Goal: Task Accomplishment & Management: Complete application form

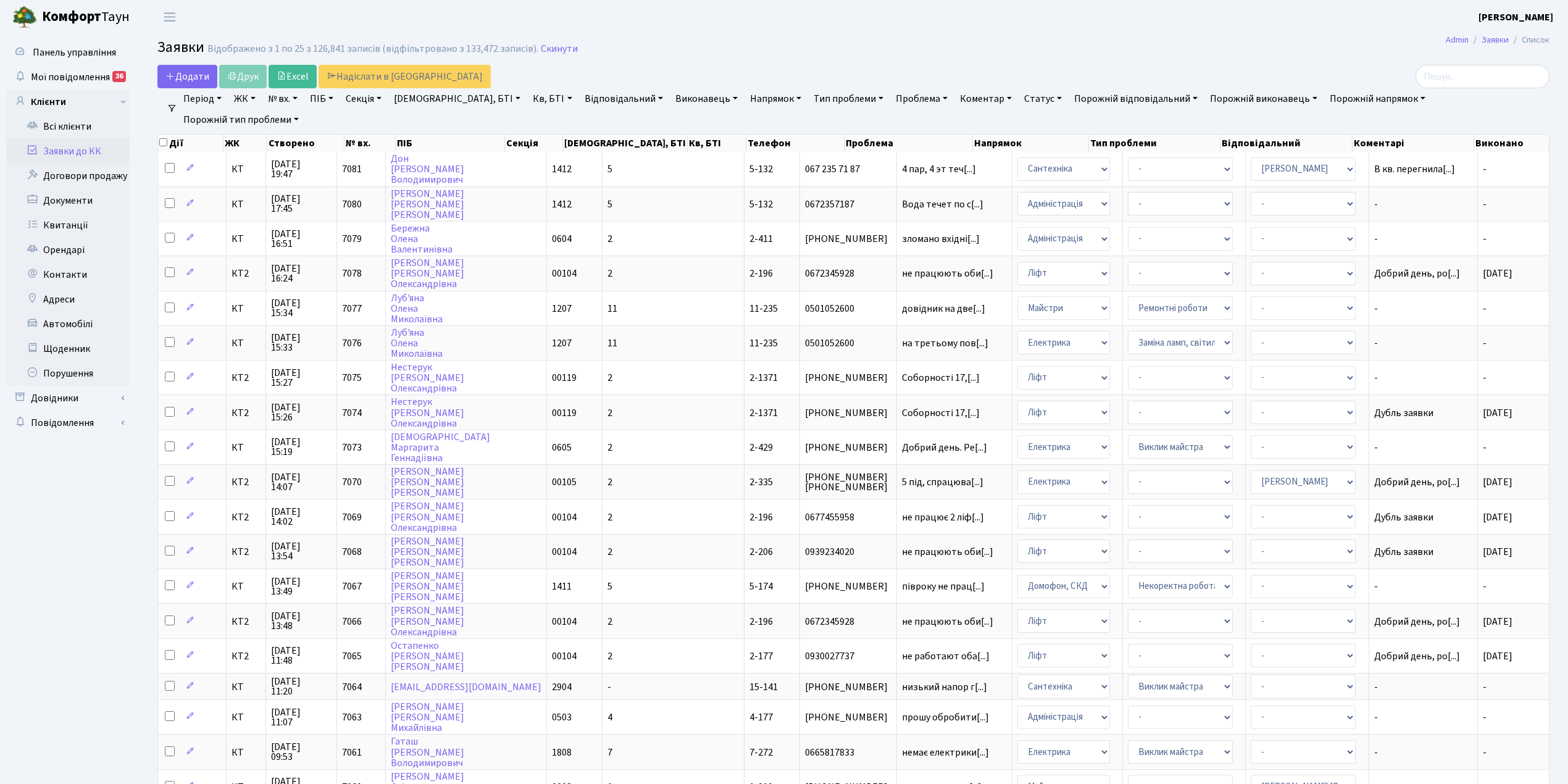
select select "25"
drag, startPoint x: 0, startPoint y: 0, endPoint x: 187, endPoint y: 67, distance: 198.6
click at [187, 67] on link "Додати" at bounding box center [187, 76] width 60 height 24
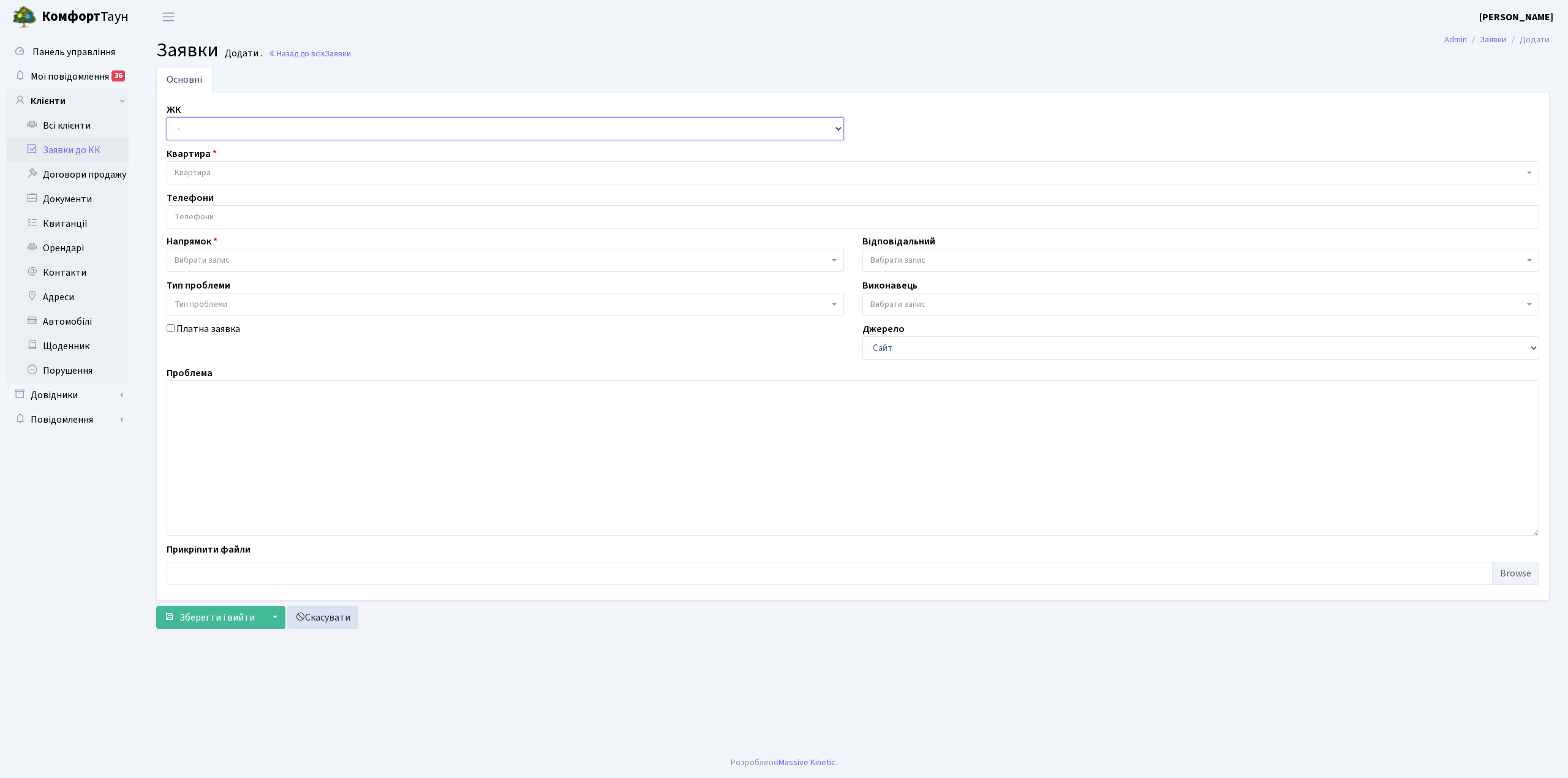
drag, startPoint x: 196, startPoint y: 128, endPoint x: 207, endPoint y: 138, distance: 14.9
click at [197, 128] on select "- КТ, вул. Регенераторна, 4 КТ2, просп. Соборності, 17 КТ3, вул. Березнева, 16 …" at bounding box center [505, 128] width 677 height 23
select select "271"
click at [166, 118] on select "- КТ, вул. Регенераторна, 4 КТ2, просп. Соборності, 17 КТ3, вул. Березнева, 16 …" at bounding box center [505, 128] width 677 height 23
select select
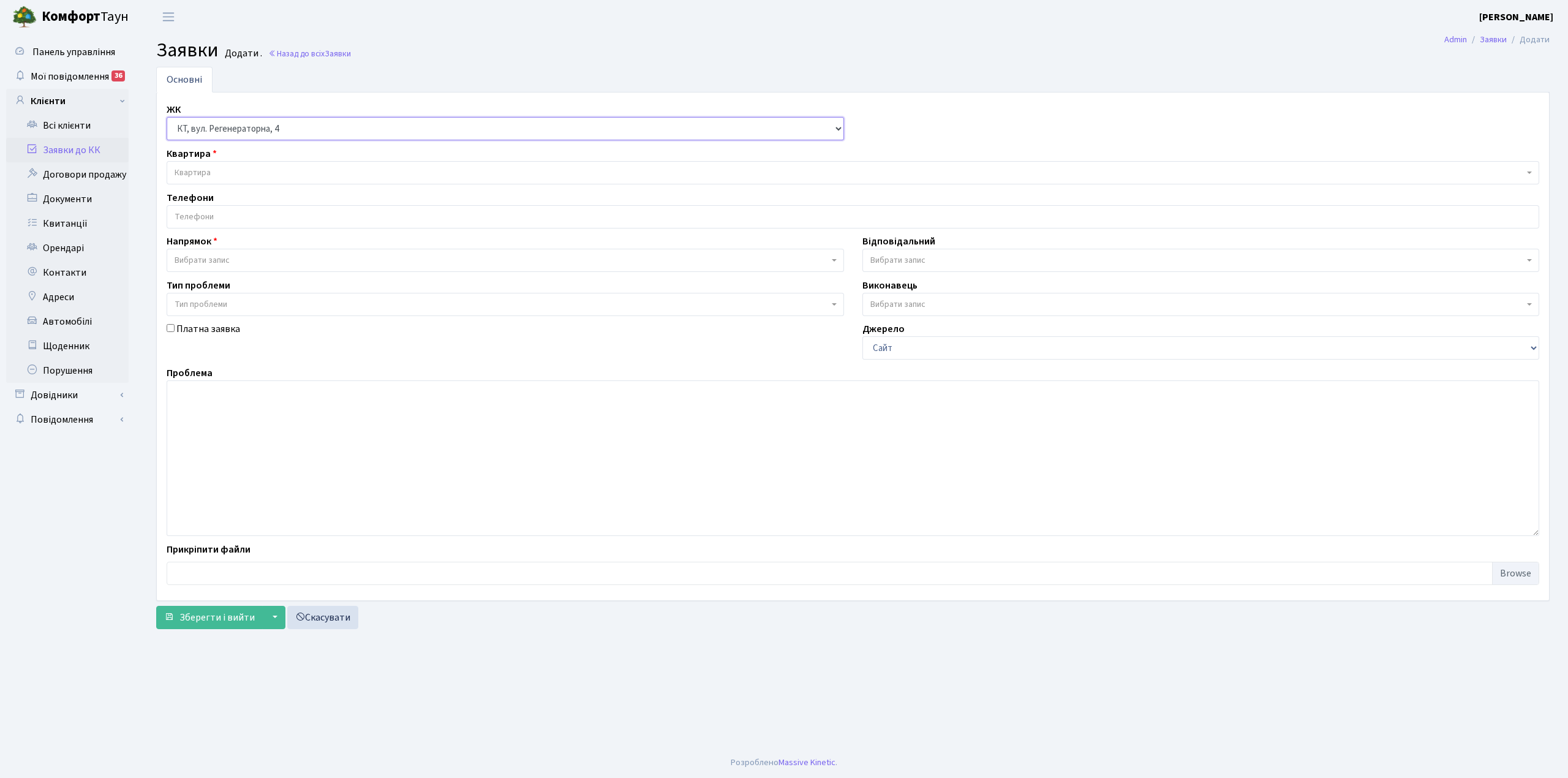
select select
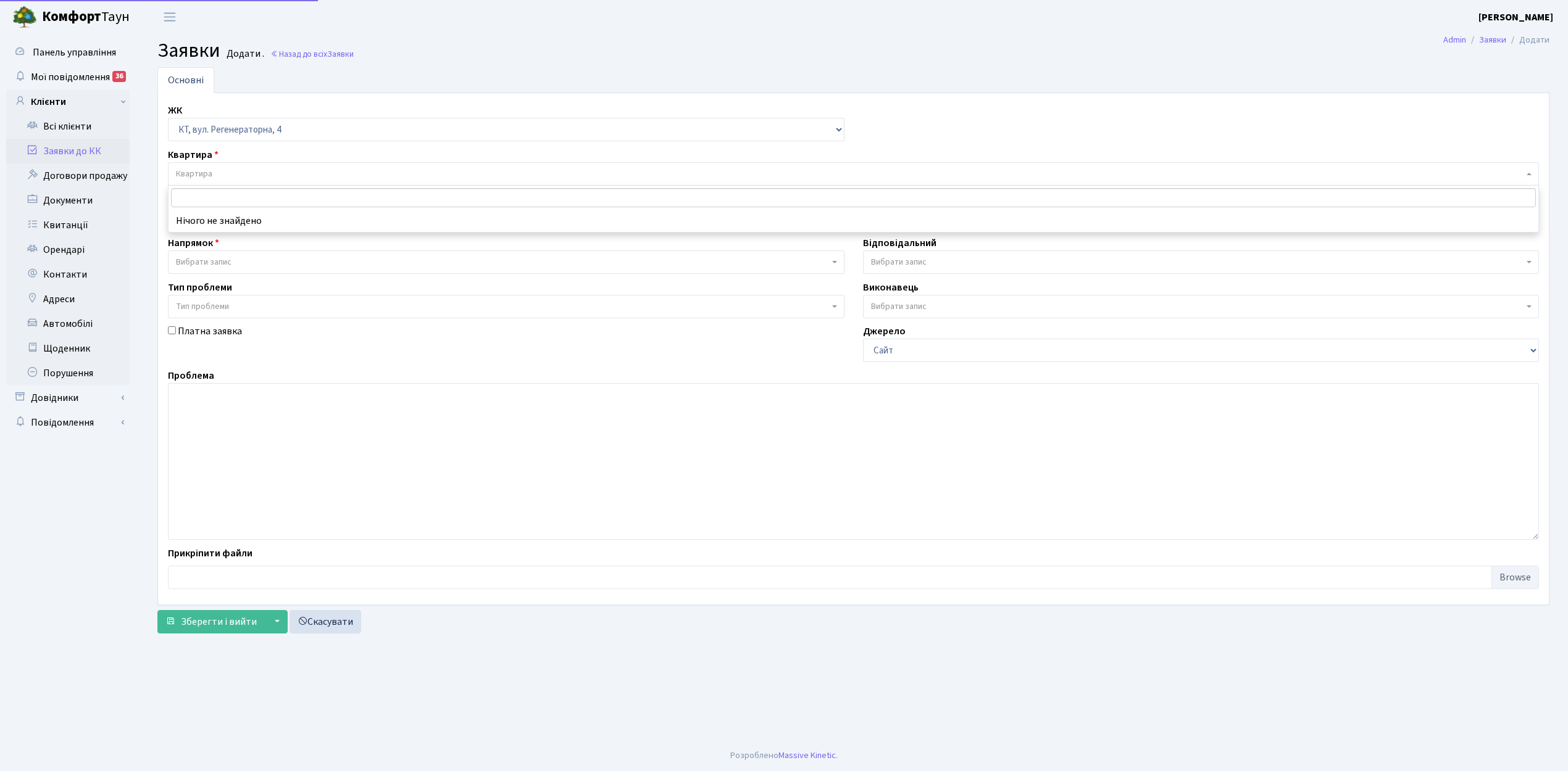
click at [232, 176] on span "Квартира" at bounding box center [849, 173] width 1347 height 12
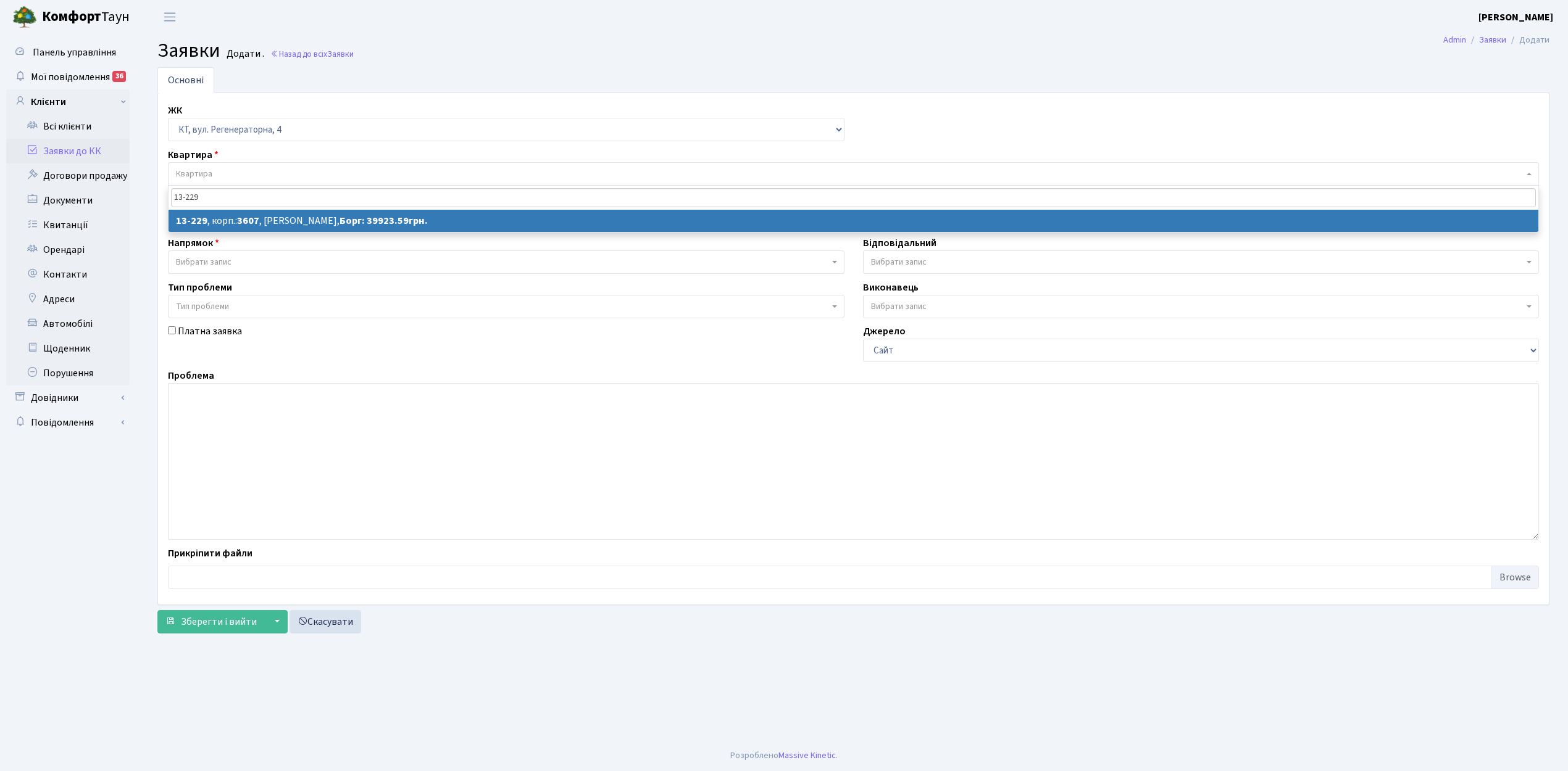
type input "13-229"
select select
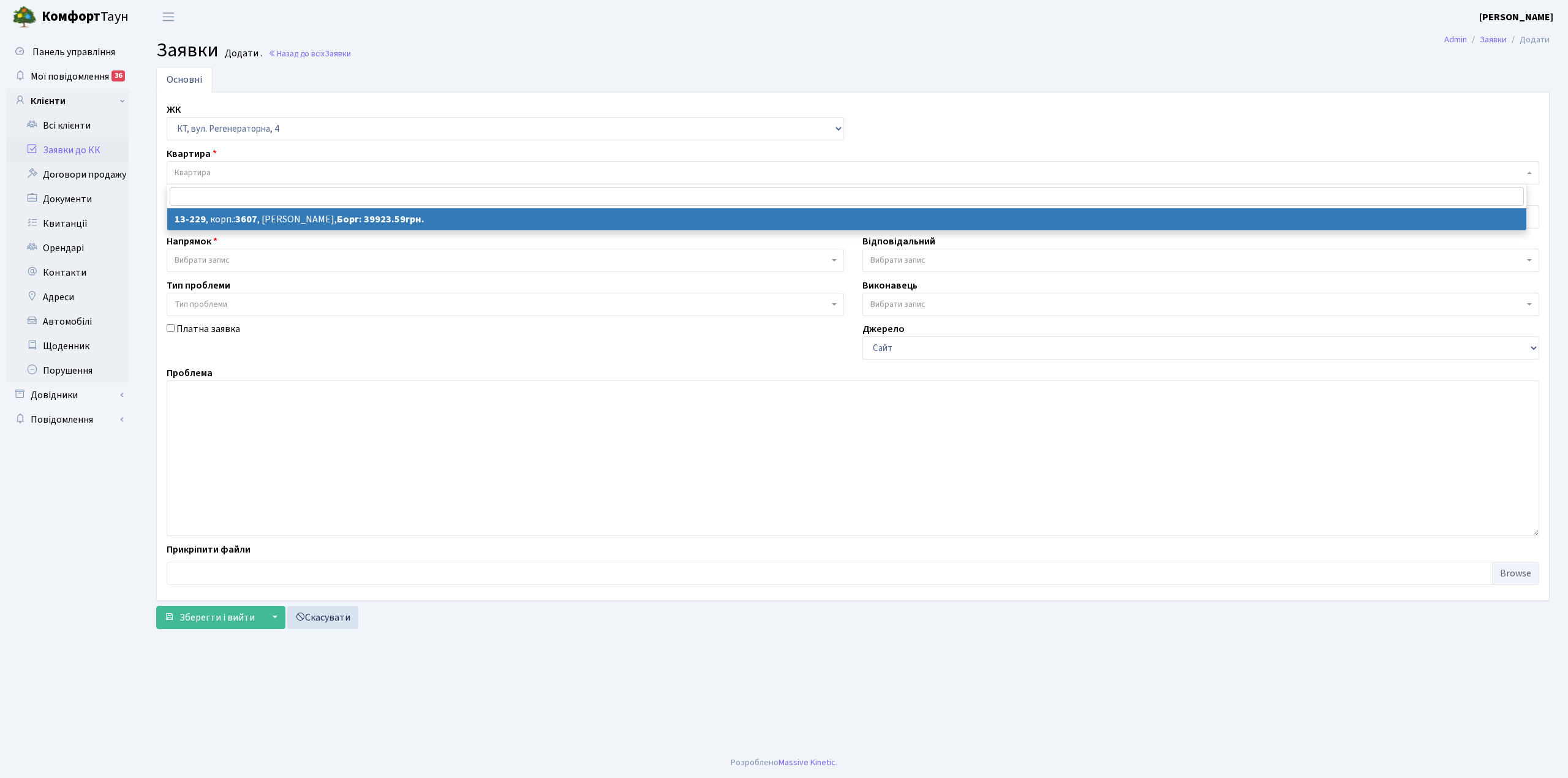
select select "7875"
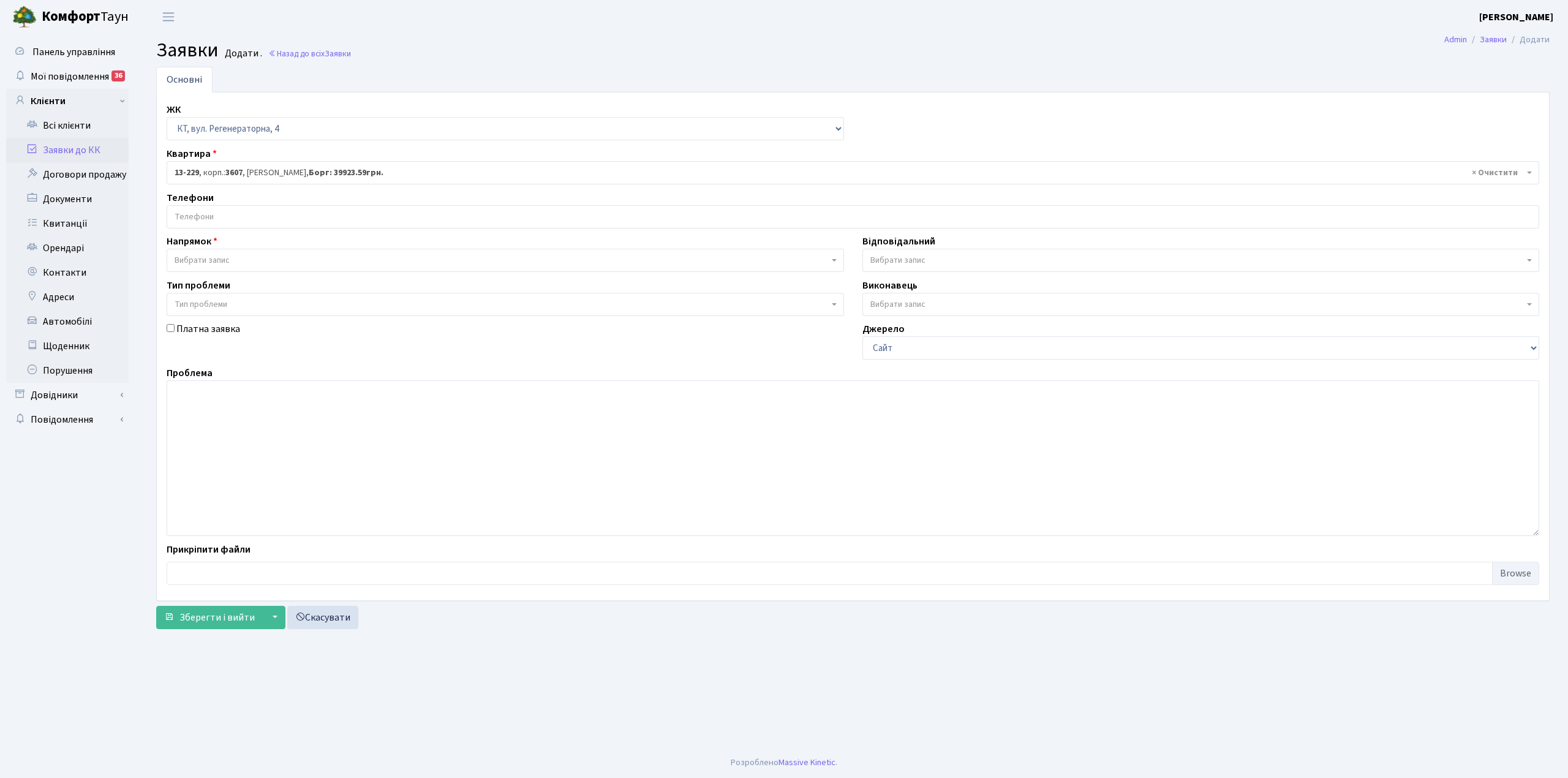
click at [280, 211] on input "search" at bounding box center [852, 217] width 1371 height 22
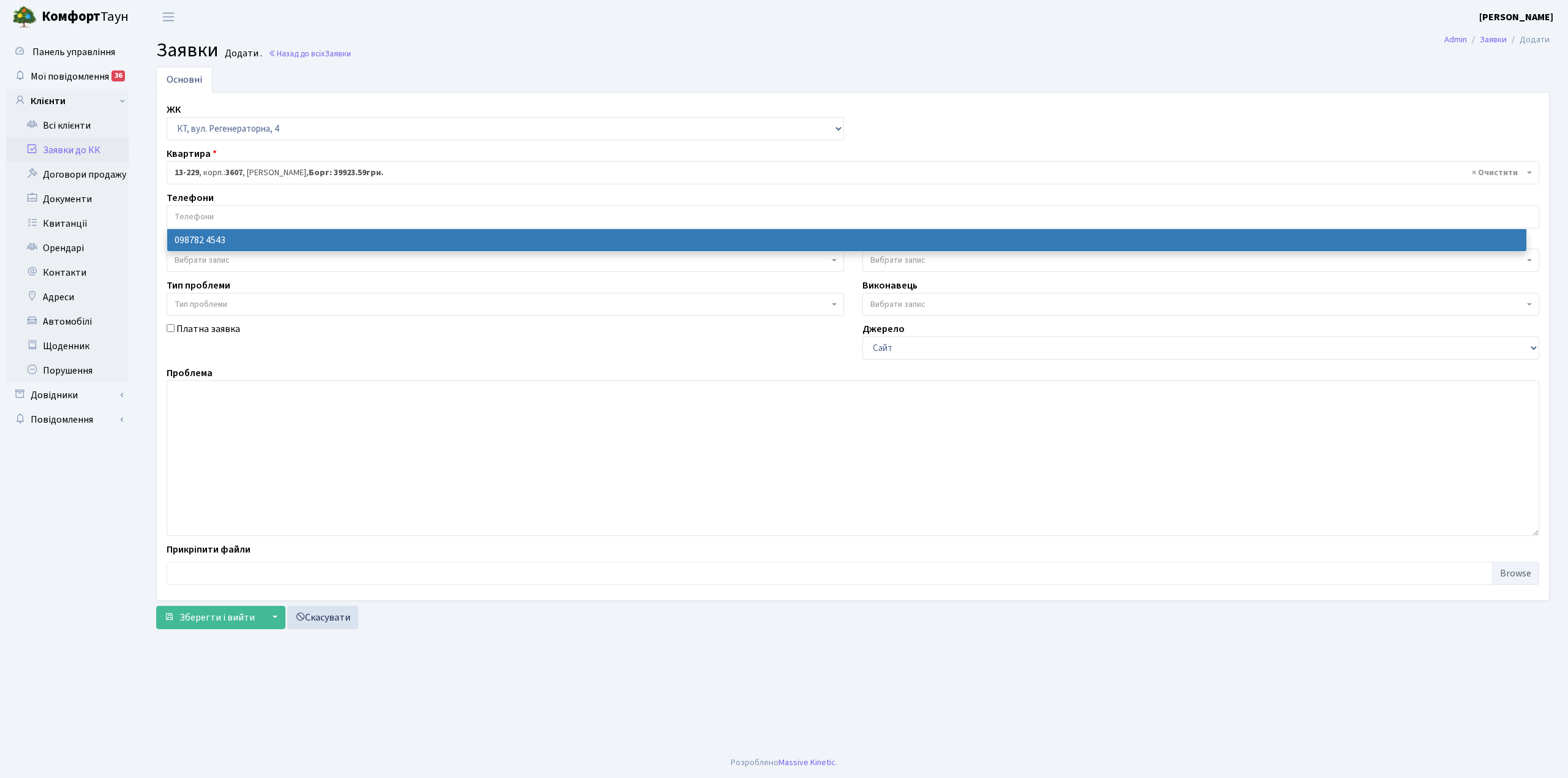
select select "117226"
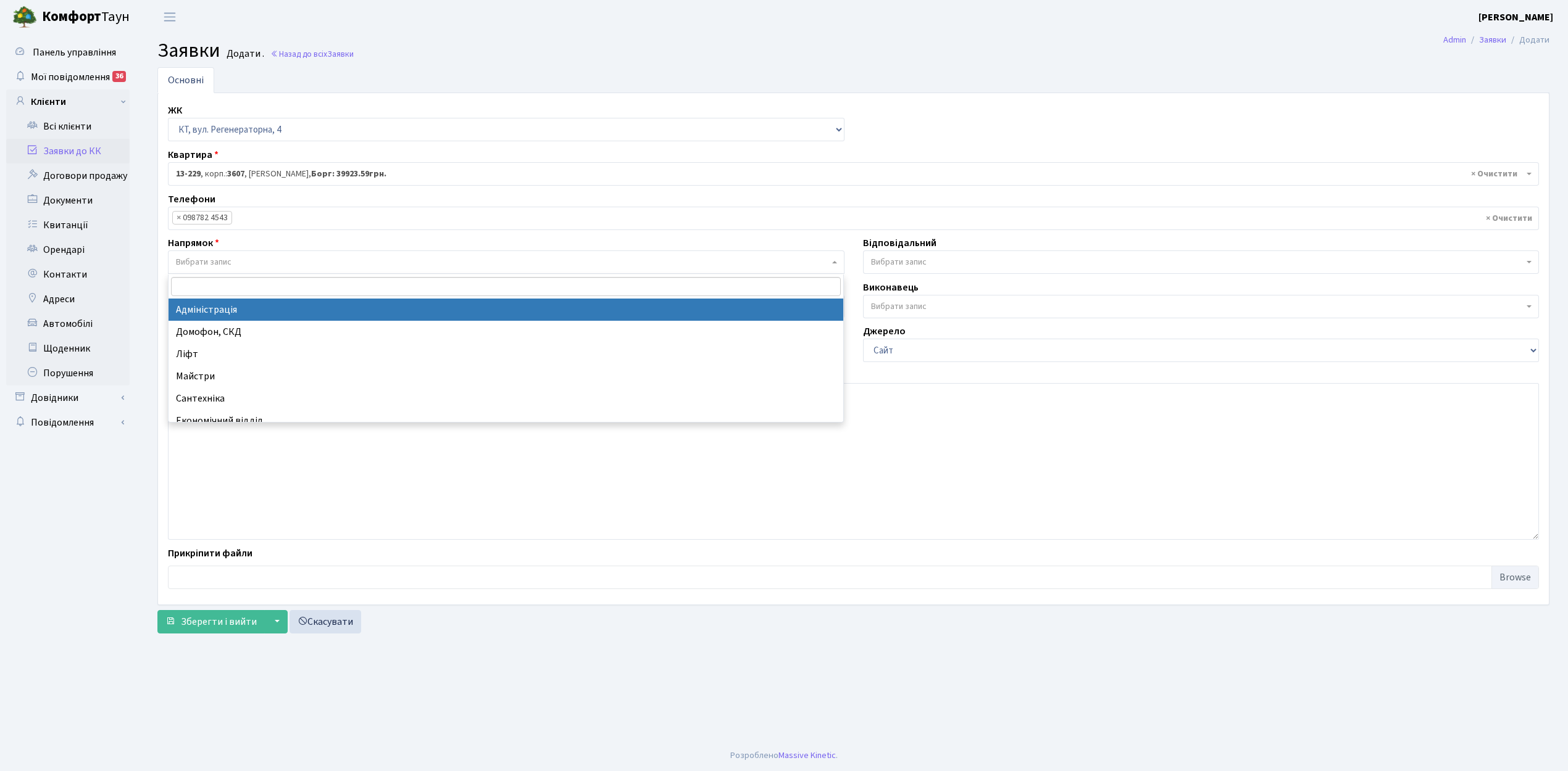
click at [256, 268] on span "Вибрати запис" at bounding box center [502, 262] width 653 height 12
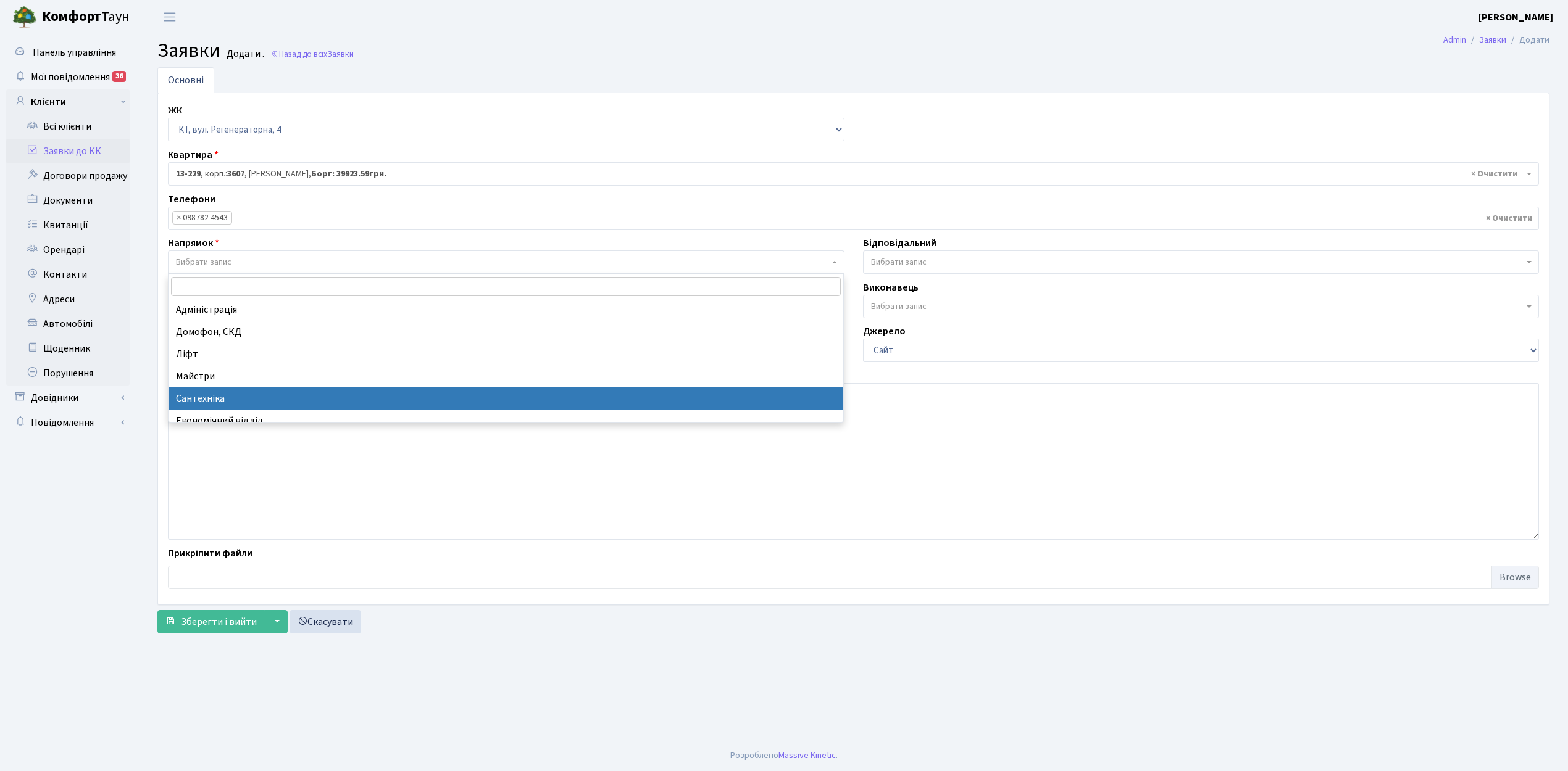
select select "2"
select select
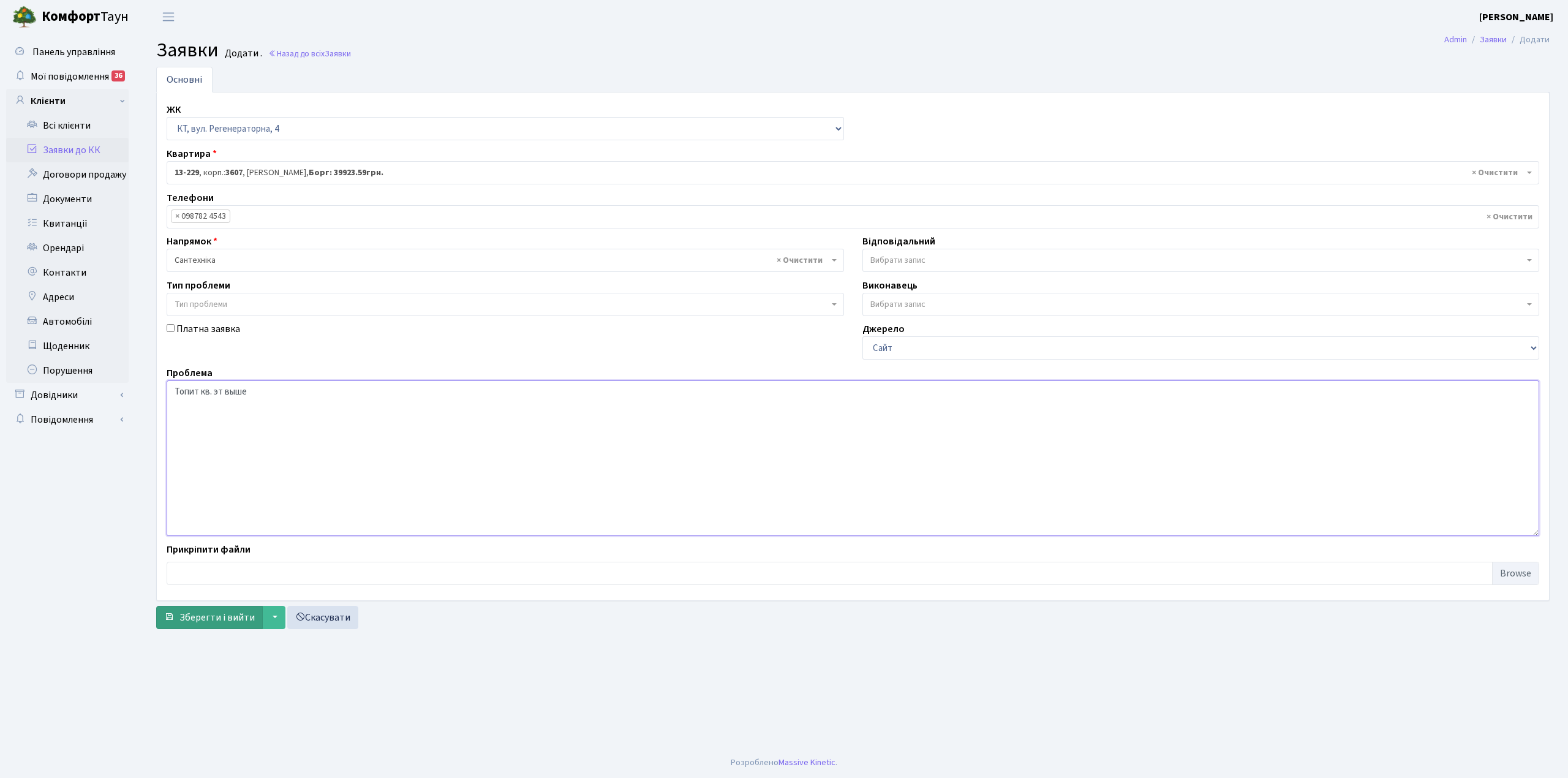
type textarea "Топит кв. эт выше"
click at [222, 621] on span "Зберегти і вийти" at bounding box center [217, 617] width 75 height 13
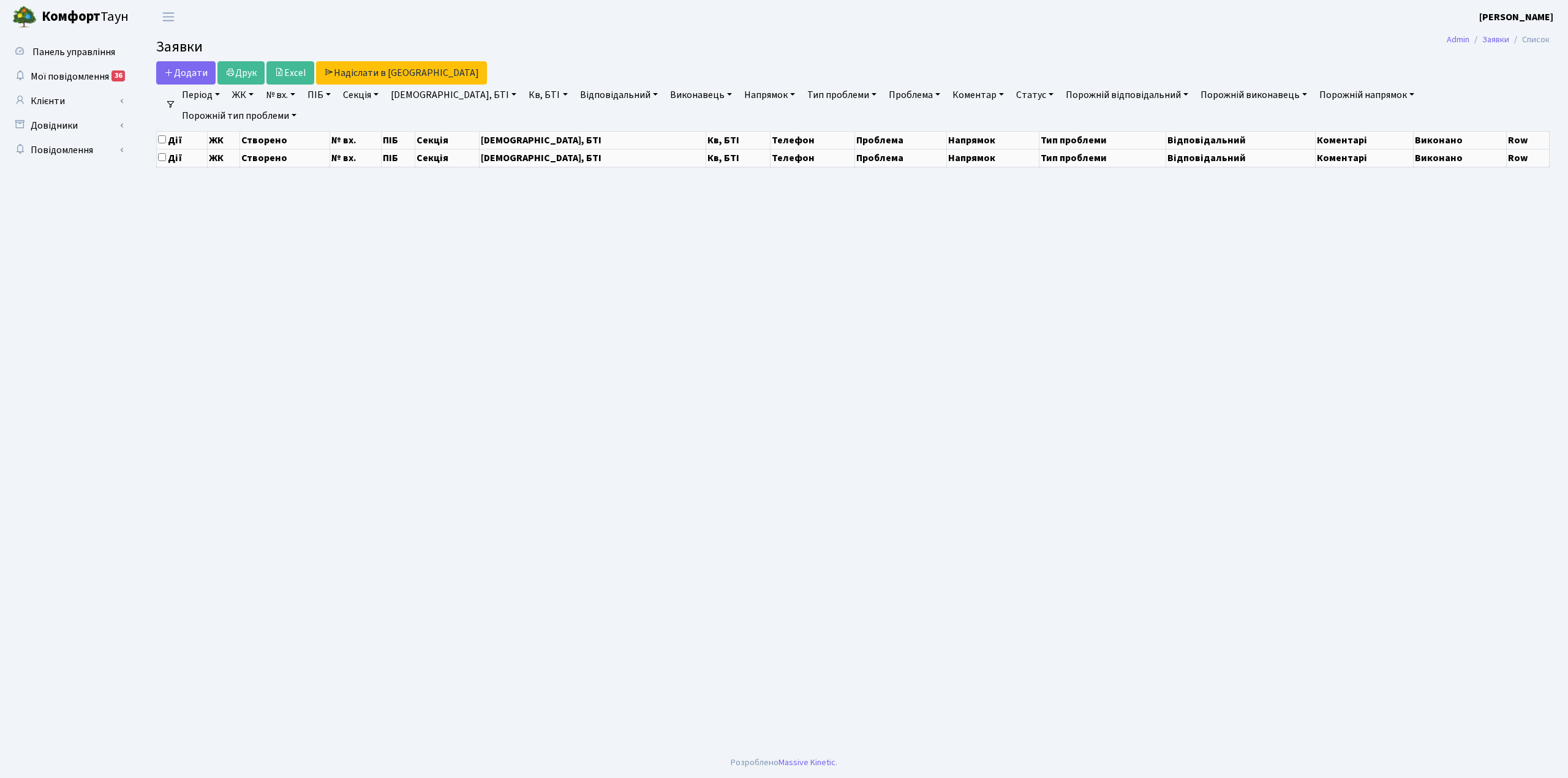
select select "25"
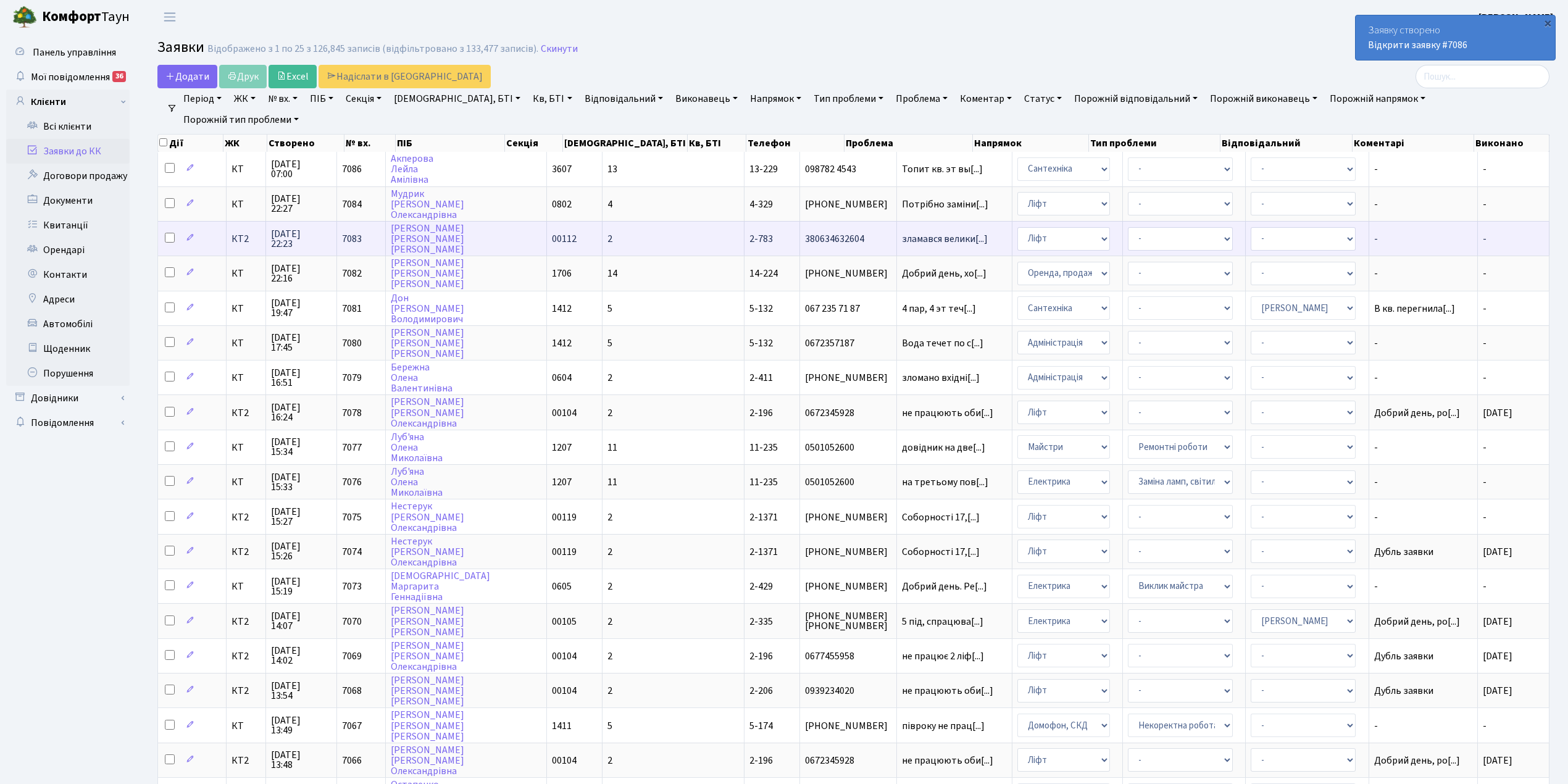
click at [622, 236] on td "2" at bounding box center [673, 238] width 142 height 35
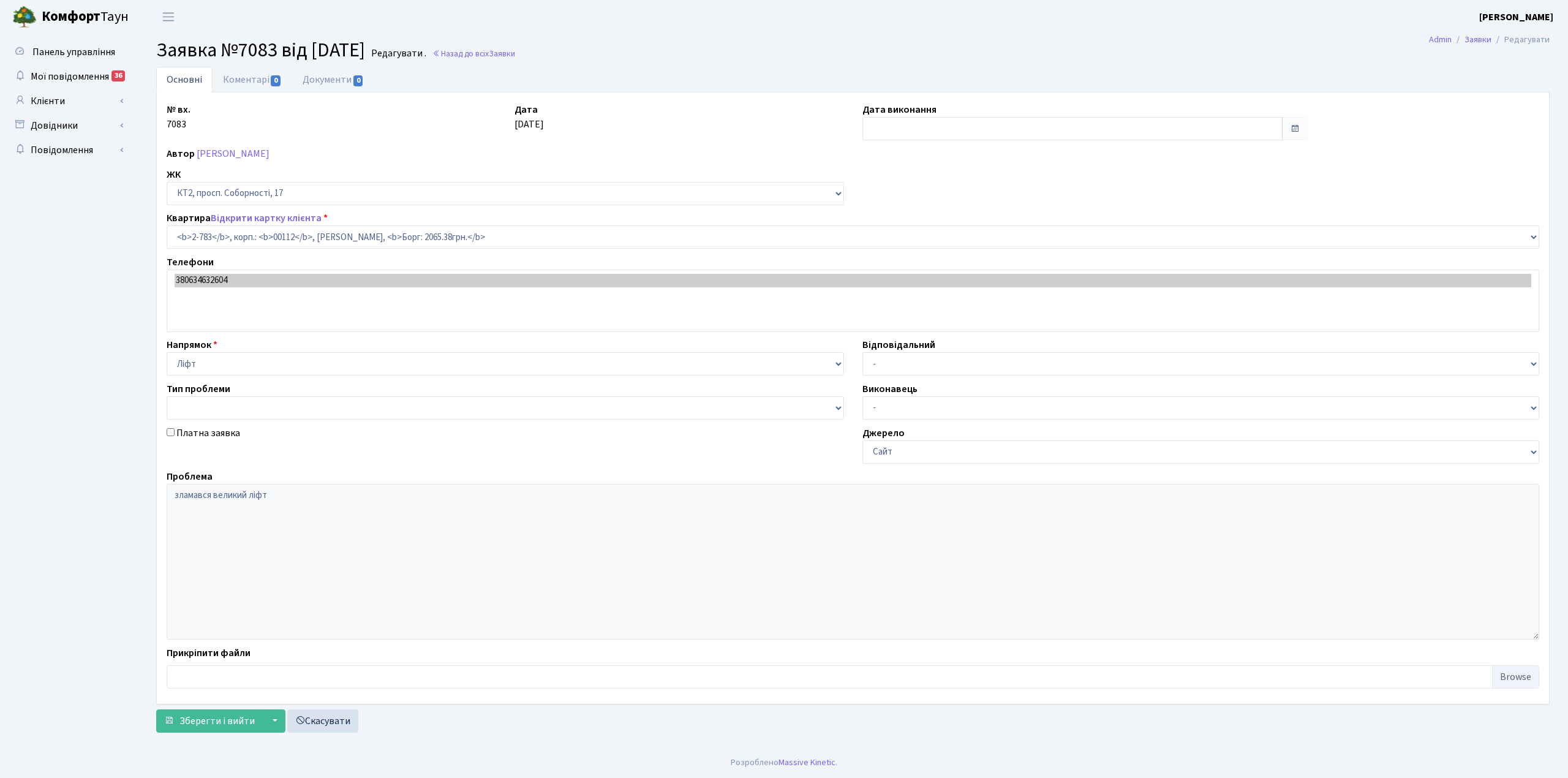
select select "15830"
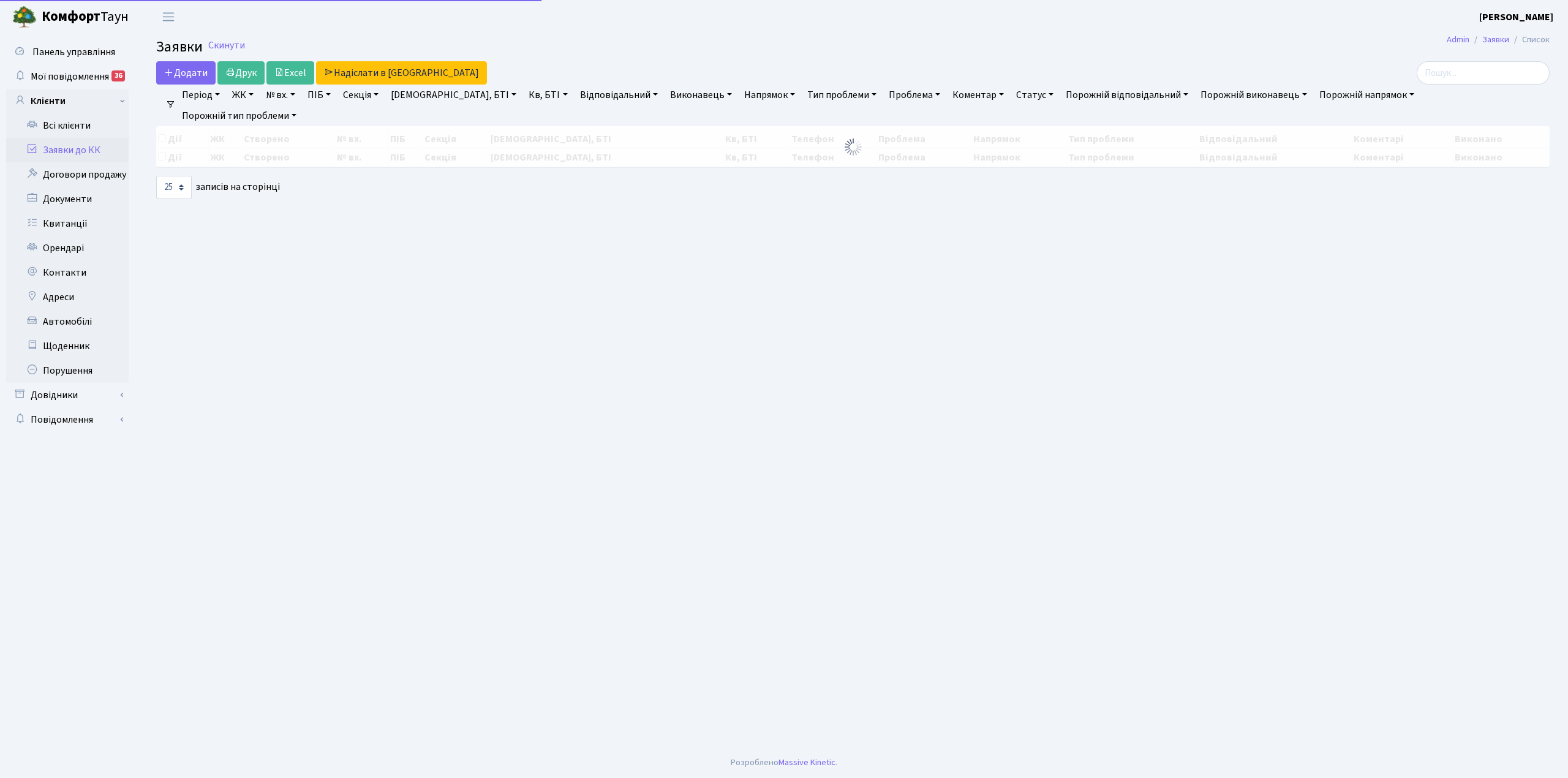
select select "25"
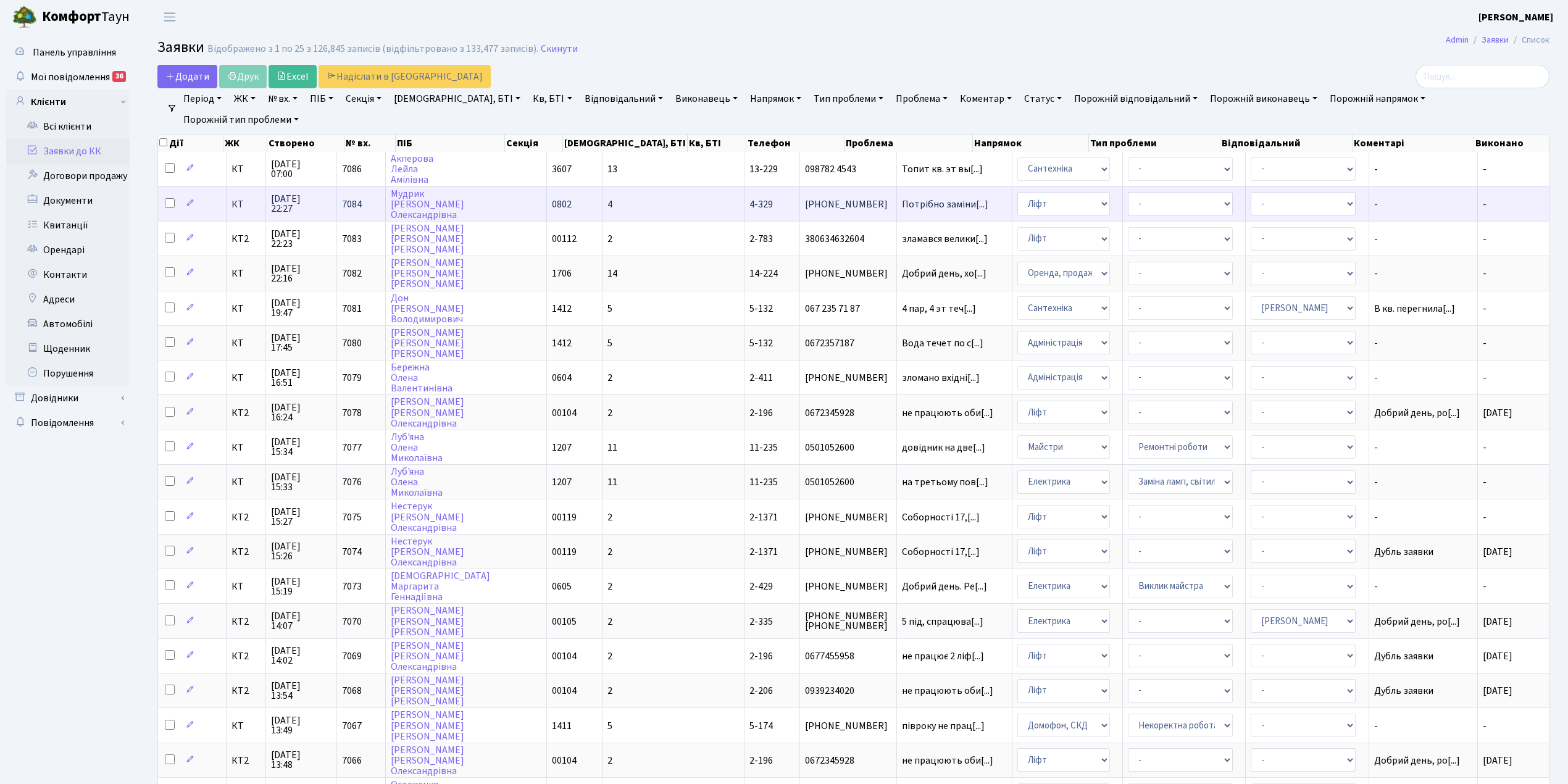
click at [611, 202] on td "4" at bounding box center [673, 204] width 142 height 35
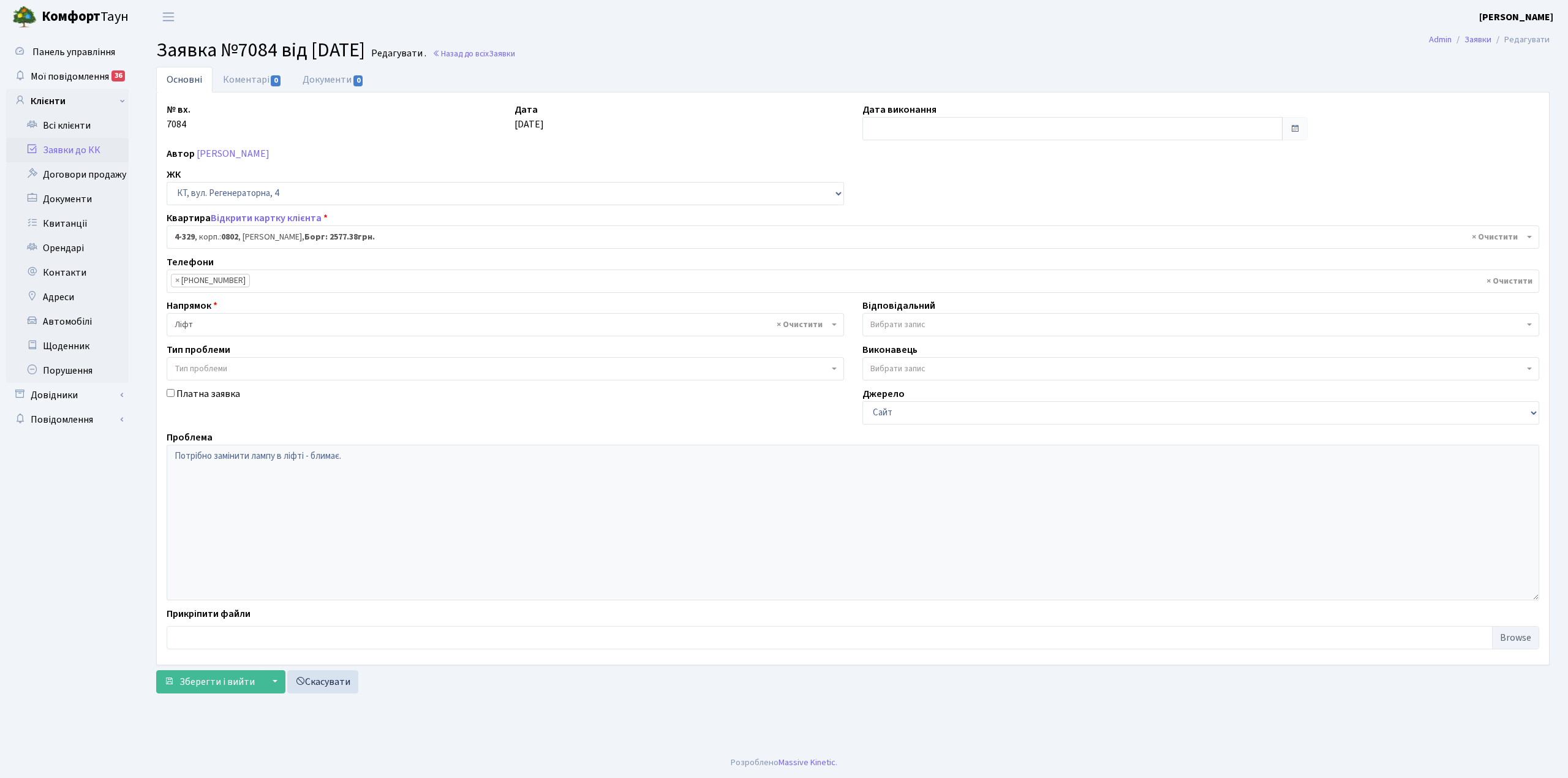
select select "1788"
click at [250, 77] on link "Коментарі 0" at bounding box center [252, 79] width 80 height 25
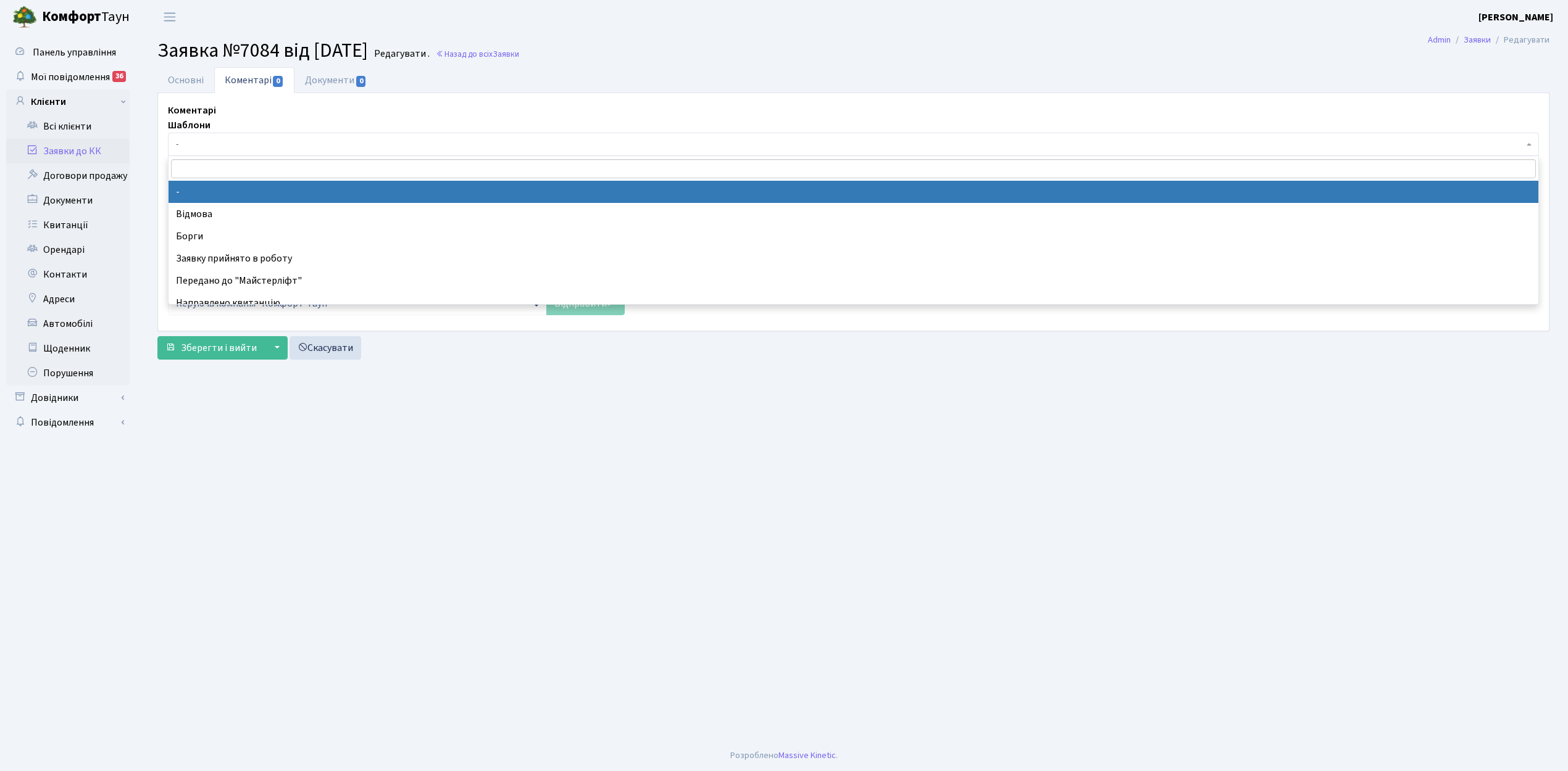
drag, startPoint x: 224, startPoint y: 142, endPoint x: 226, endPoint y: 148, distance: 6.3
click at [224, 142] on span "-" at bounding box center [849, 144] width 1347 height 12
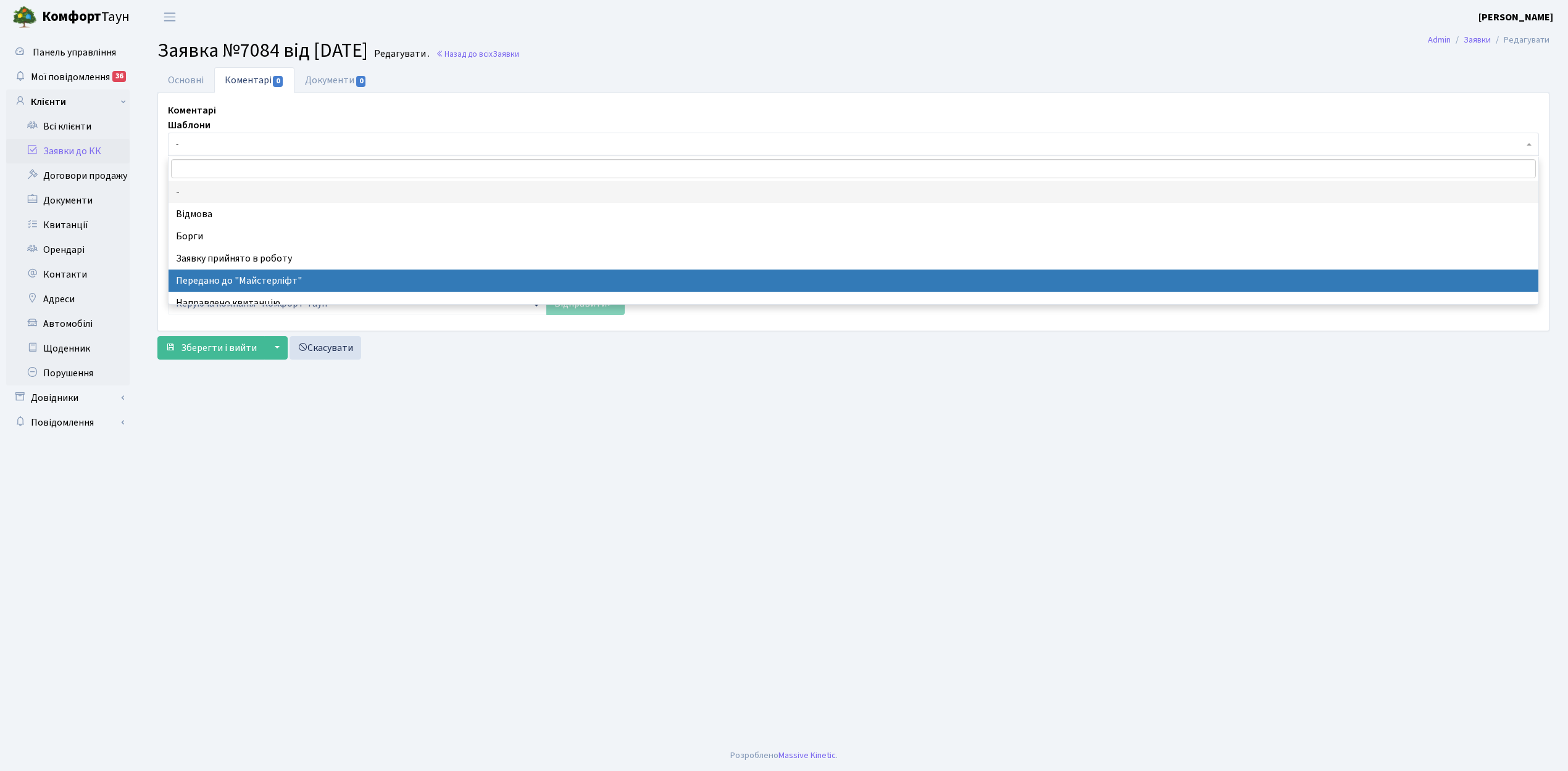
select select "9"
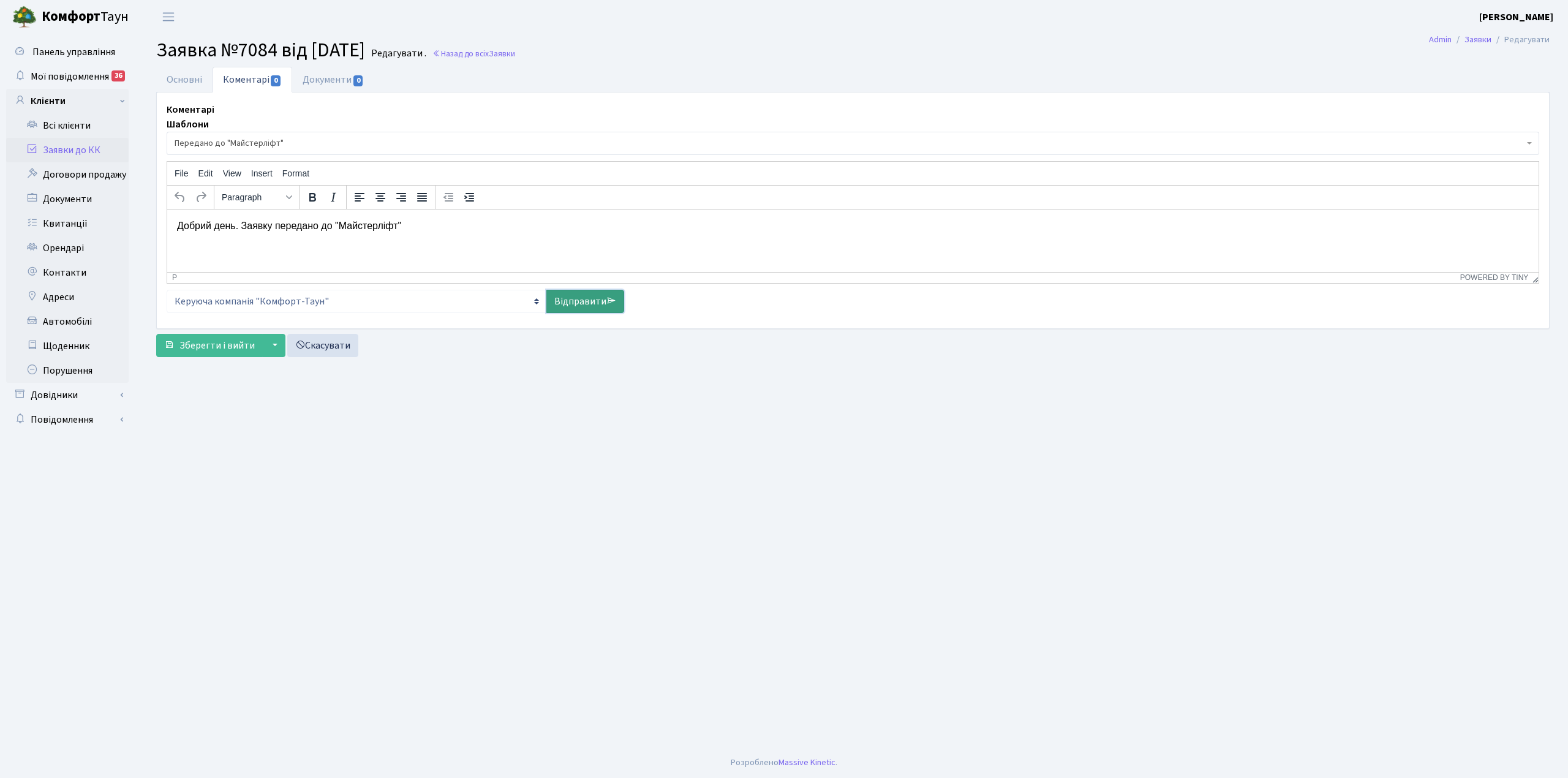
click at [555, 304] on link "Відправити" at bounding box center [585, 301] width 78 height 23
select select
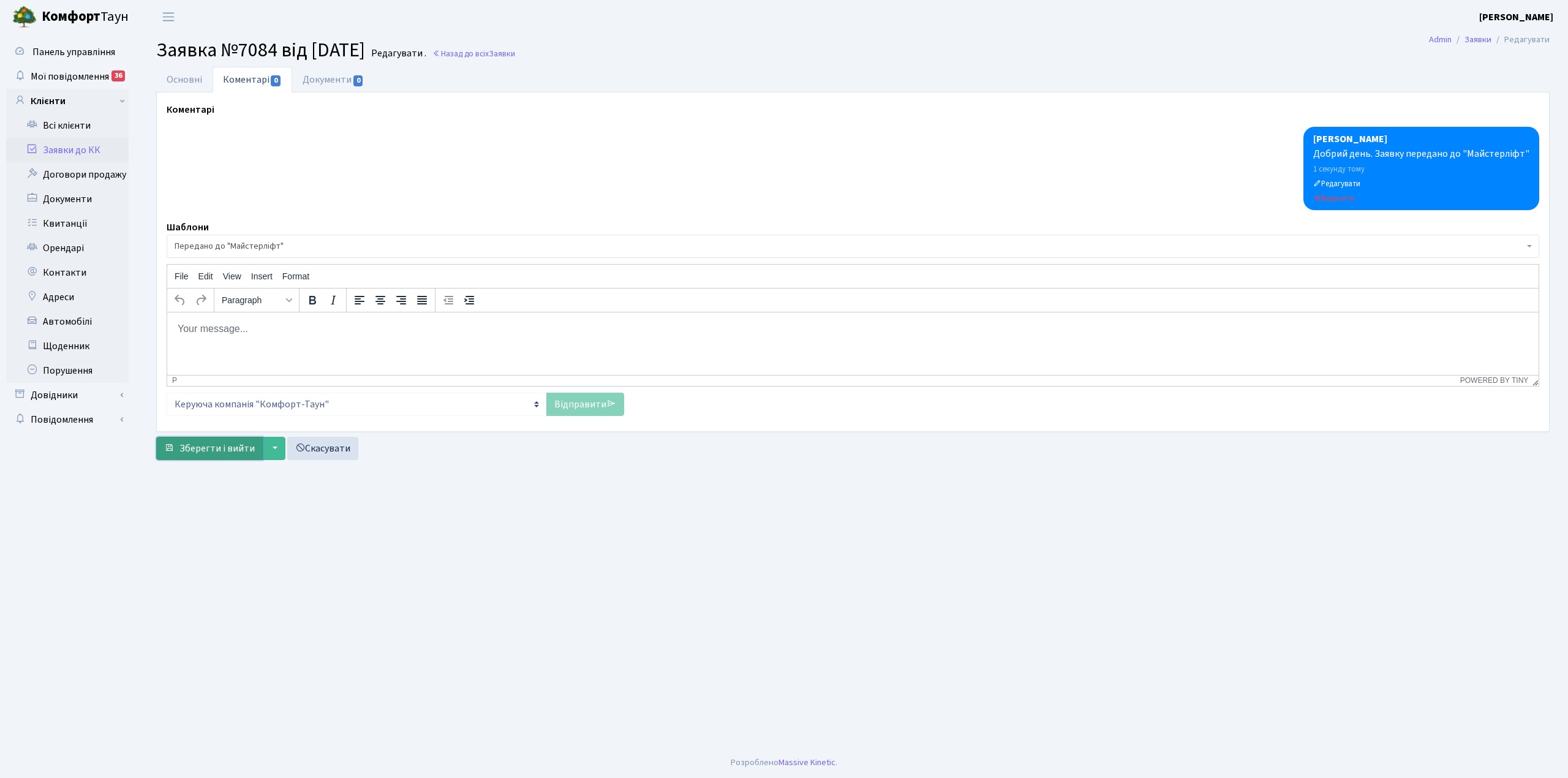
click at [204, 451] on span "Зберегти і вийти" at bounding box center [217, 448] width 75 height 13
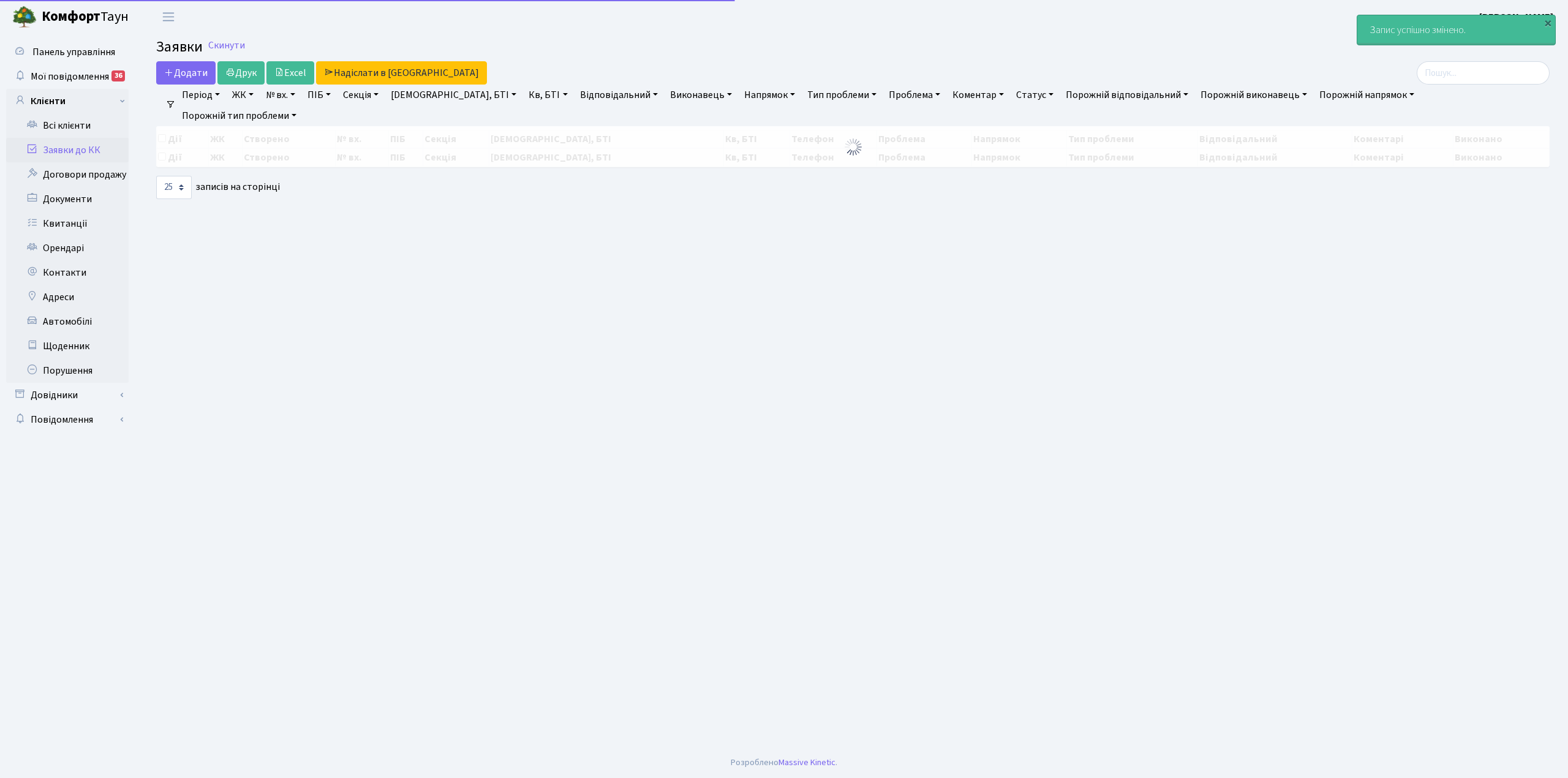
select select "25"
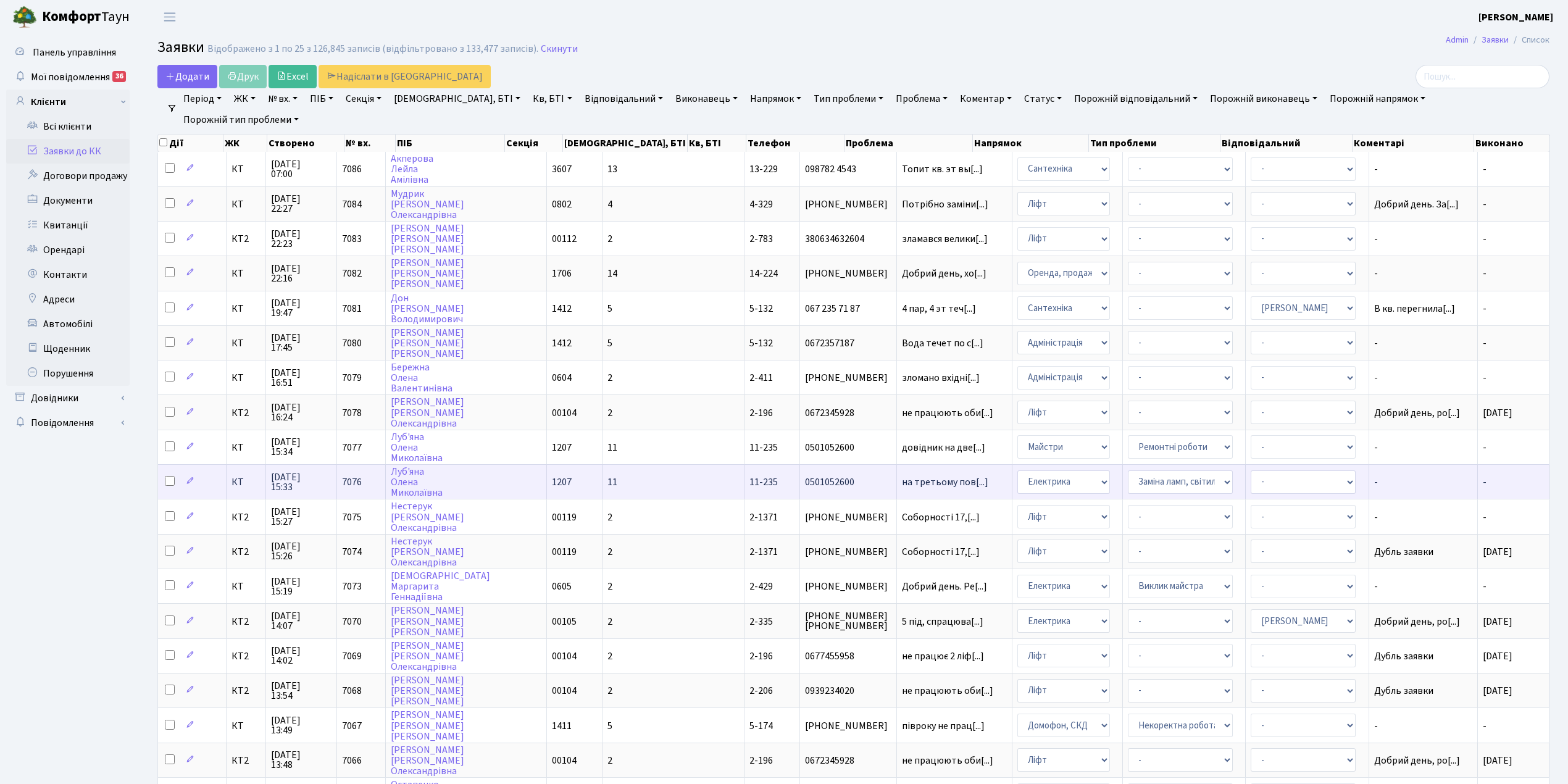
click at [285, 472] on span "[DATE] 15:33" at bounding box center [302, 482] width 61 height 20
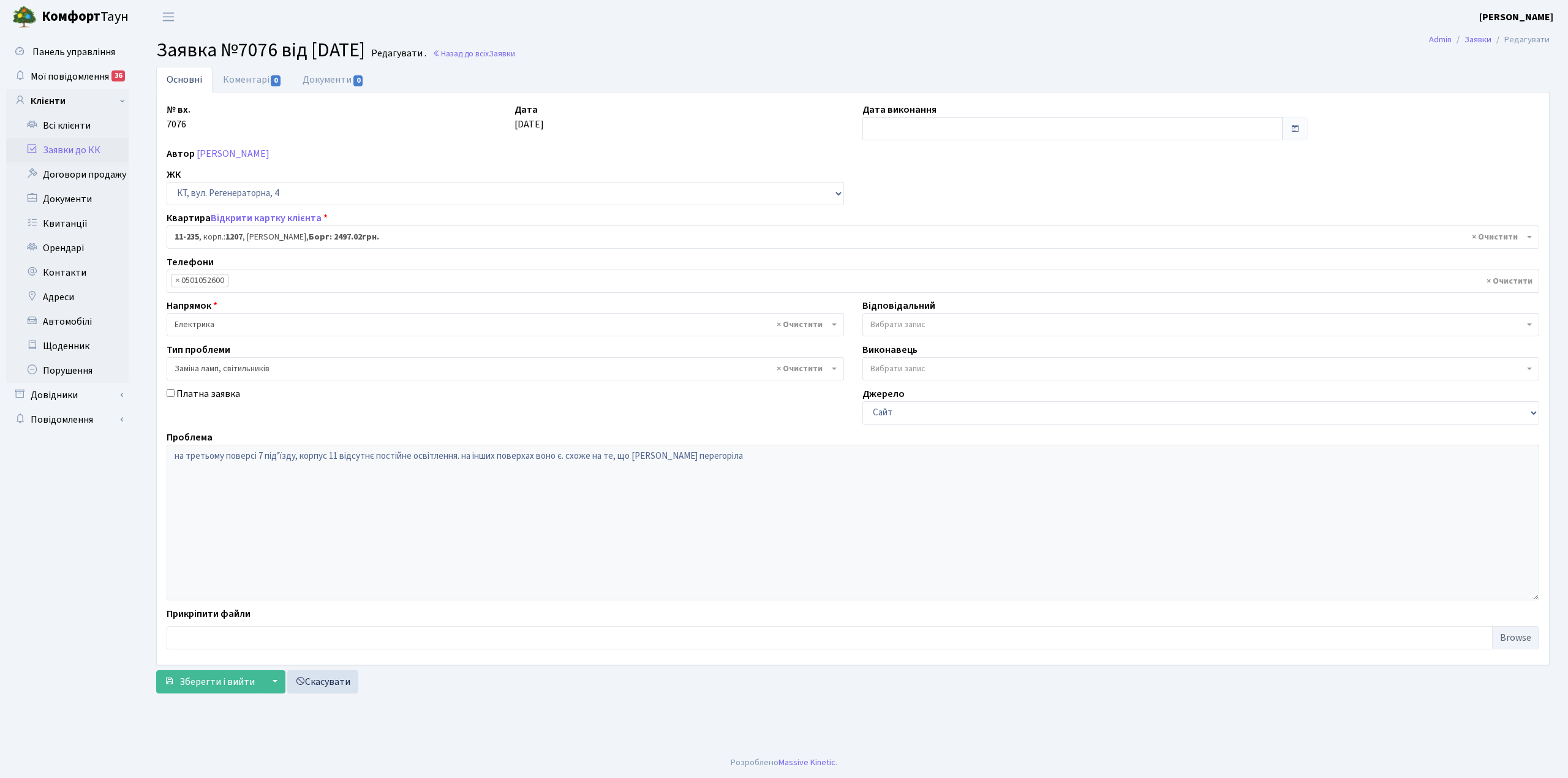
select select "7047"
select select "40"
click at [884, 128] on input "text" at bounding box center [1073, 128] width 420 height 23
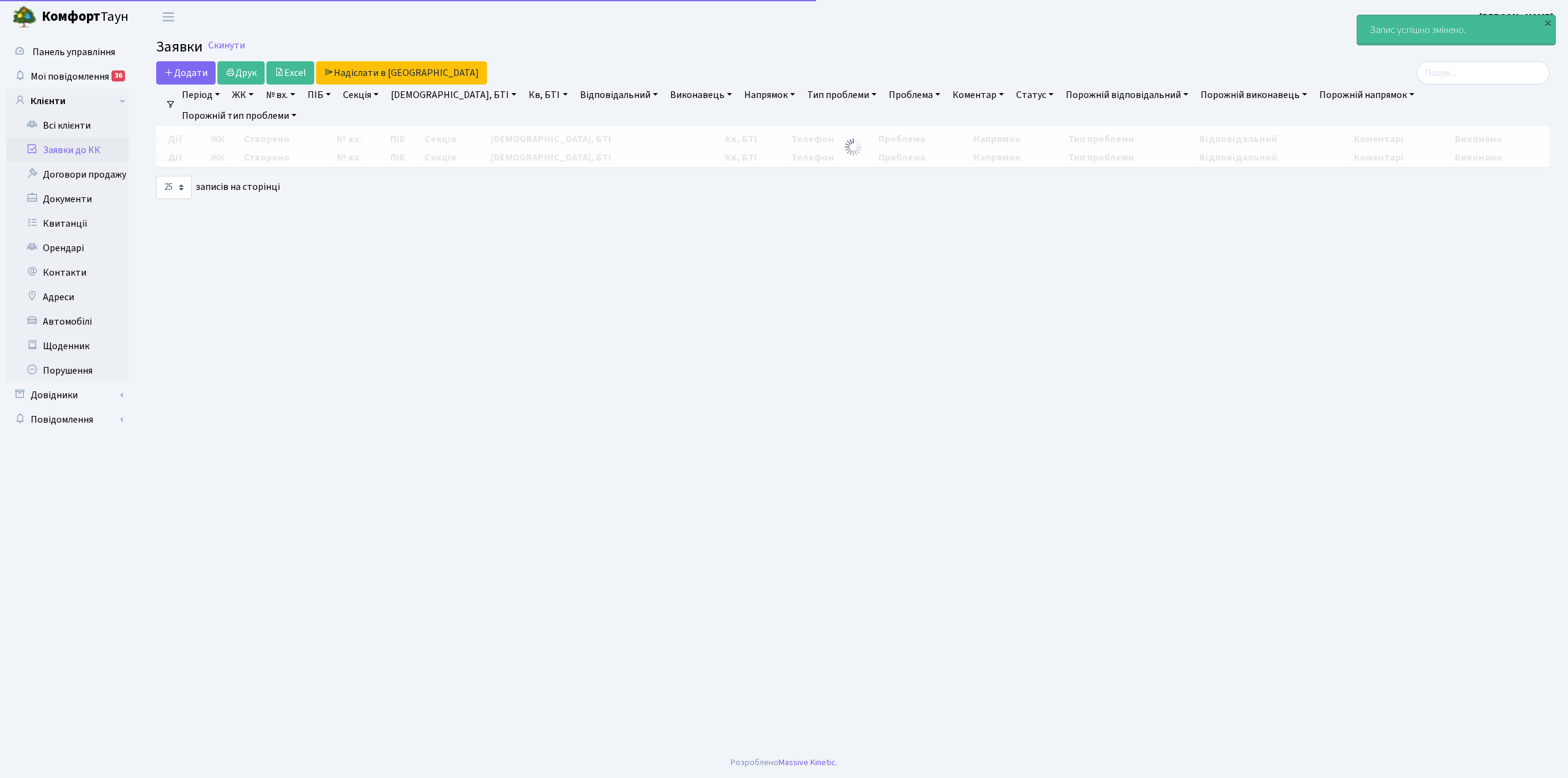
select select "25"
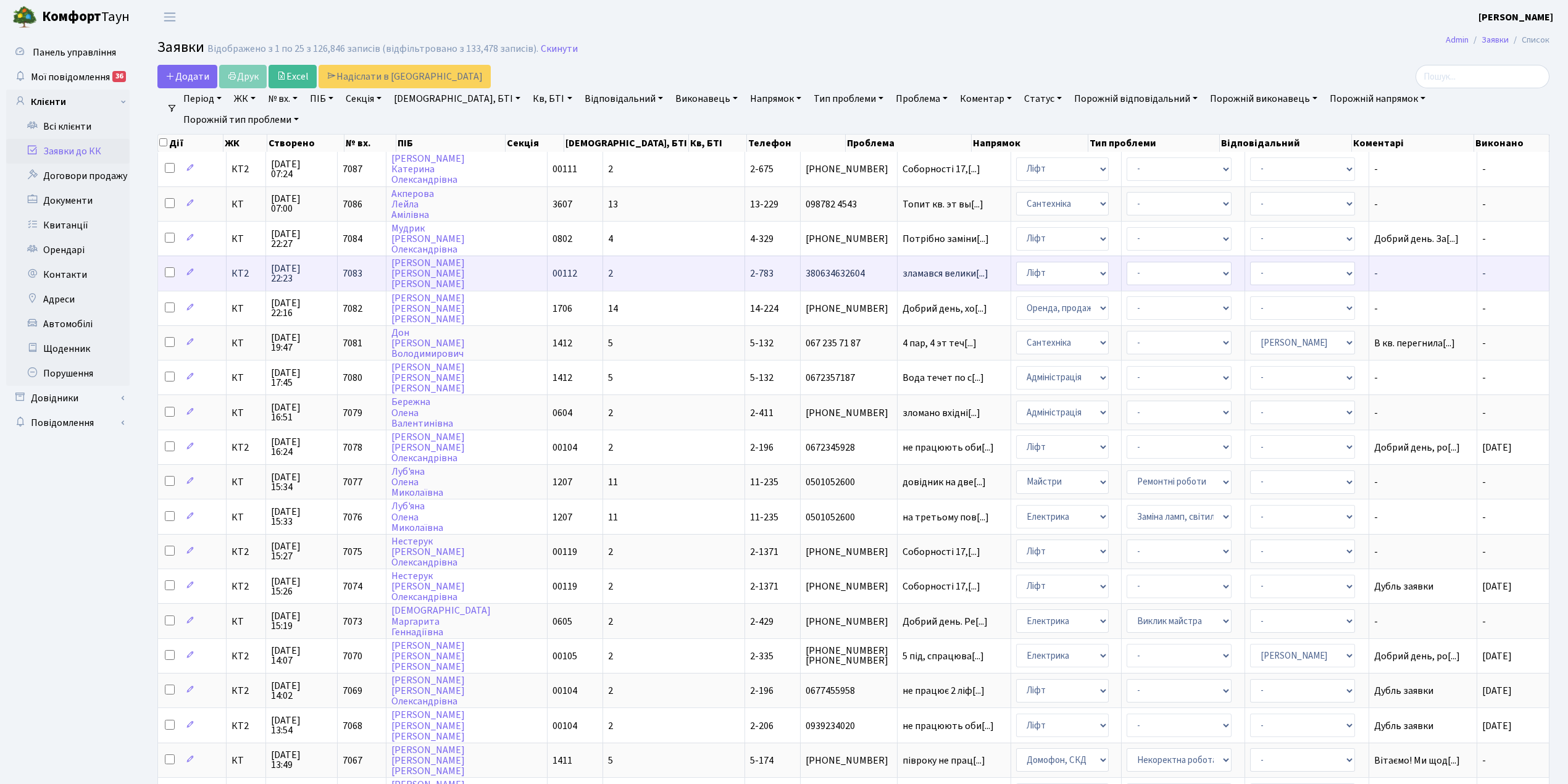
click at [613, 268] on td "2" at bounding box center [674, 273] width 142 height 35
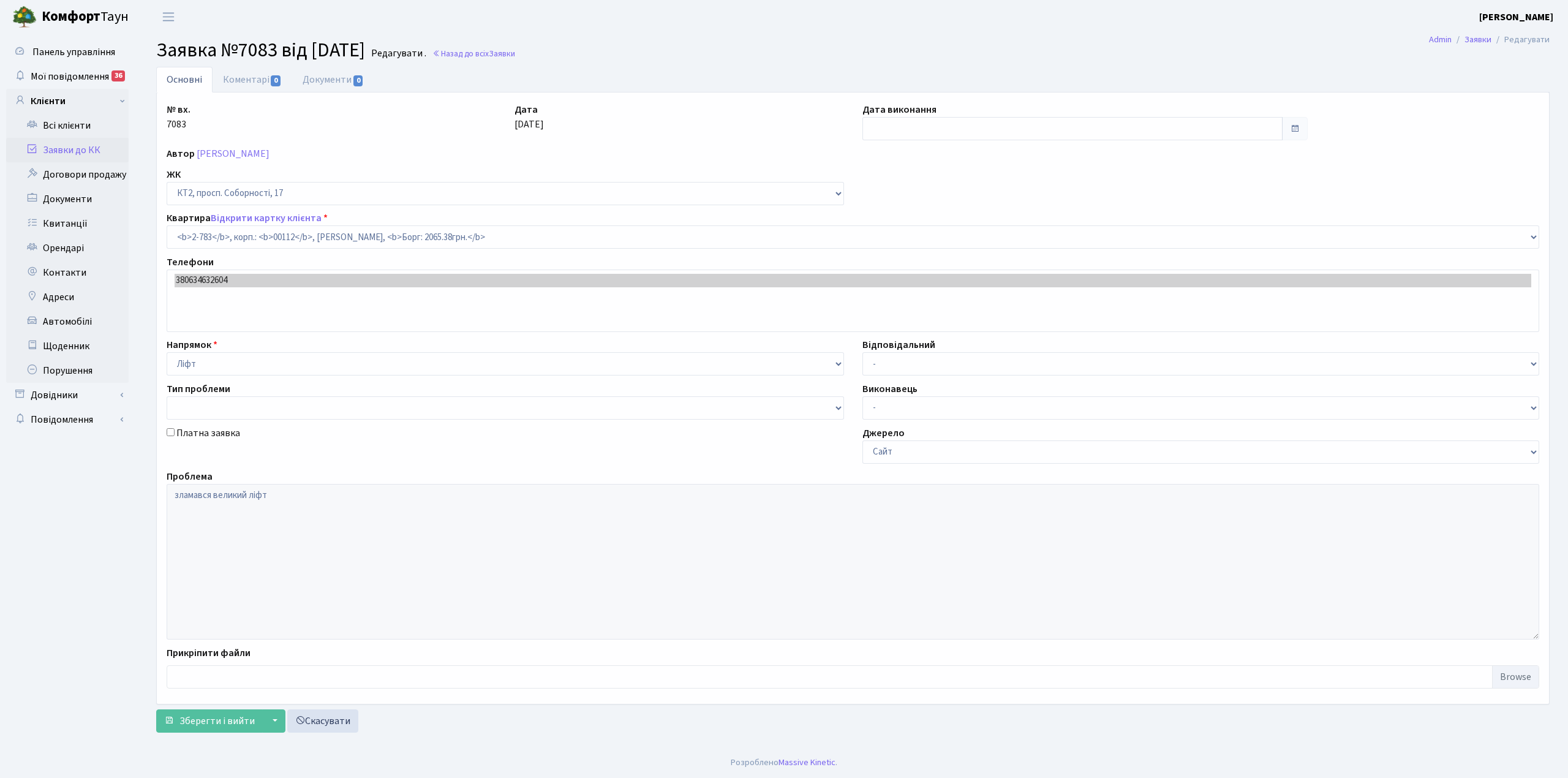
select select "15830"
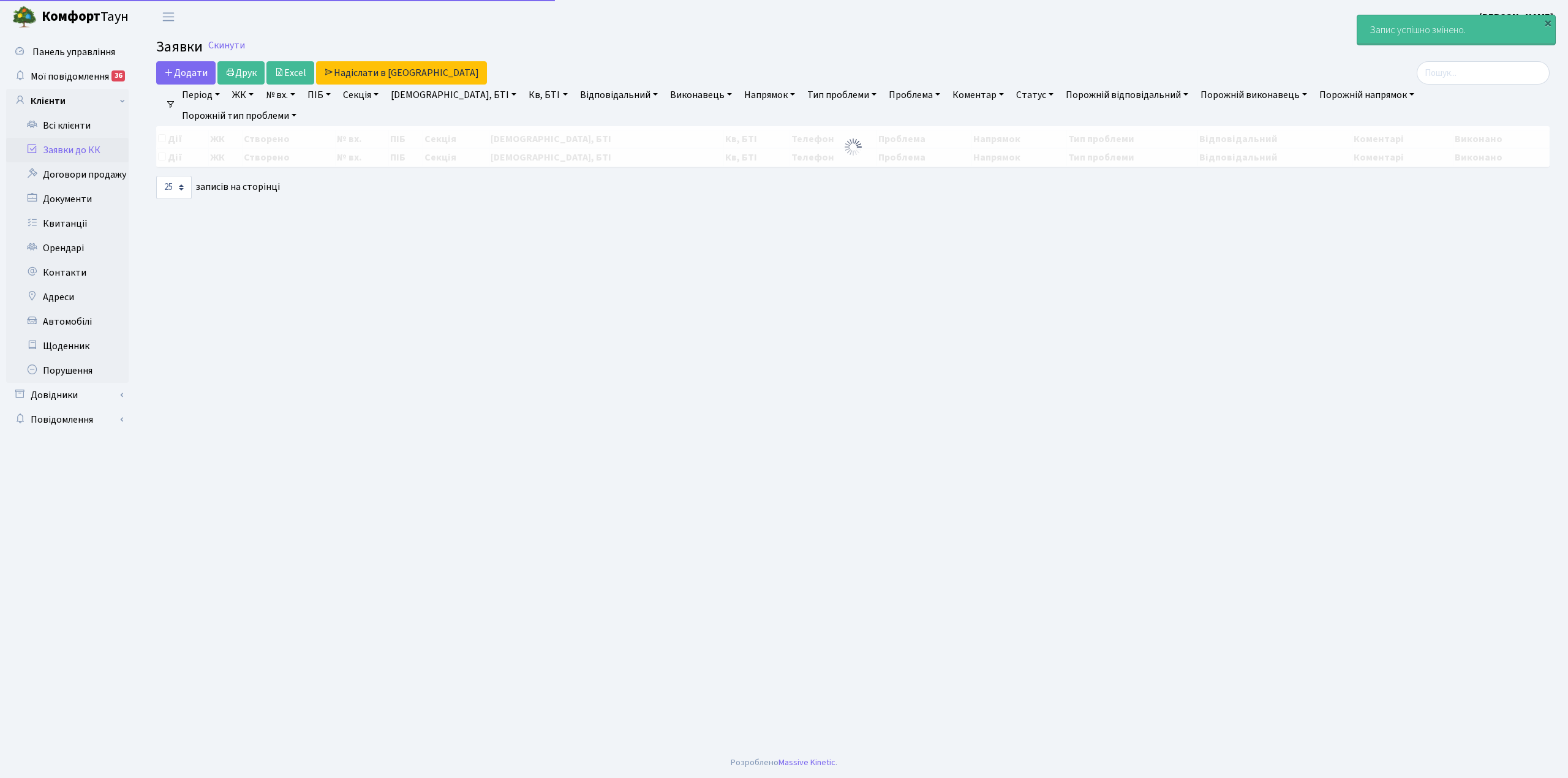
select select "25"
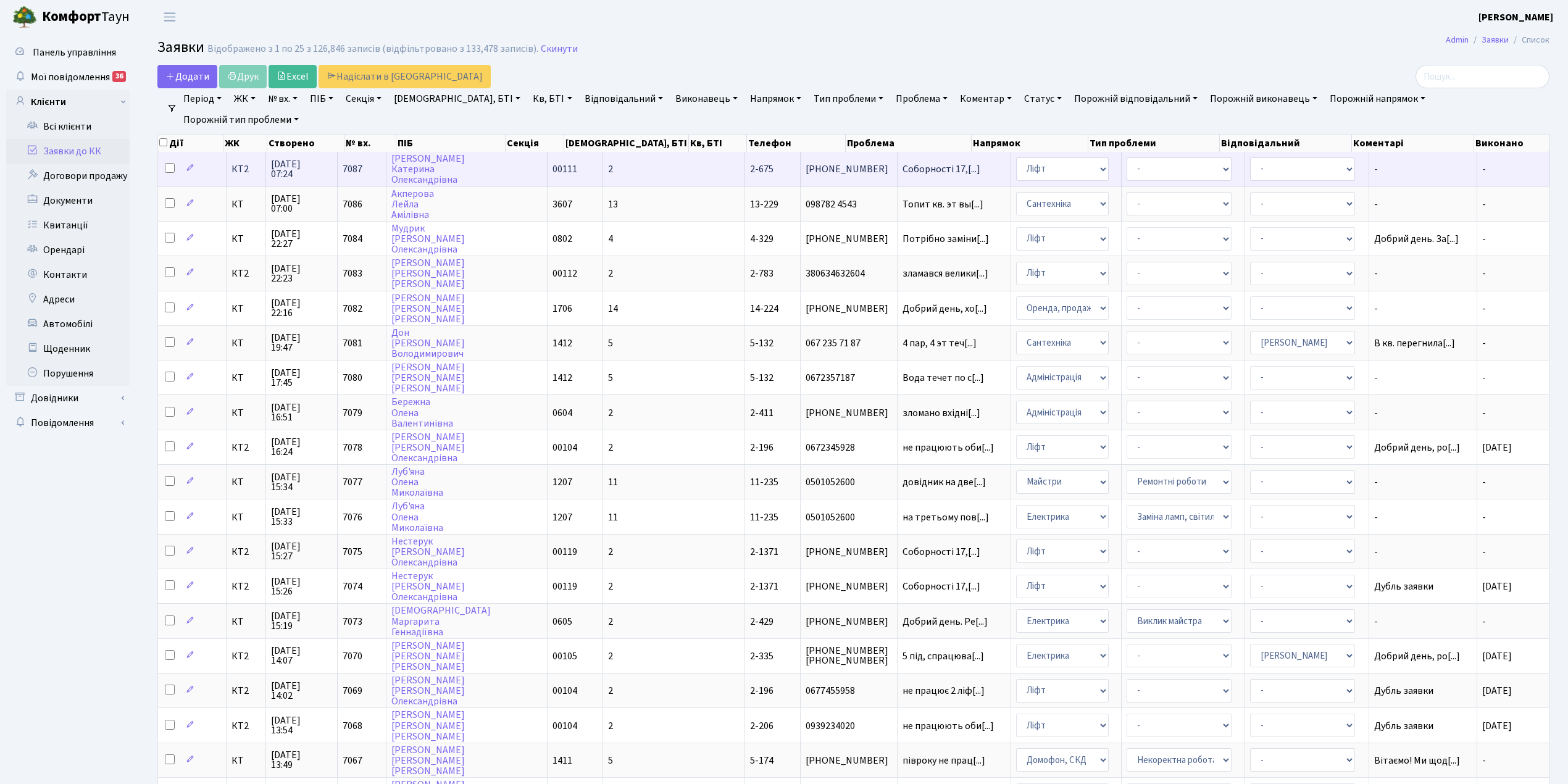
click at [613, 165] on td "2" at bounding box center [674, 168] width 142 height 34
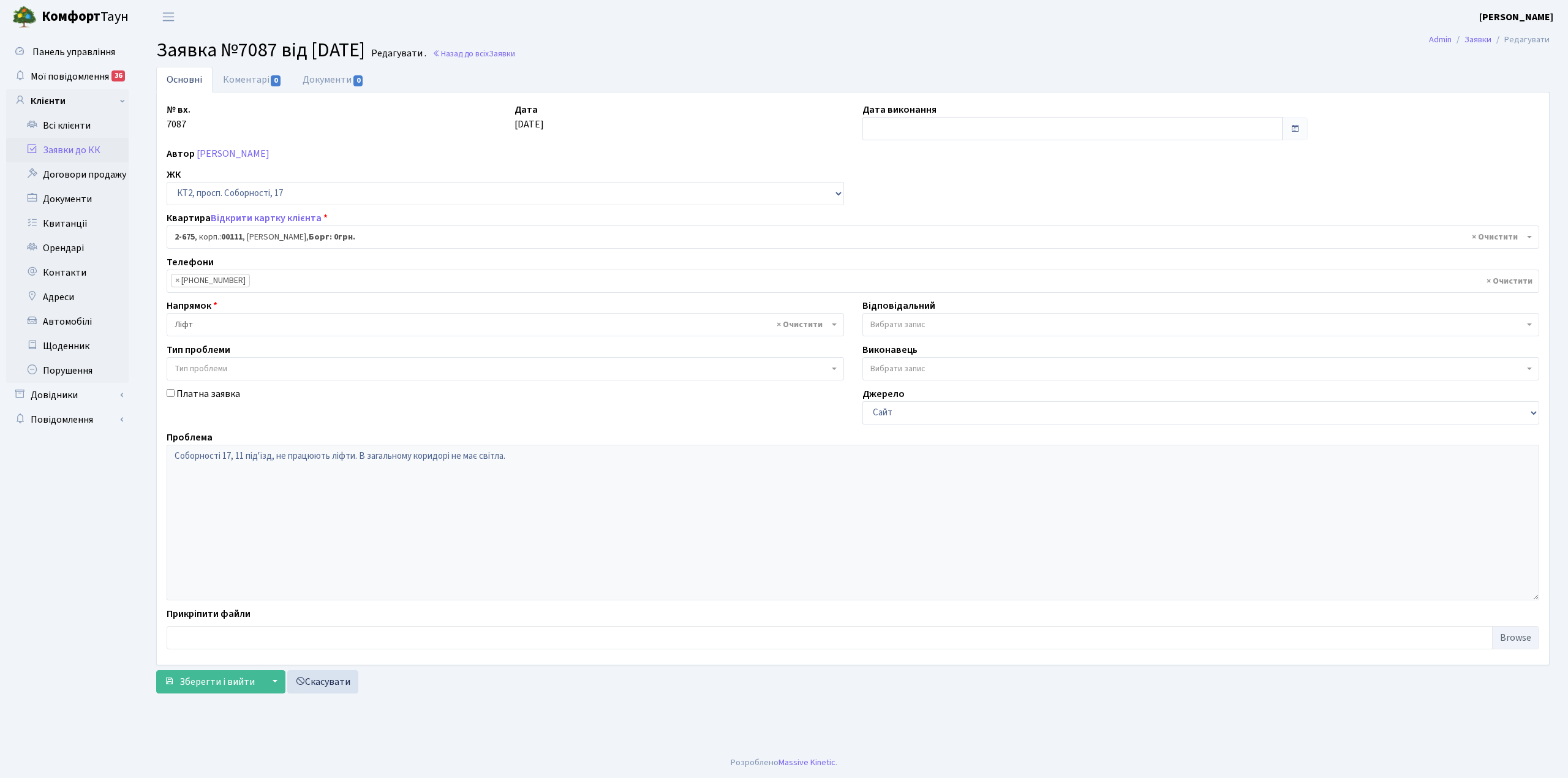
select select "15726"
click at [242, 77] on link "Коментарі 0" at bounding box center [252, 79] width 80 height 25
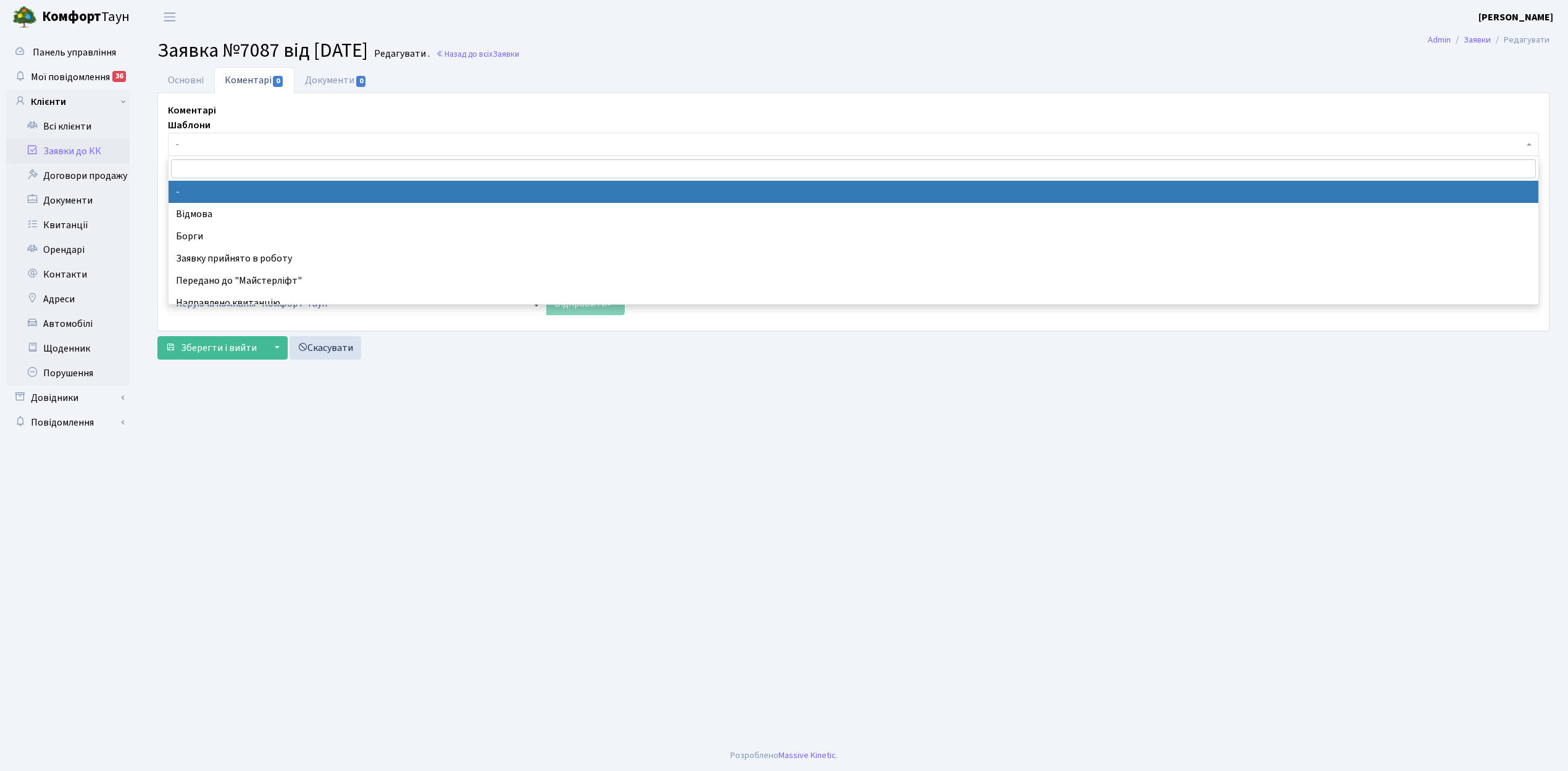
click at [204, 141] on span "-" at bounding box center [849, 144] width 1347 height 12
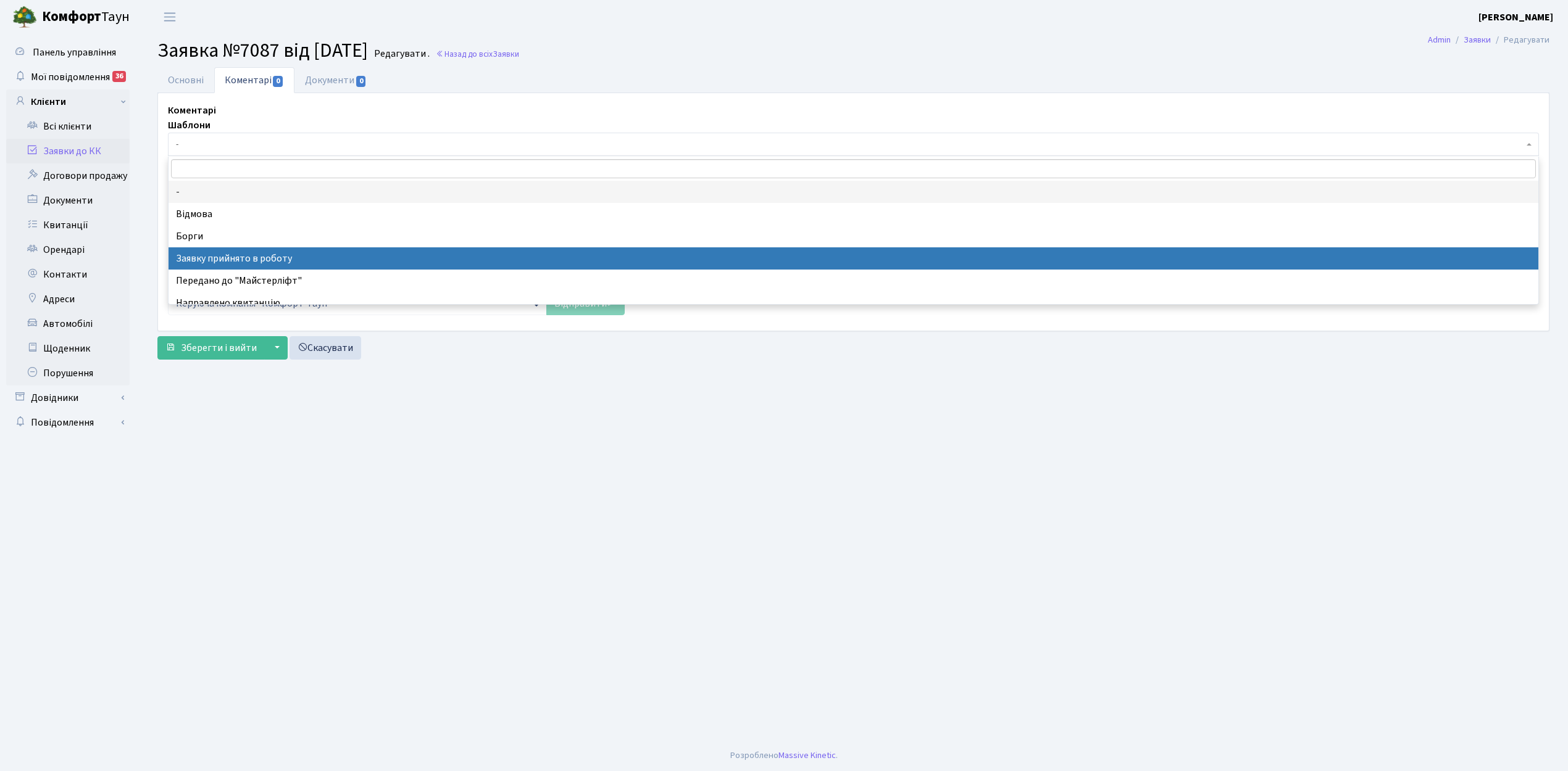
select select "7"
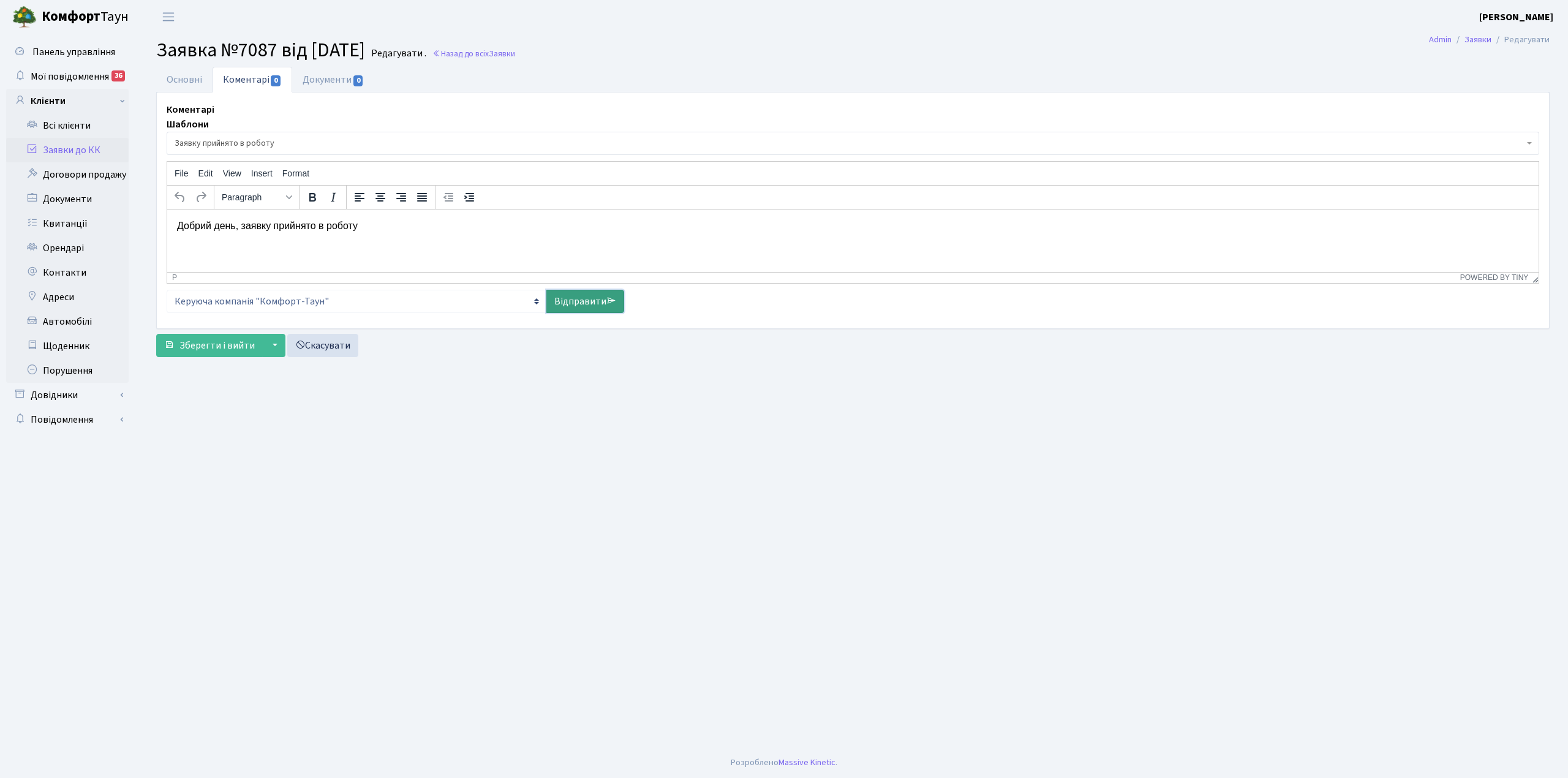
click at [577, 311] on link "Відправити" at bounding box center [585, 301] width 78 height 23
select select
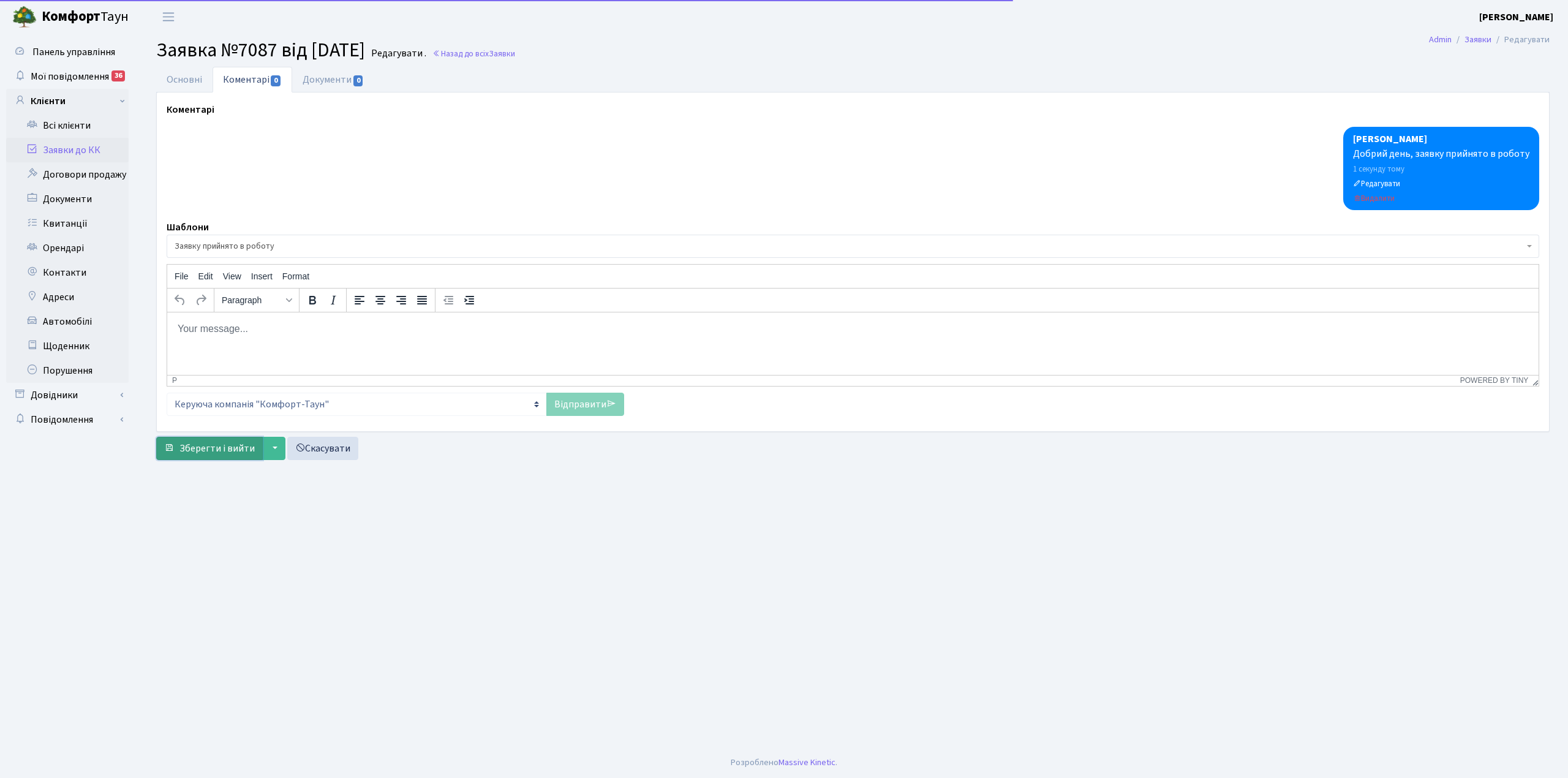
click at [198, 455] on span "Зберегти і вийти" at bounding box center [217, 448] width 75 height 13
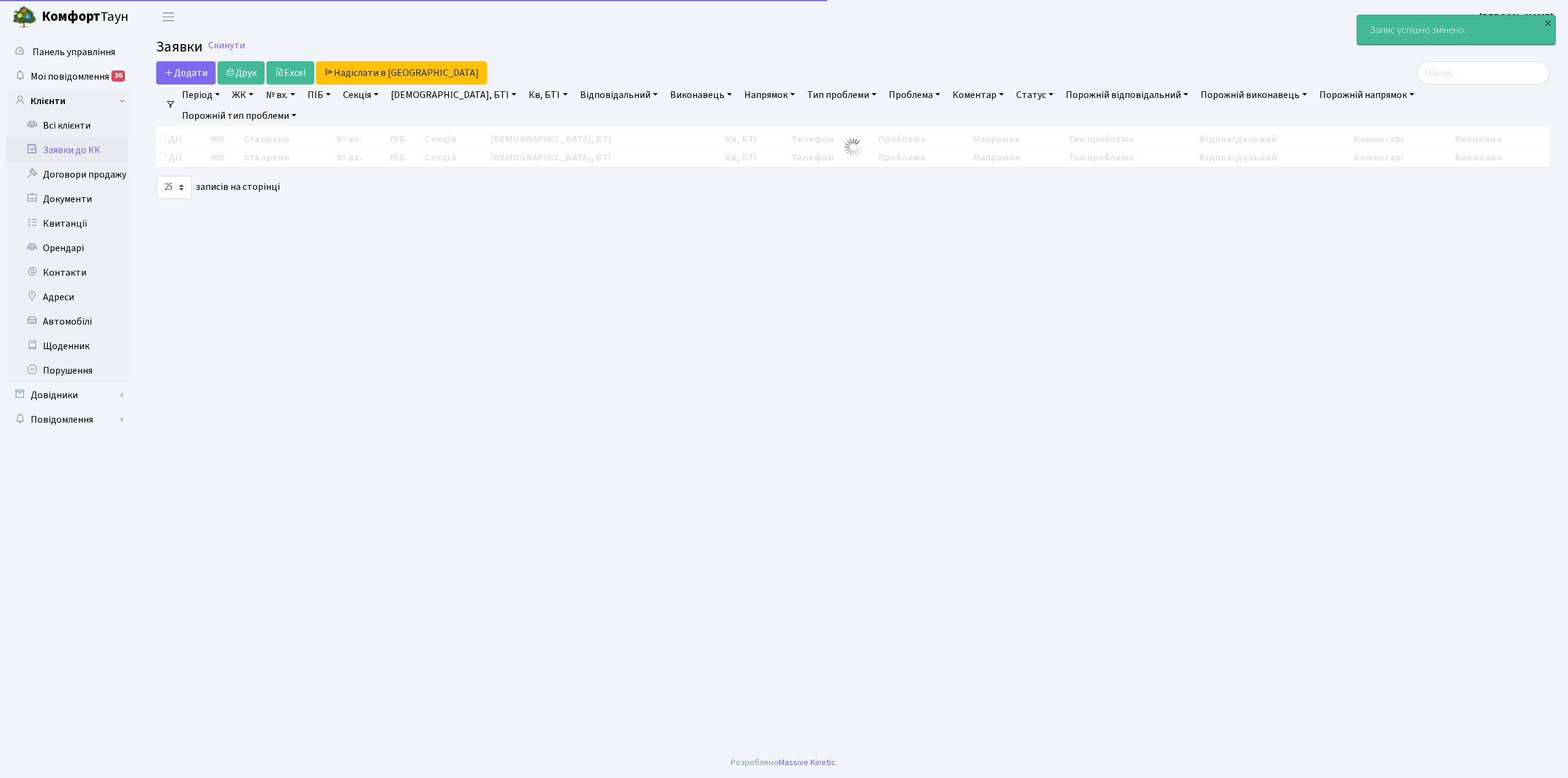
select select "25"
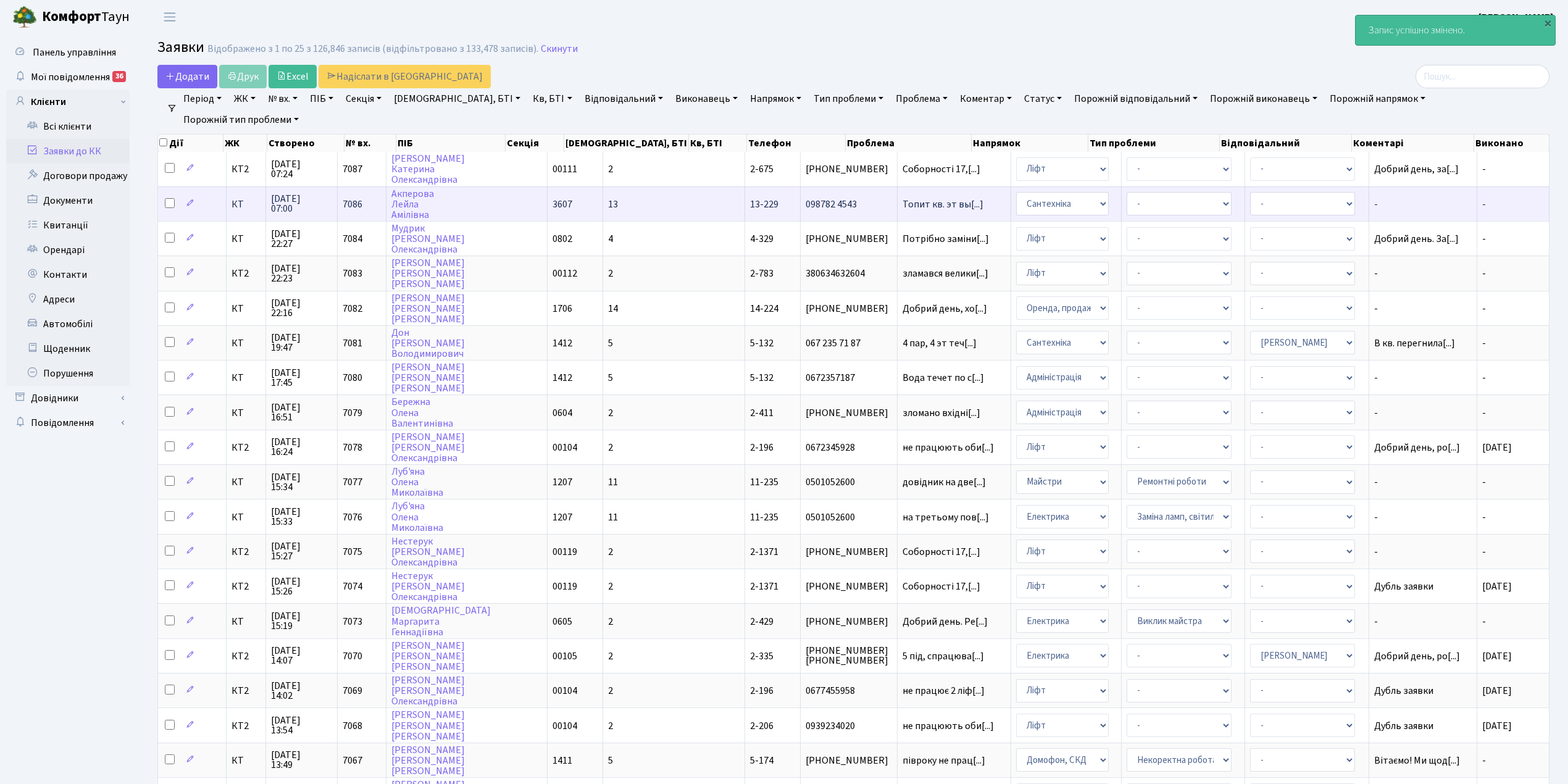
click at [745, 207] on td "13-229" at bounding box center [773, 204] width 56 height 35
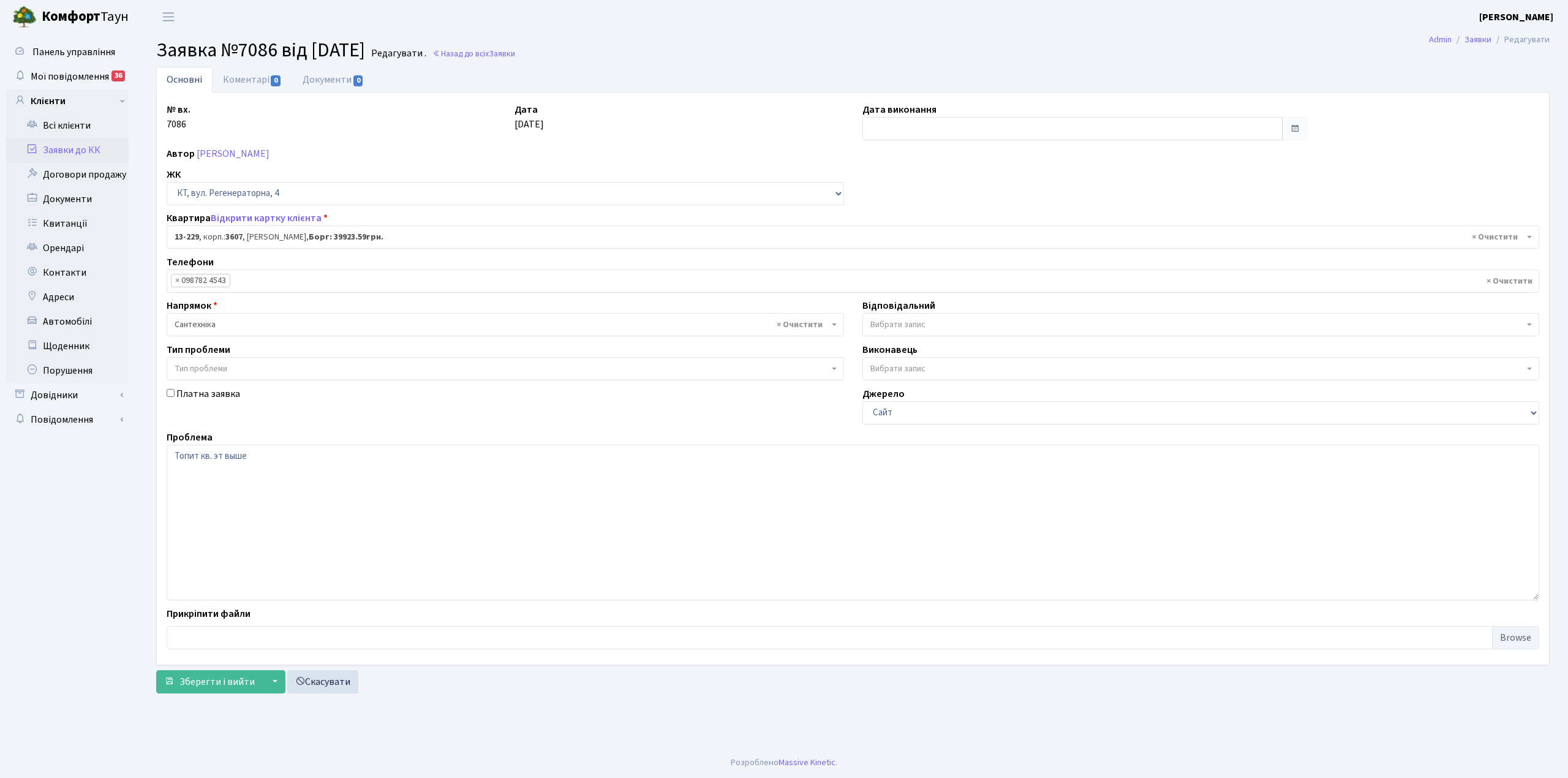
select select "7875"
click at [886, 128] on input "text" at bounding box center [1073, 128] width 420 height 23
click at [876, 251] on td "18" at bounding box center [874, 247] width 18 height 18
type input "[DATE]"
click at [248, 85] on link "Коментарі 0" at bounding box center [252, 79] width 80 height 25
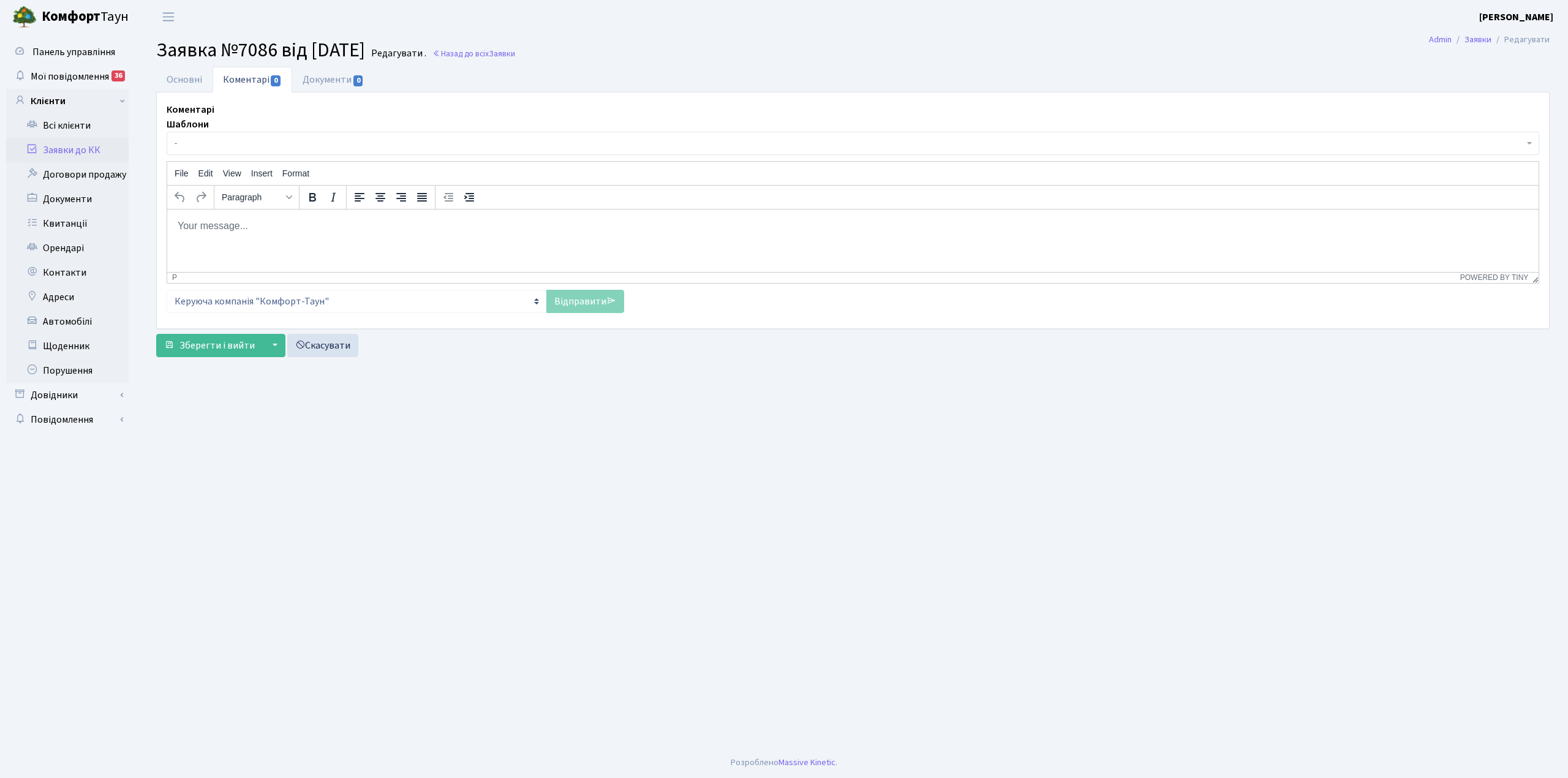
click at [203, 229] on body "Rich Text Area. Press ALT-0 for help." at bounding box center [853, 226] width 1352 height 13
click at [193, 222] on p "В мкв. 239" at bounding box center [853, 226] width 1352 height 13
click at [225, 225] on p "В кв. 239" at bounding box center [853, 226] width 1352 height 13
click at [583, 299] on link "Відправити" at bounding box center [585, 301] width 78 height 23
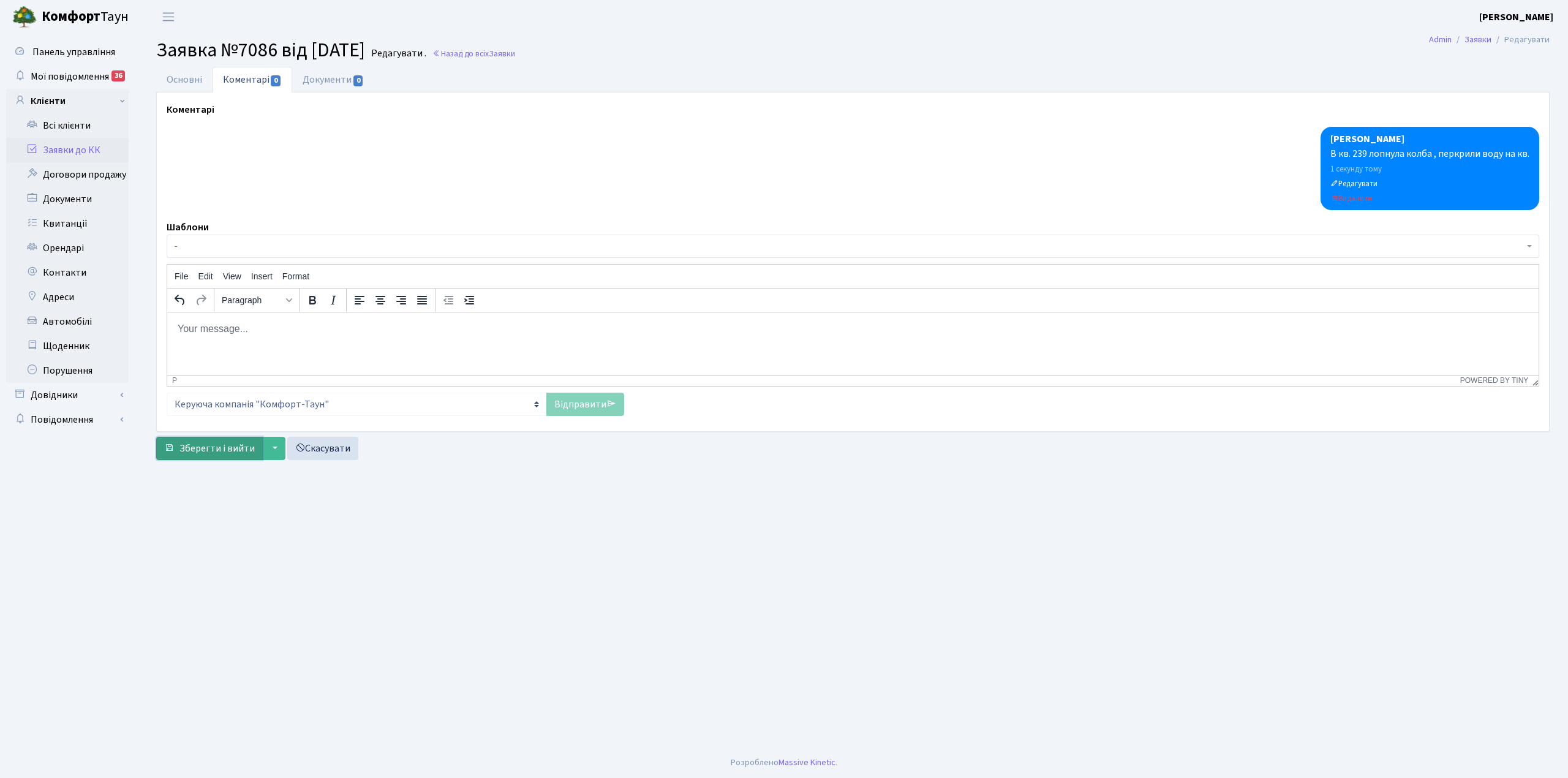
click at [222, 446] on span "Зберегти і вийти" at bounding box center [217, 448] width 75 height 13
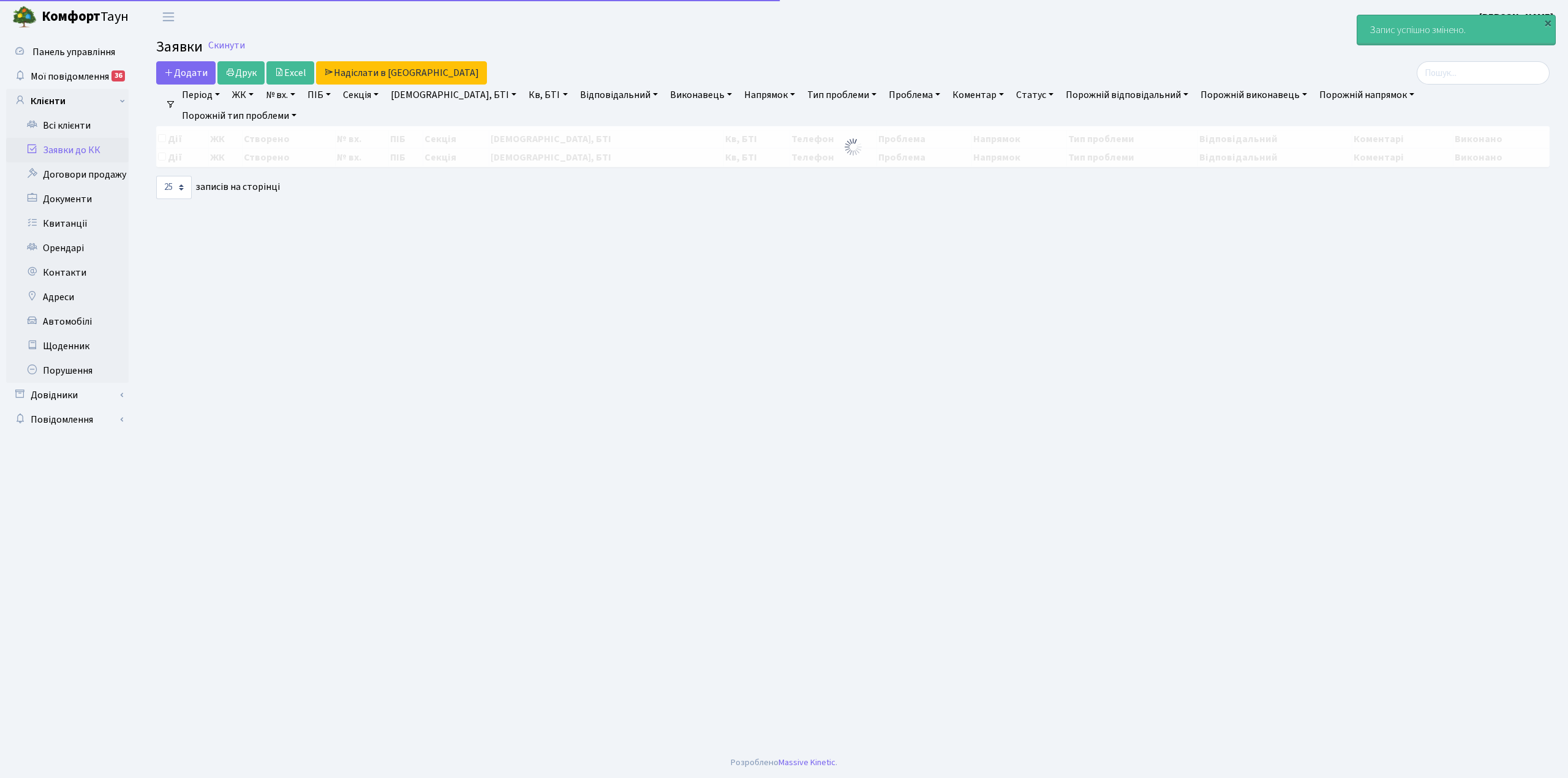
select select "25"
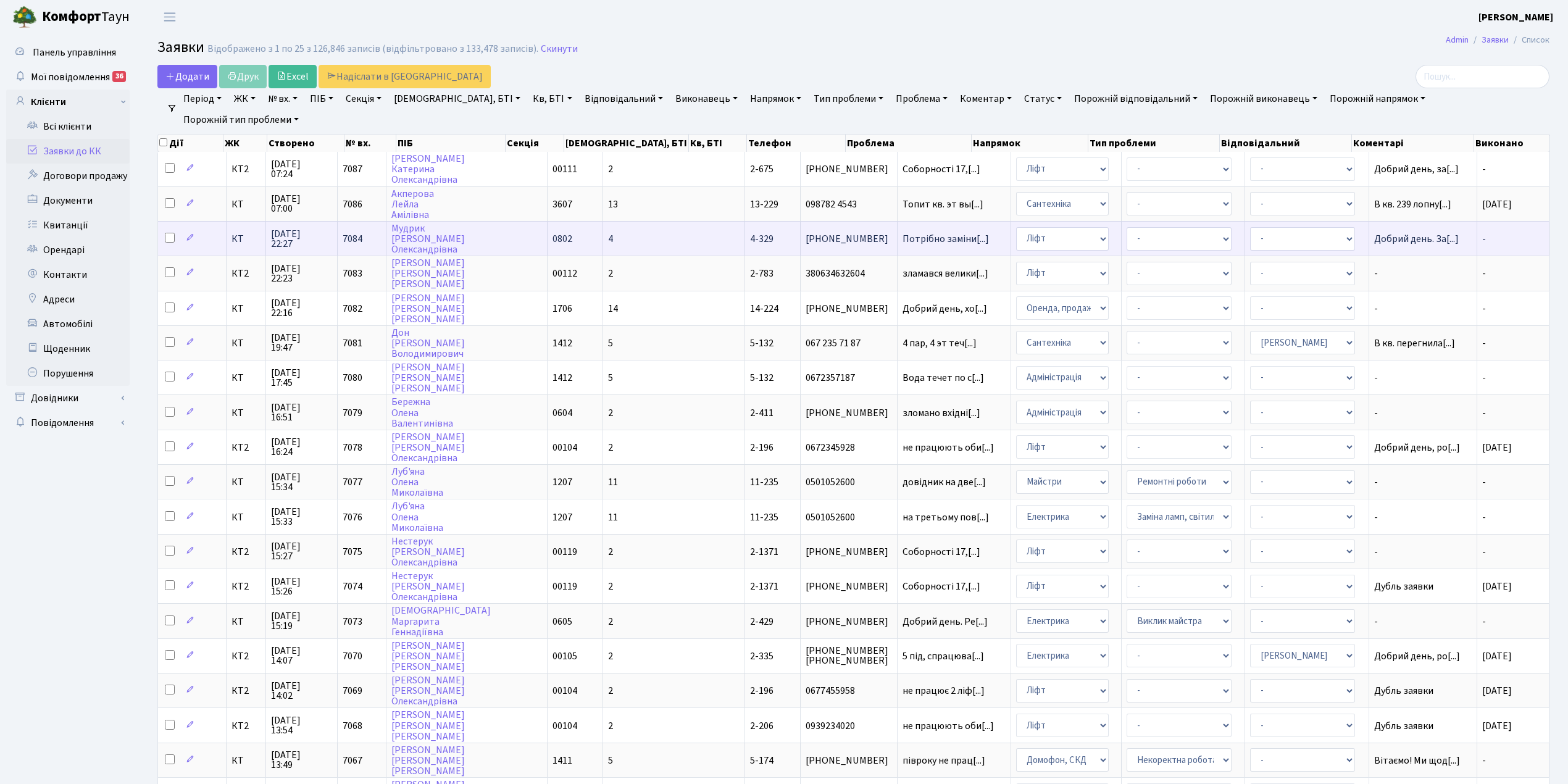
click at [617, 238] on td "4" at bounding box center [674, 238] width 142 height 35
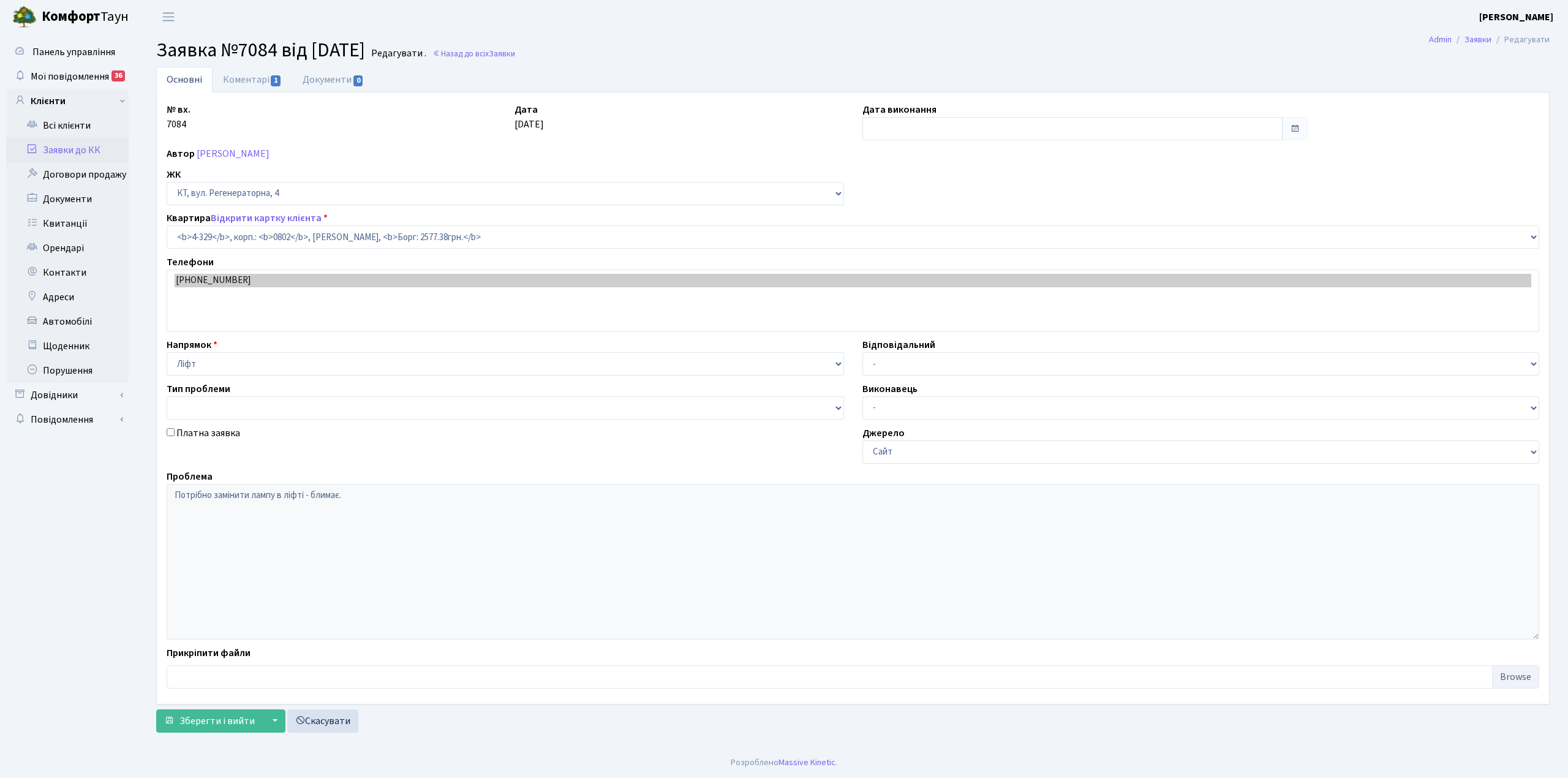
select select "1788"
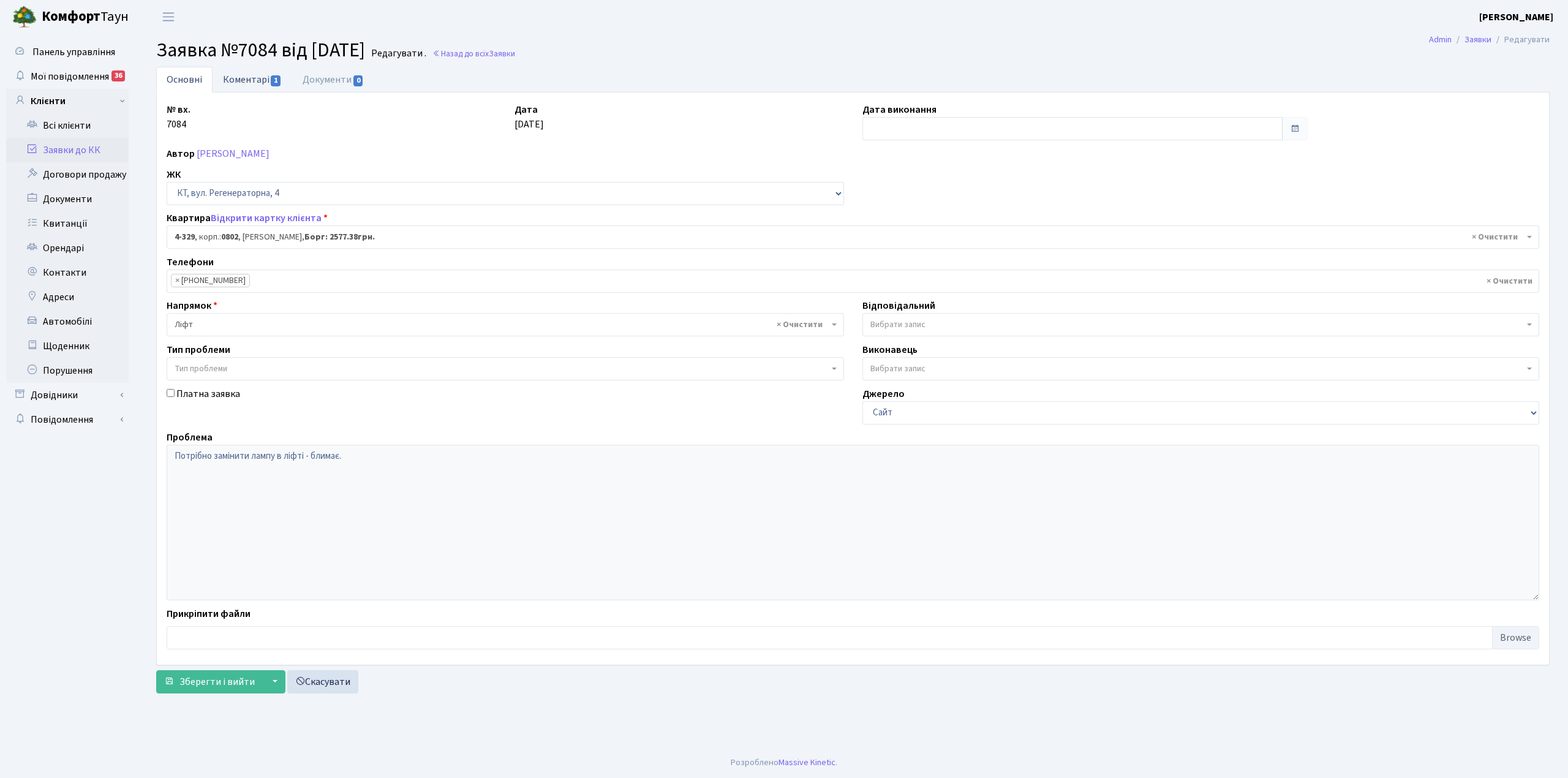
click at [246, 77] on link "Коментарі 1" at bounding box center [252, 79] width 80 height 25
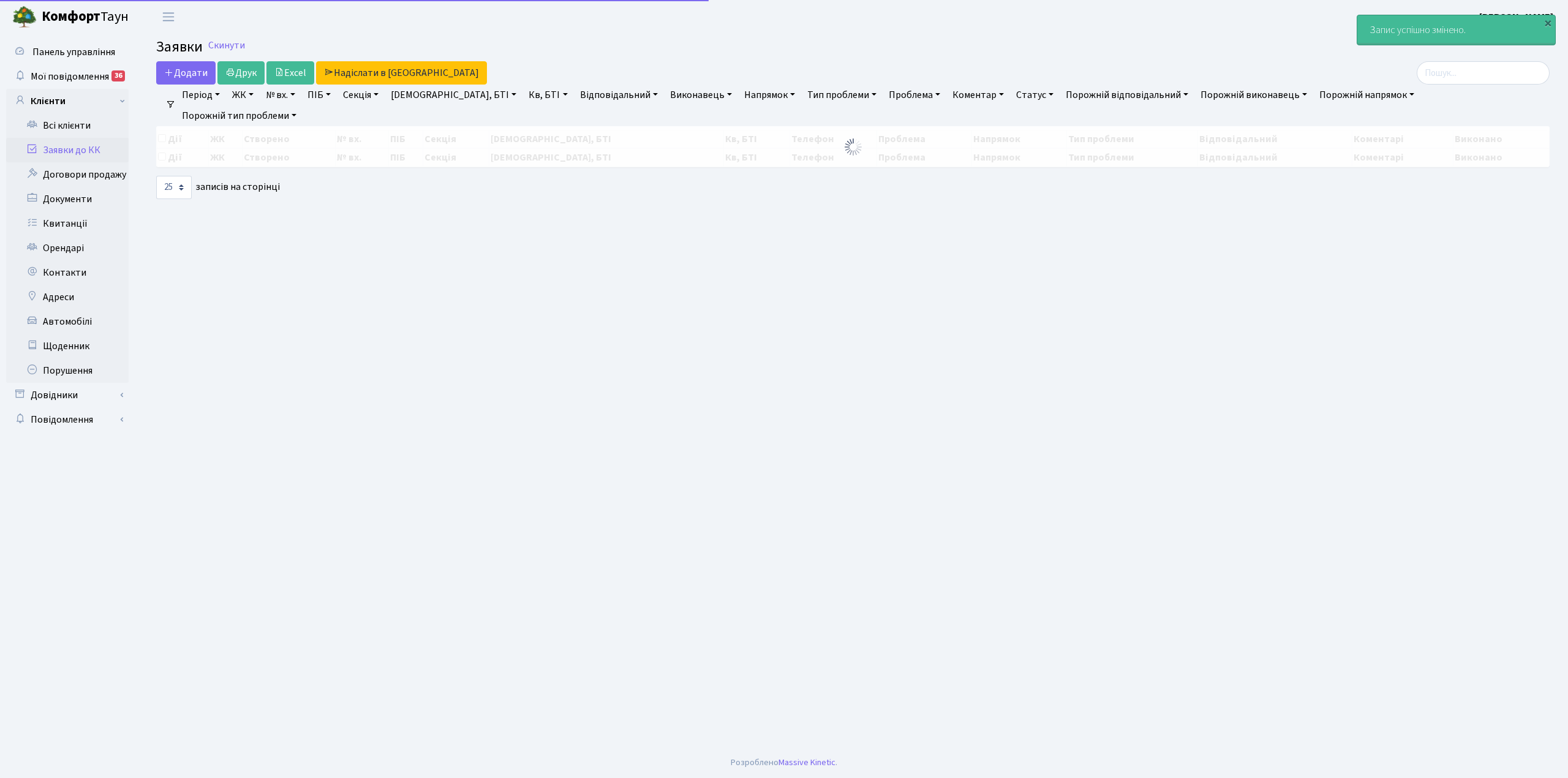
select select "25"
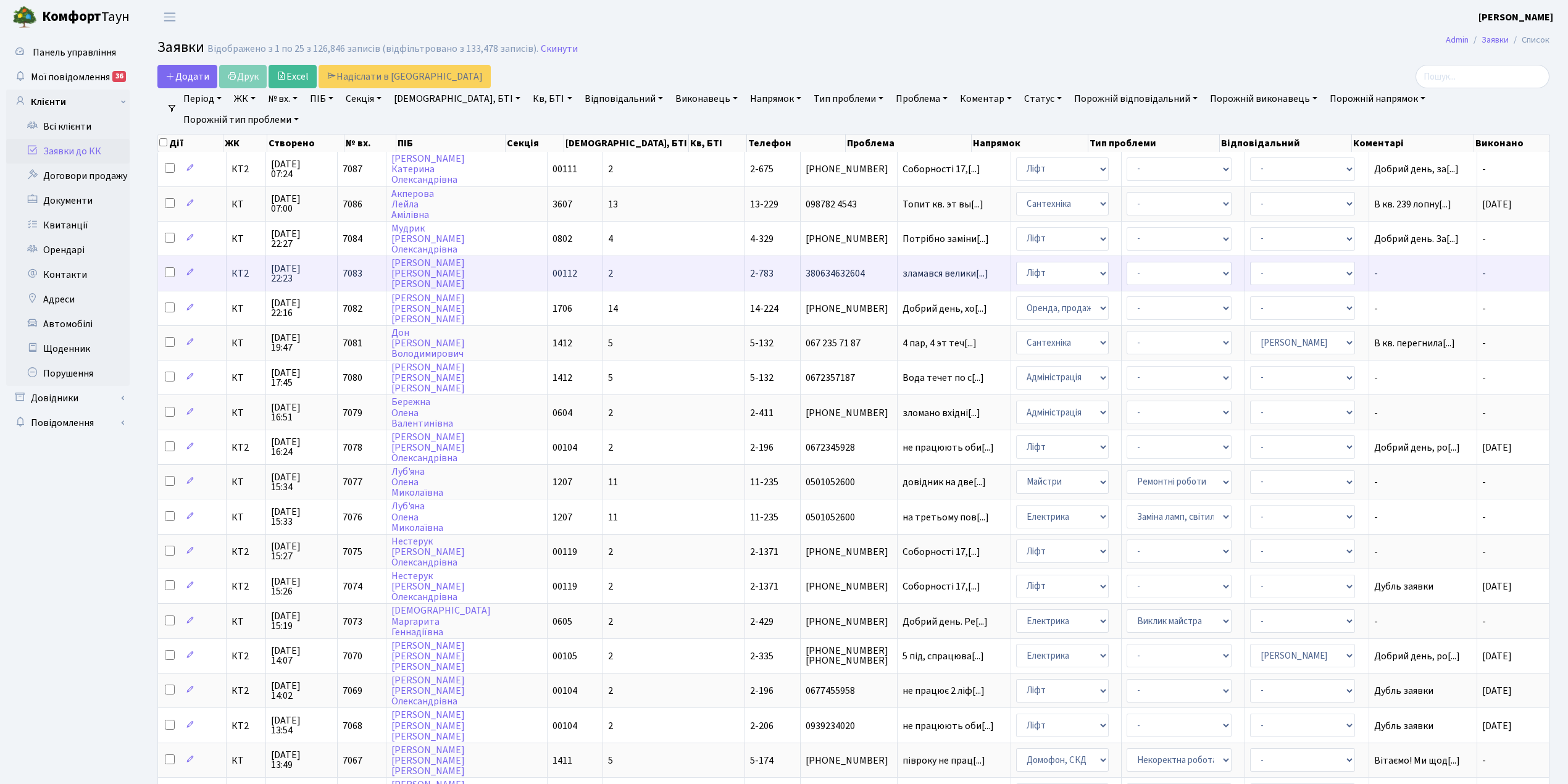
click at [630, 272] on td "2" at bounding box center [674, 273] width 142 height 35
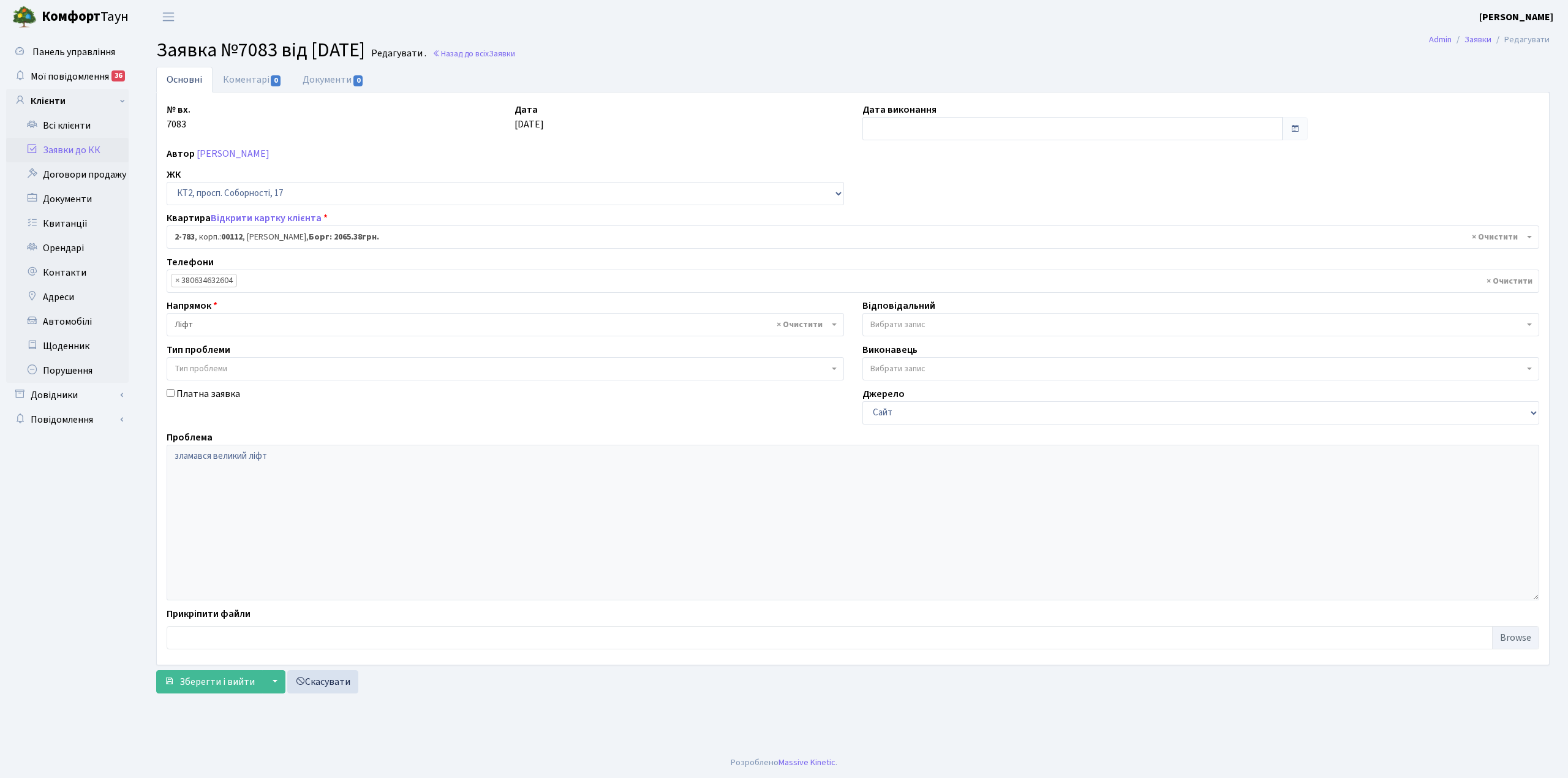
select select "15830"
click at [236, 82] on link "Коментарі 0" at bounding box center [252, 79] width 80 height 25
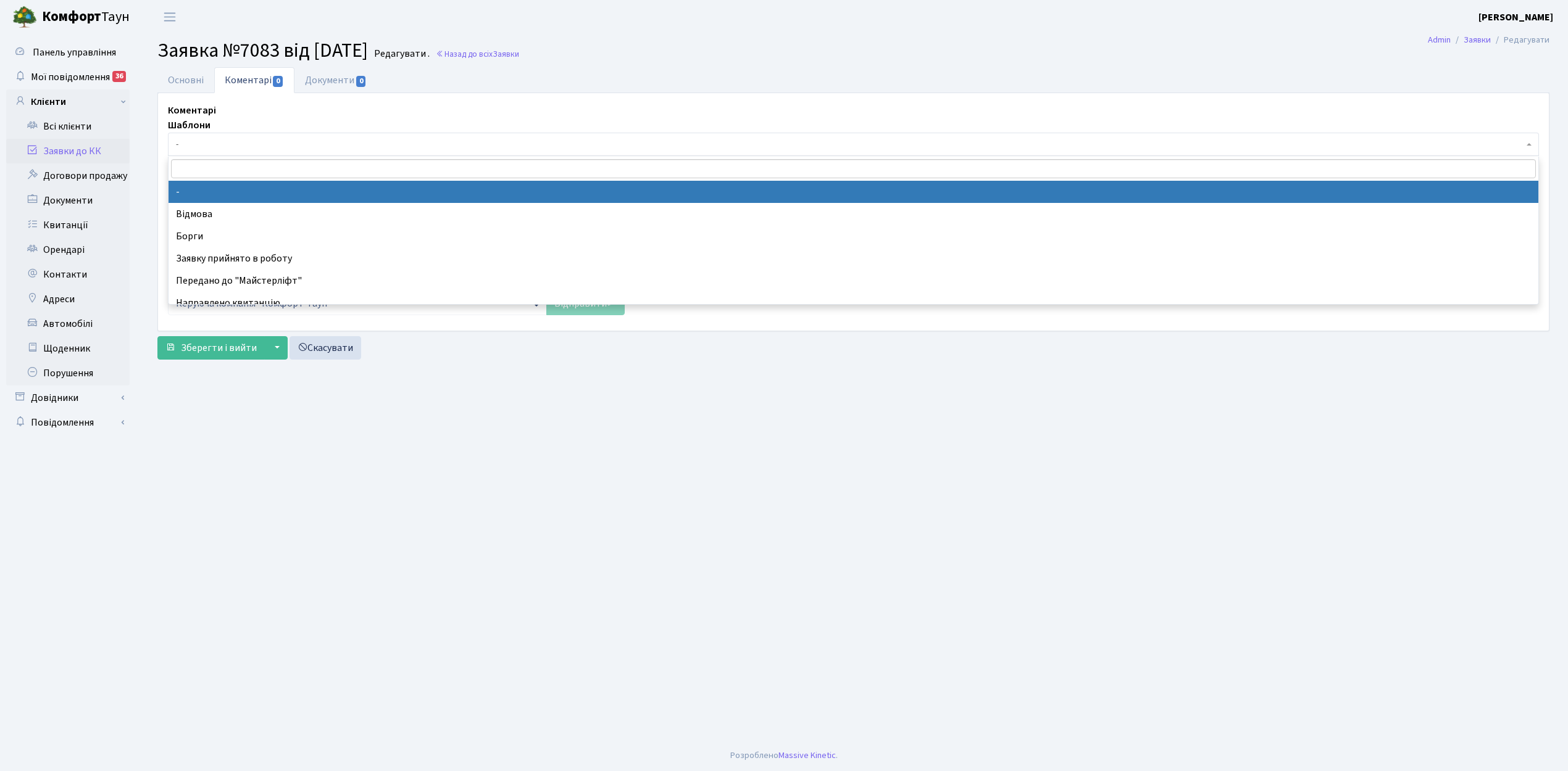
click at [226, 144] on span "-" at bounding box center [849, 144] width 1347 height 12
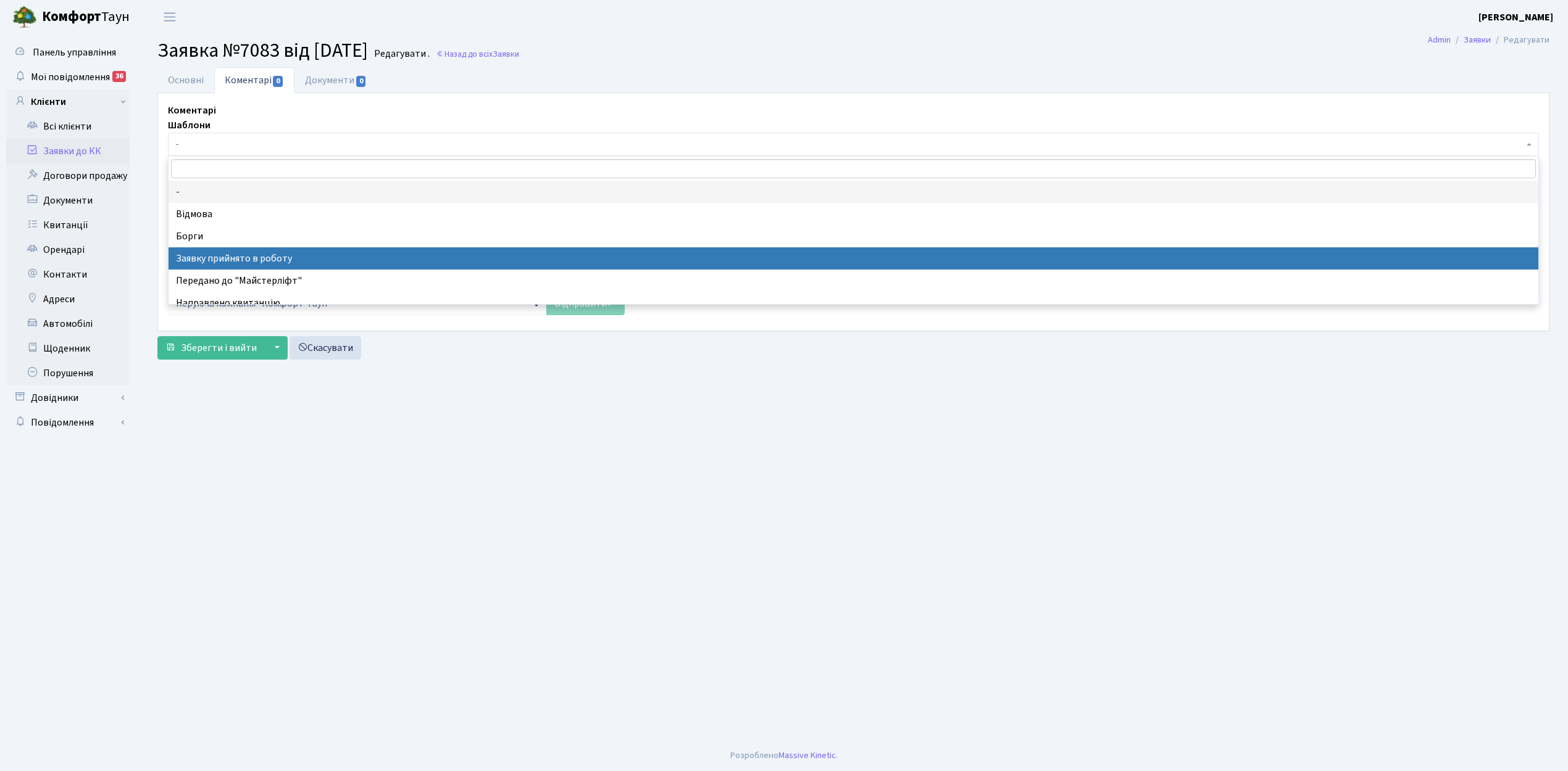
select select "7"
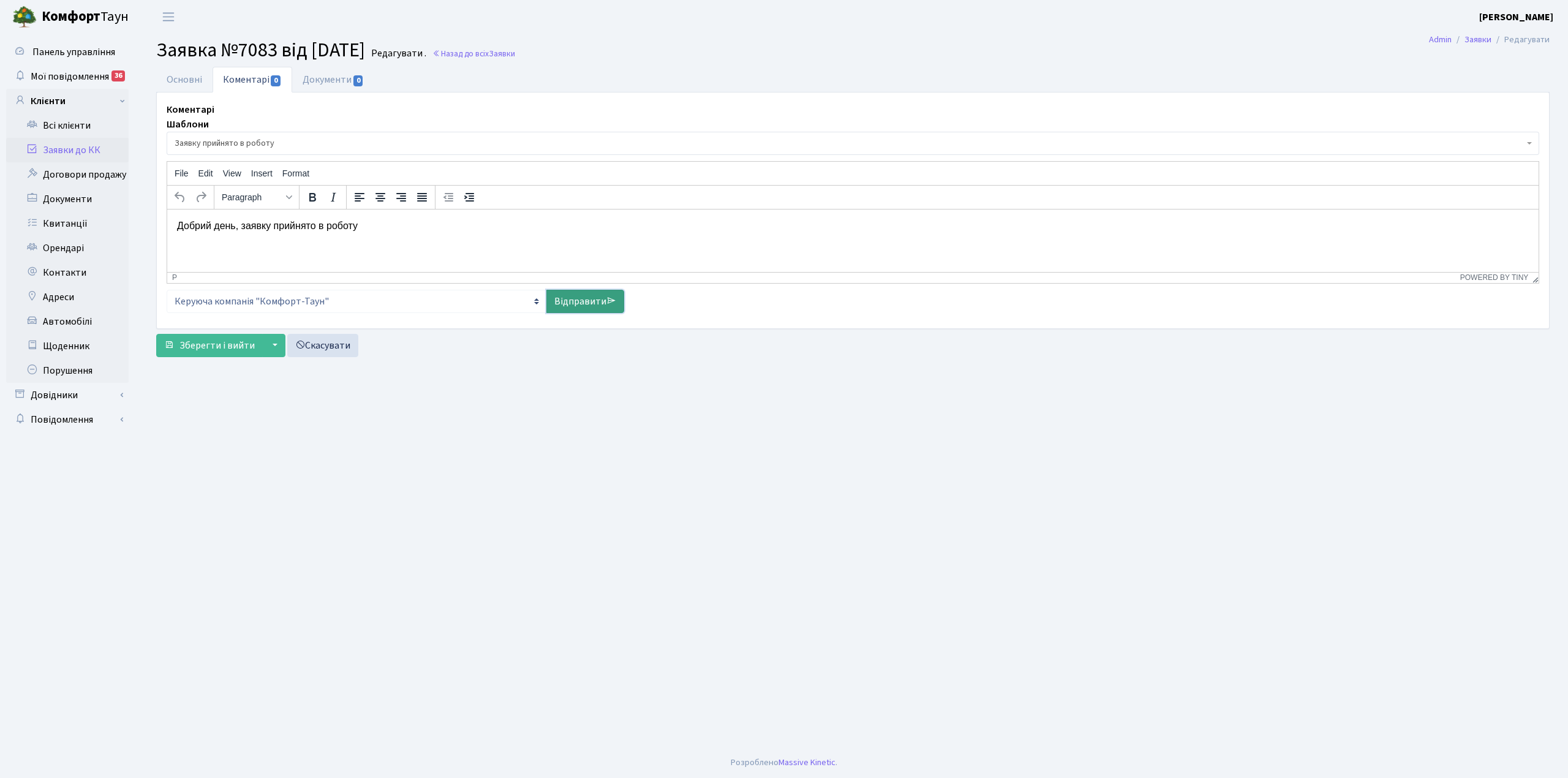
click at [566, 298] on link "Відправити" at bounding box center [585, 301] width 78 height 23
select select
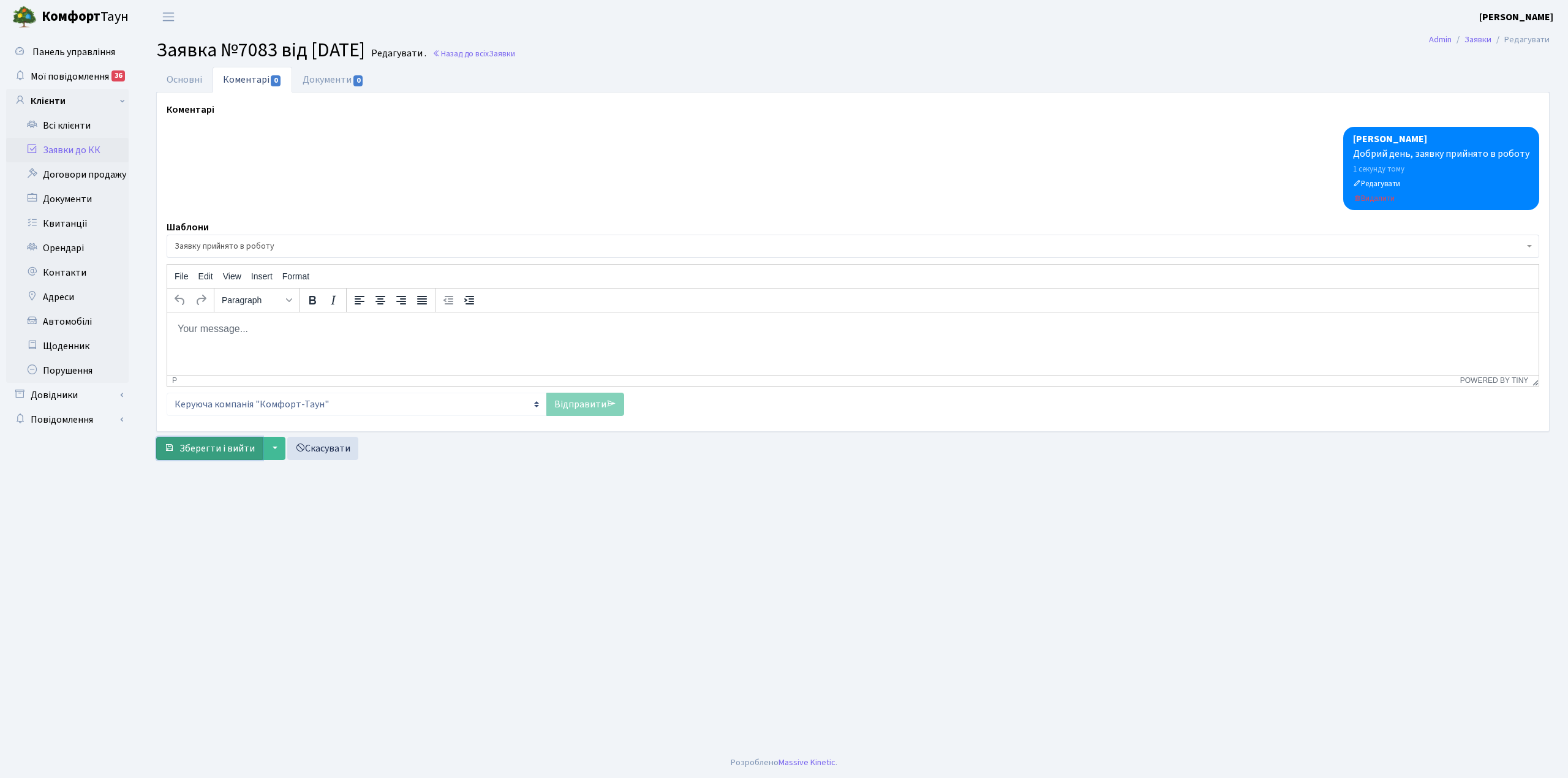
click at [204, 447] on span "Зберегти і вийти" at bounding box center [217, 448] width 75 height 13
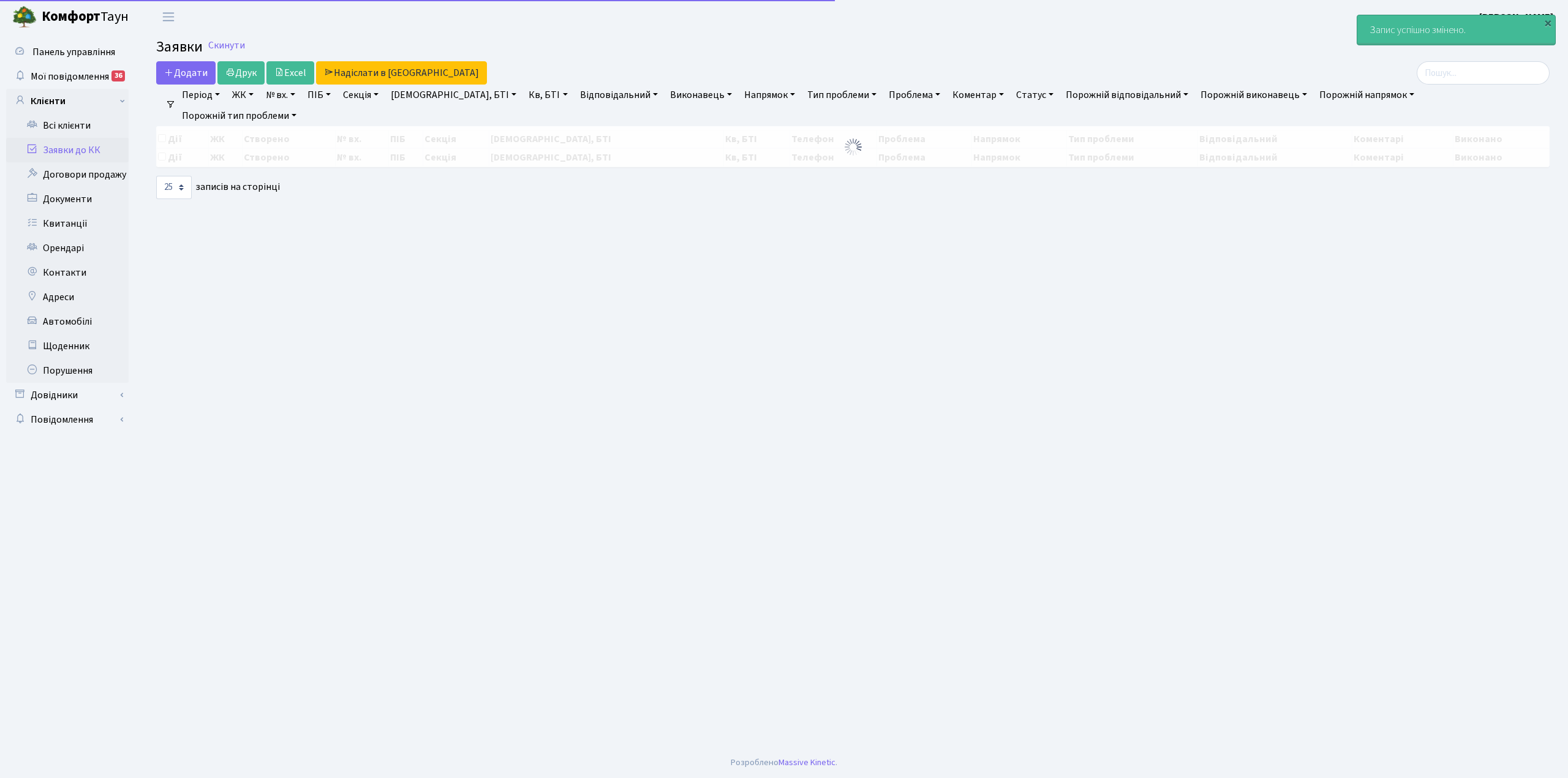
select select "25"
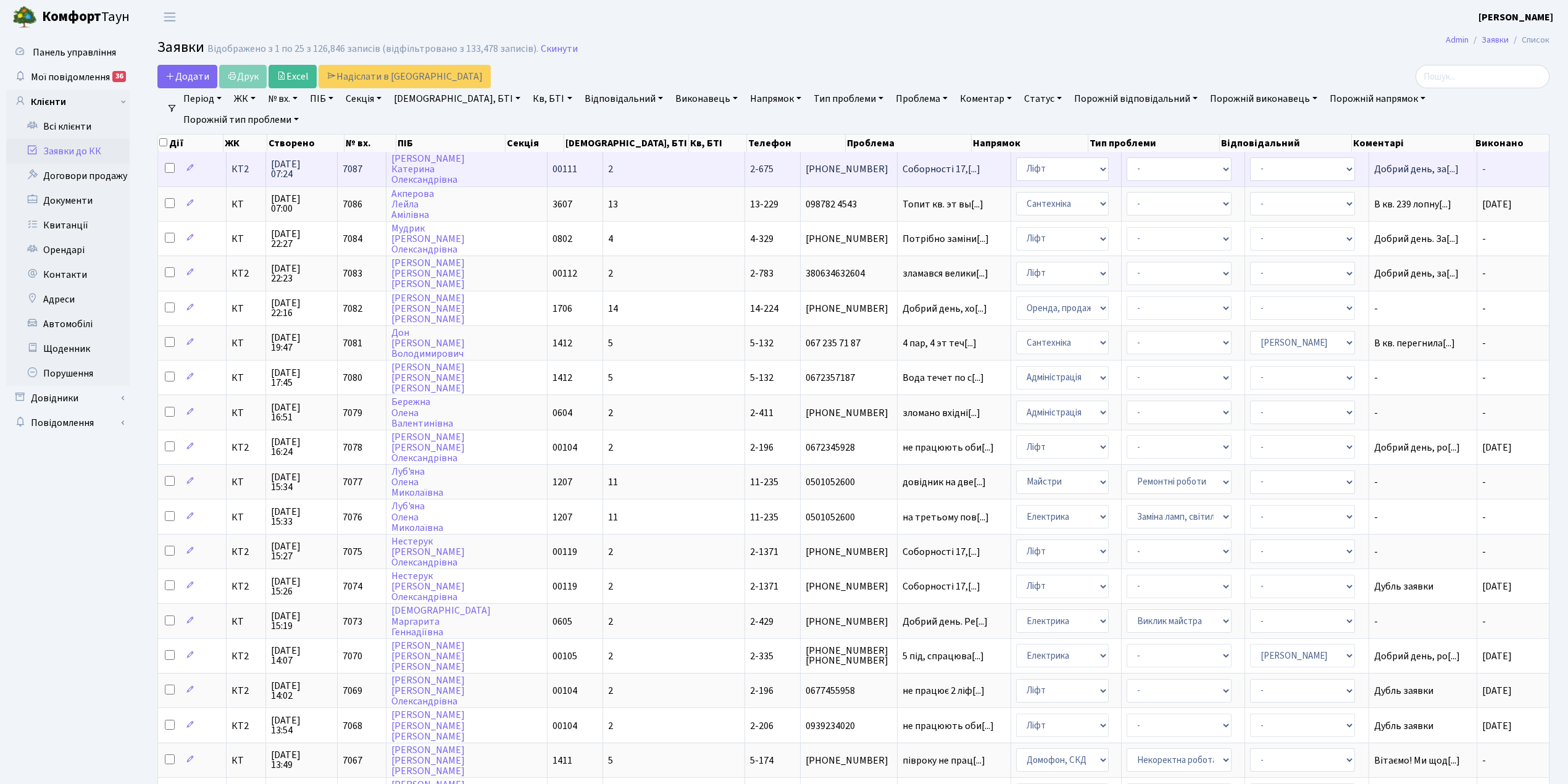
click at [624, 165] on td "2" at bounding box center [674, 168] width 142 height 34
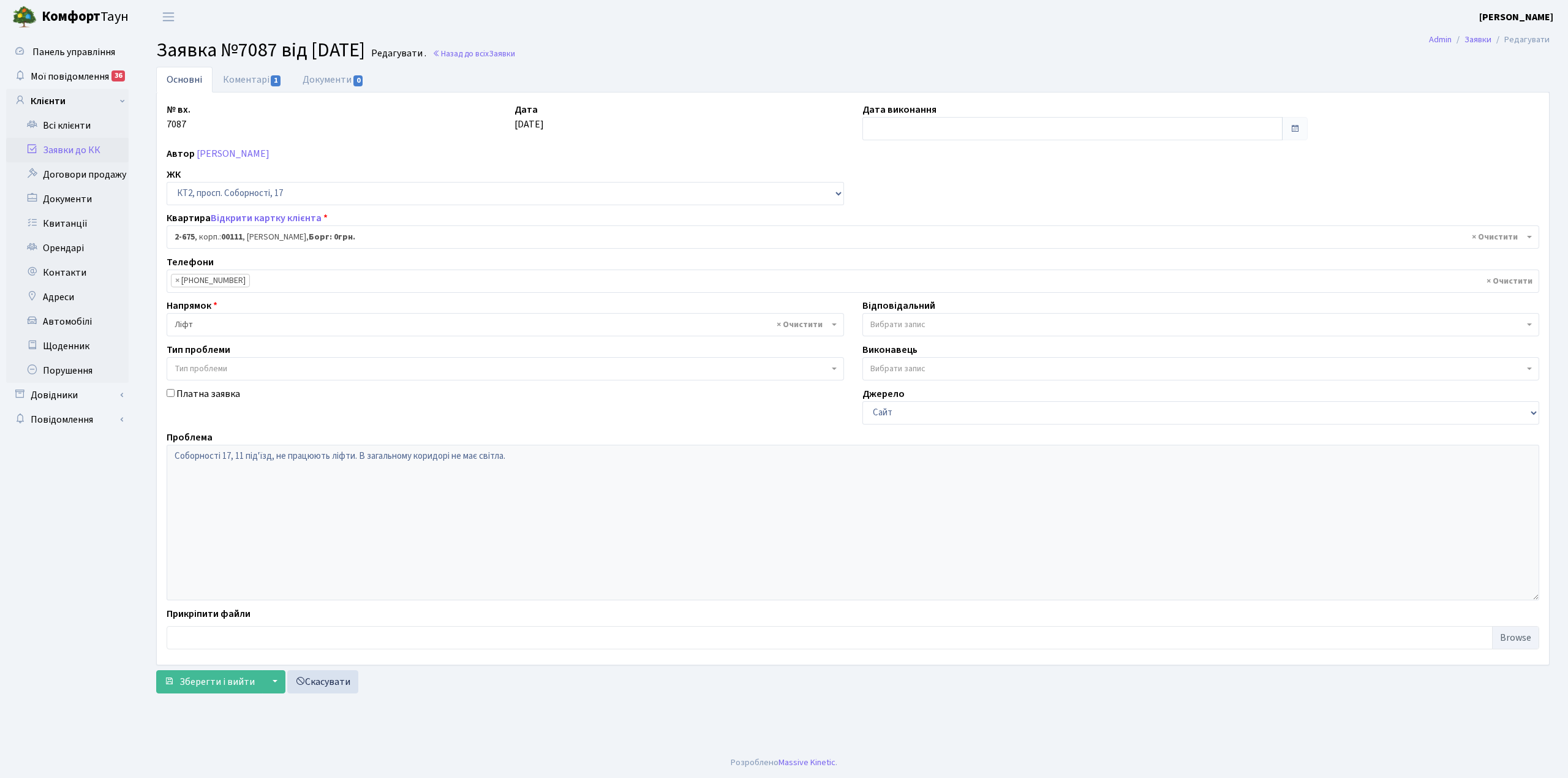
select select "15726"
click at [873, 128] on input "text" at bounding box center [1073, 128] width 420 height 23
click at [877, 249] on td "18" at bounding box center [874, 247] width 18 height 18
type input "[DATE]"
click at [222, 81] on link "Коментарі 1" at bounding box center [252, 79] width 80 height 25
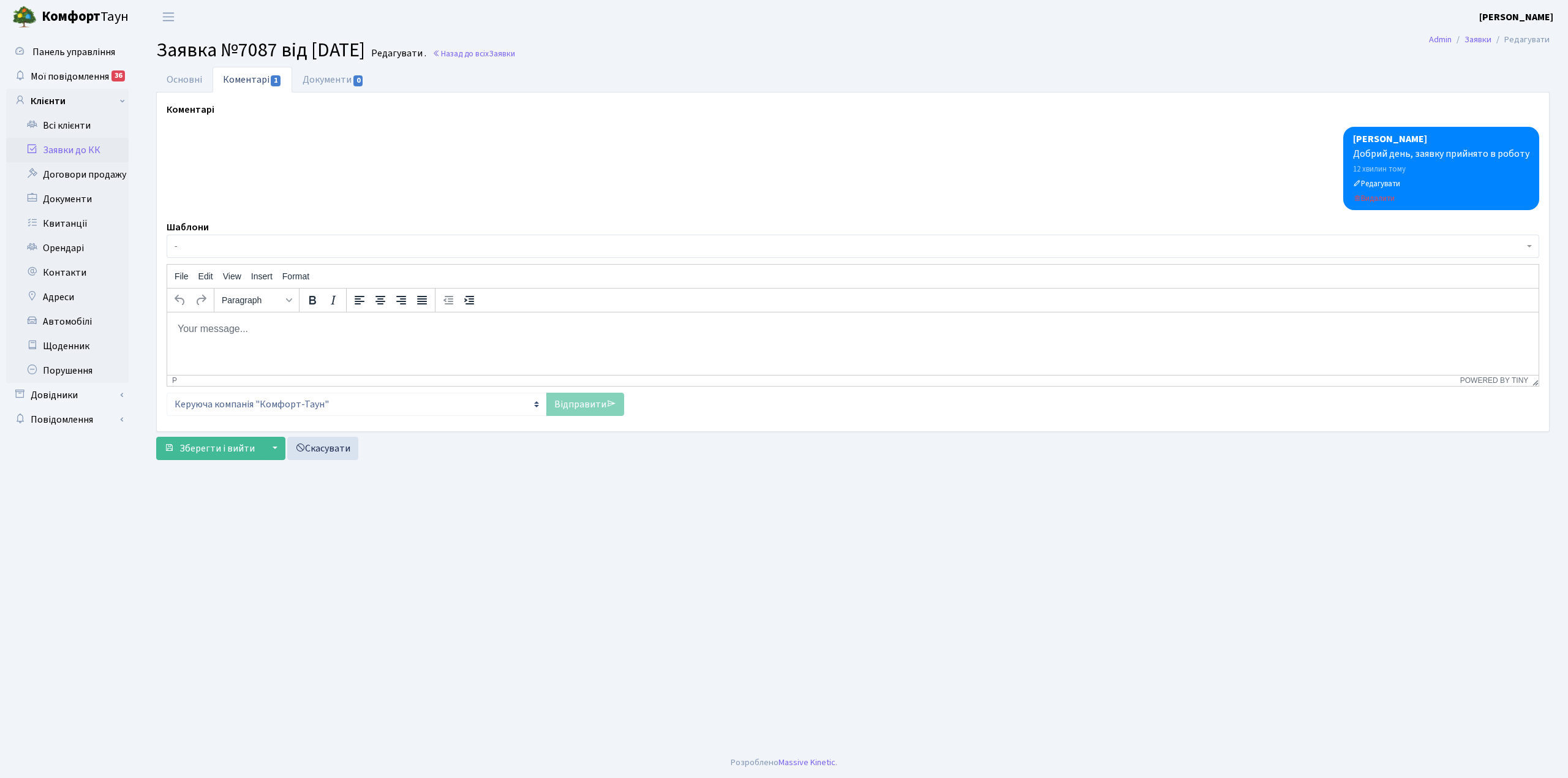
click at [212, 258] on body "Комфорт Таун Левченко В. Д. Мій обліковий запис Вийти Панель управління Мої пов…" at bounding box center [784, 389] width 1568 height 778
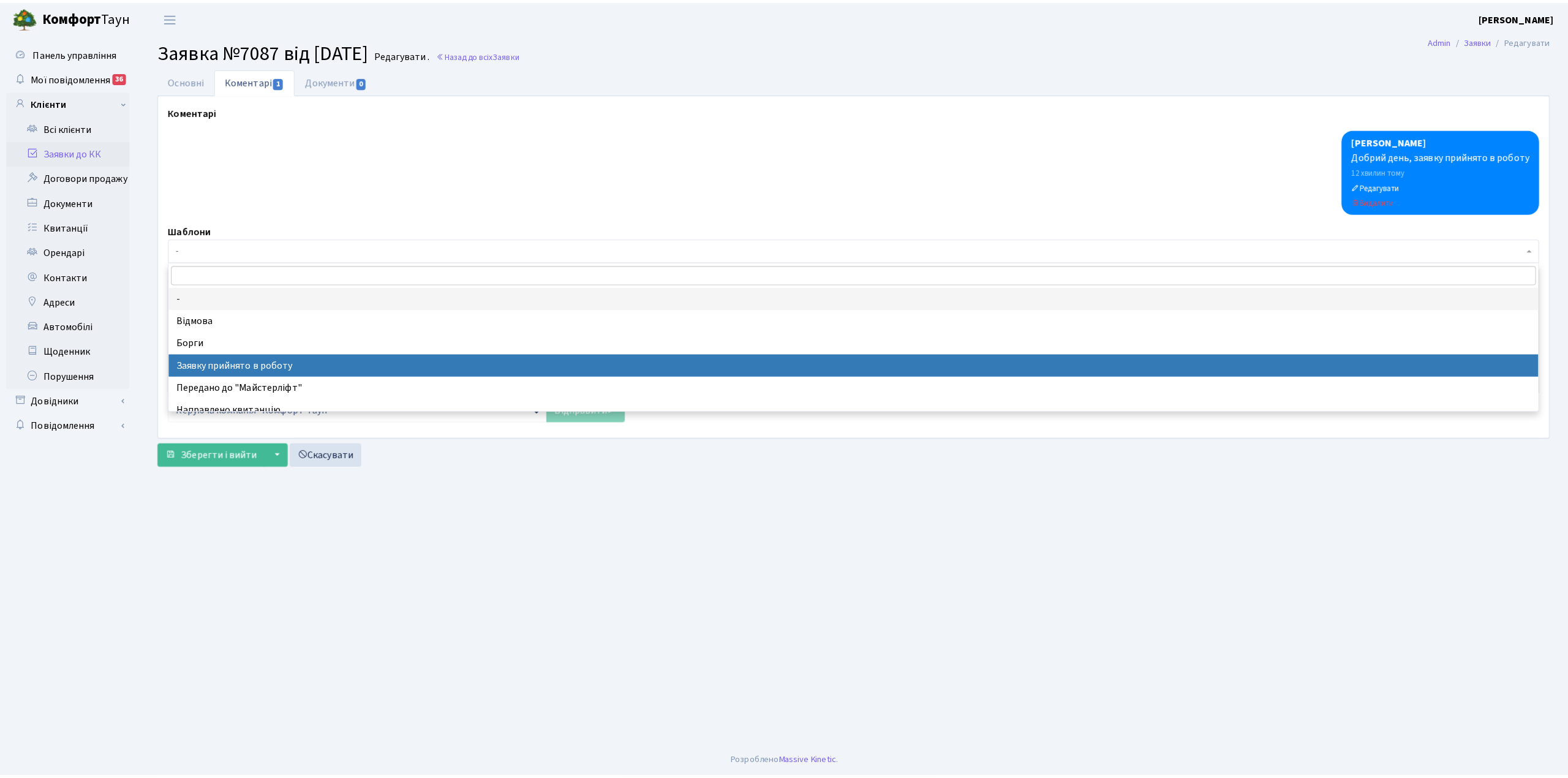
scroll to position [82, 0]
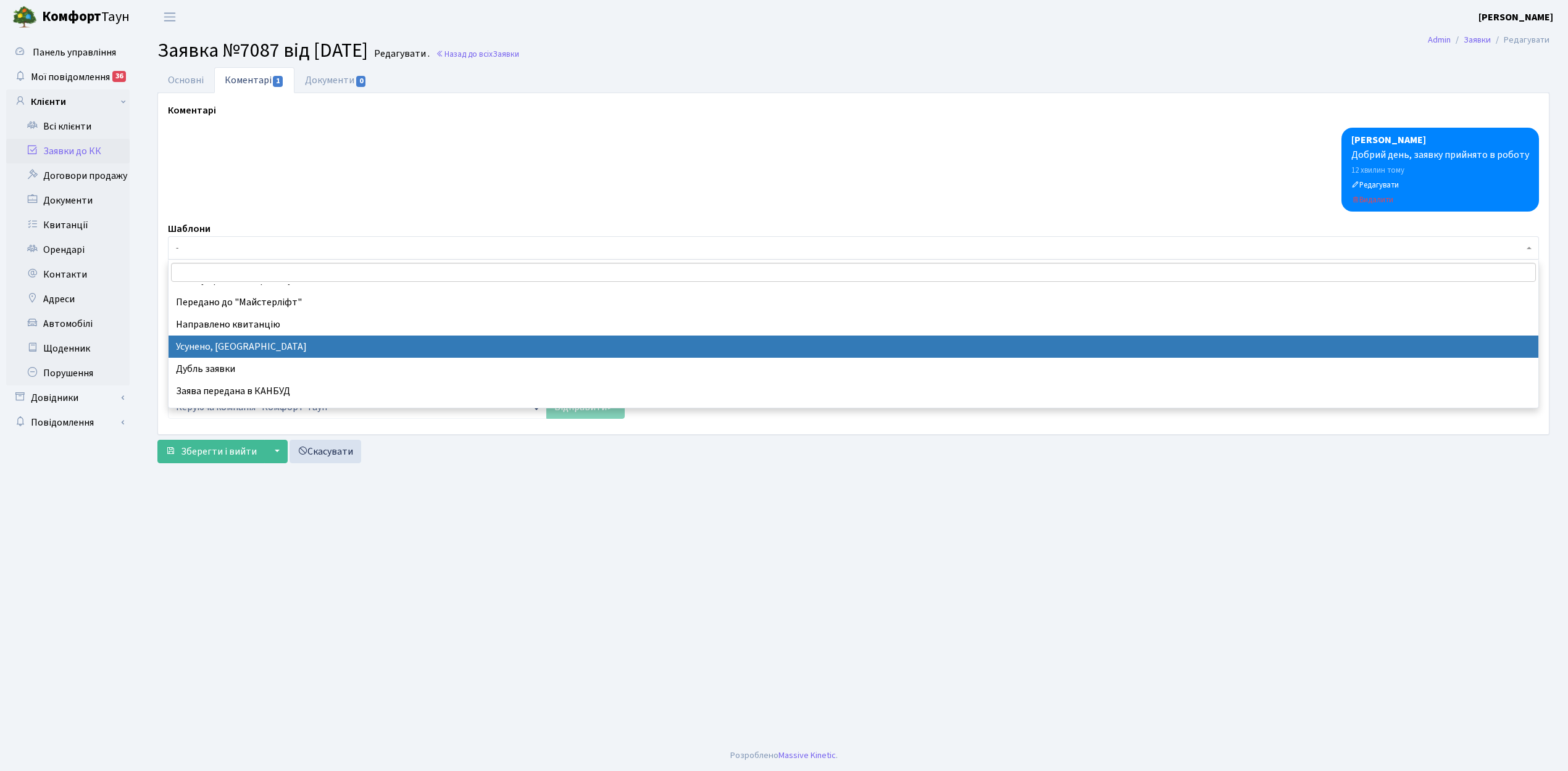
select select "15"
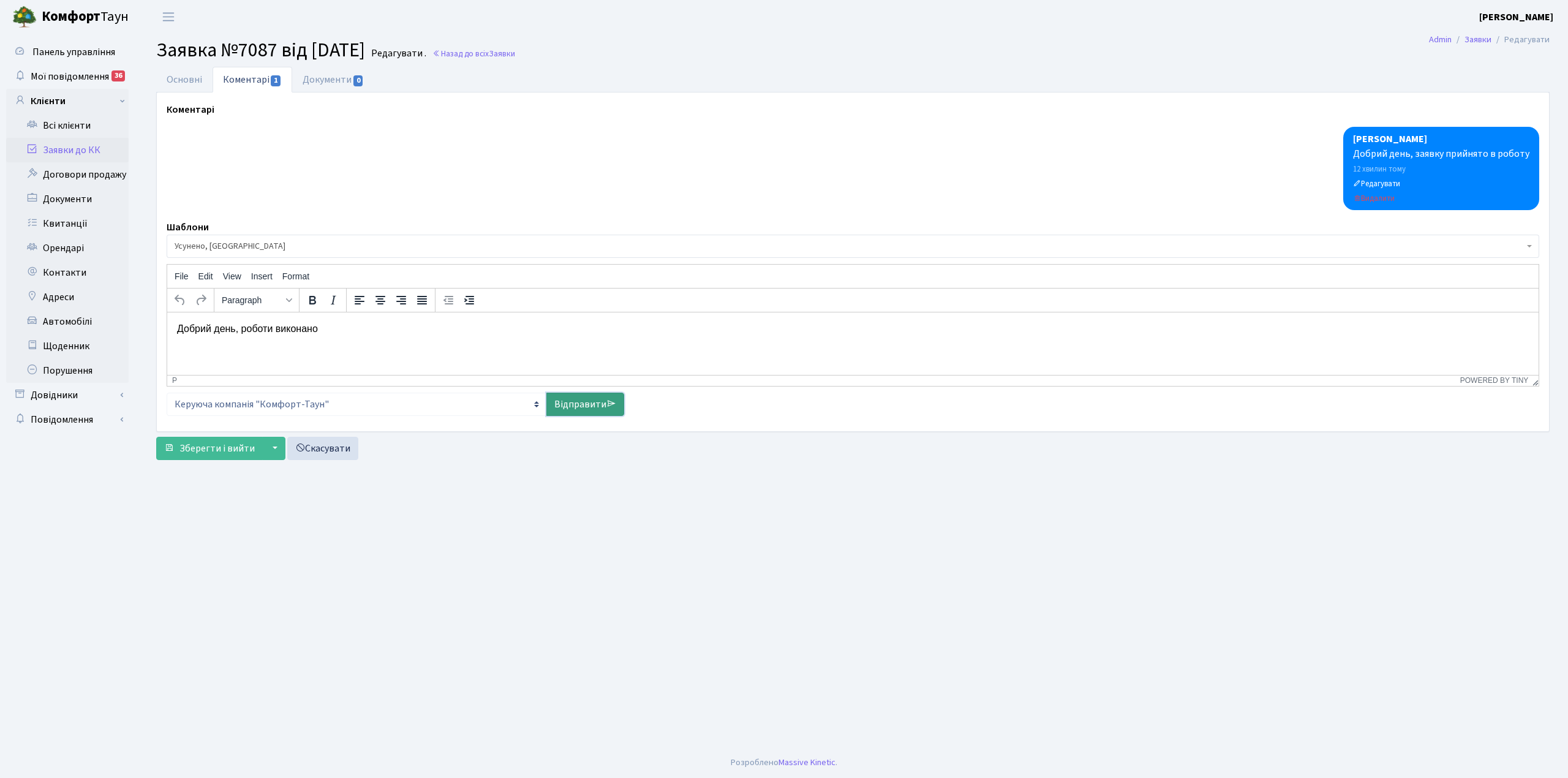
click at [574, 403] on link "Відправити" at bounding box center [585, 404] width 78 height 23
select select
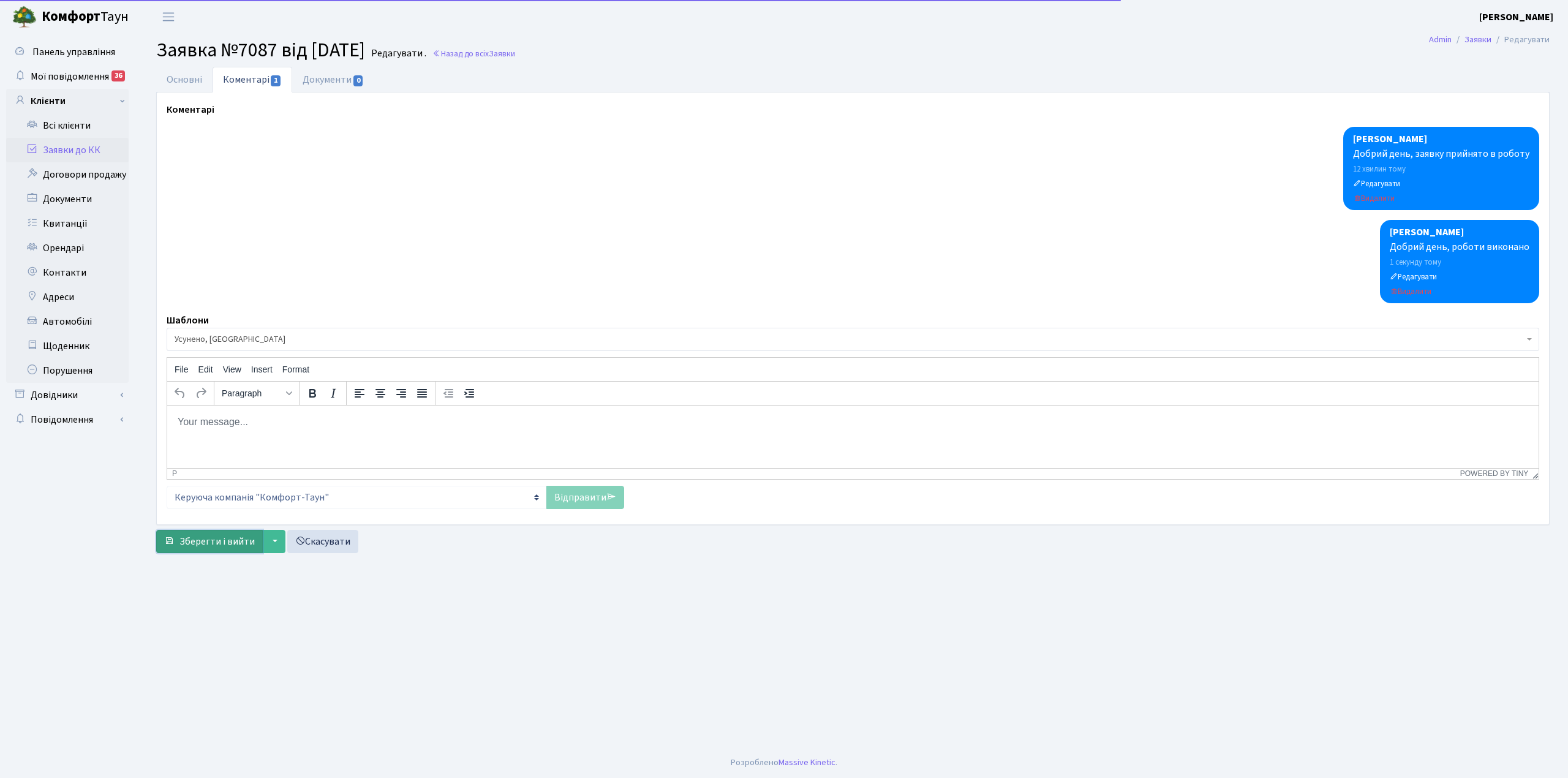
click at [223, 535] on button "Зберегти і вийти" at bounding box center [209, 542] width 107 height 23
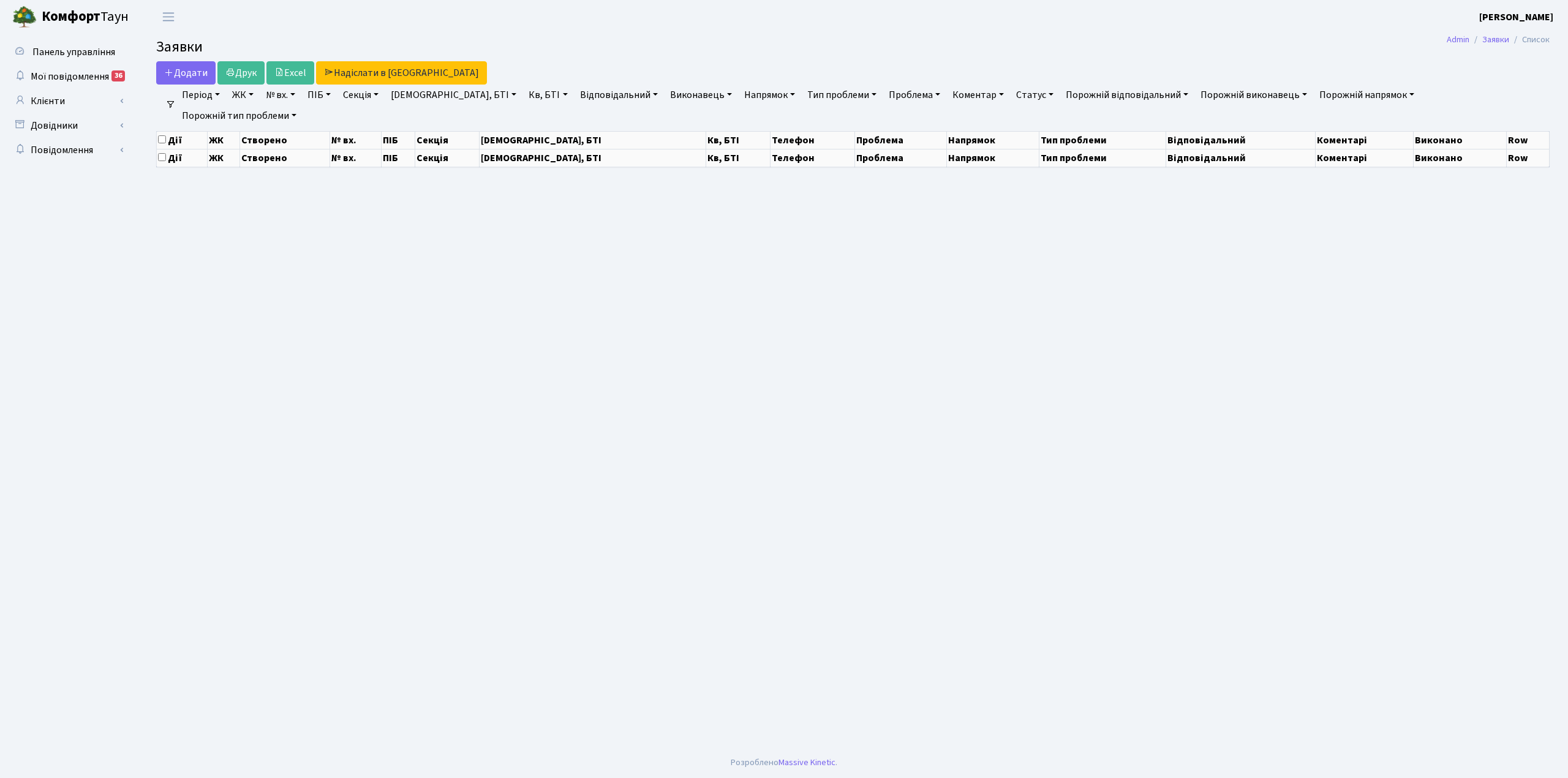
select select "25"
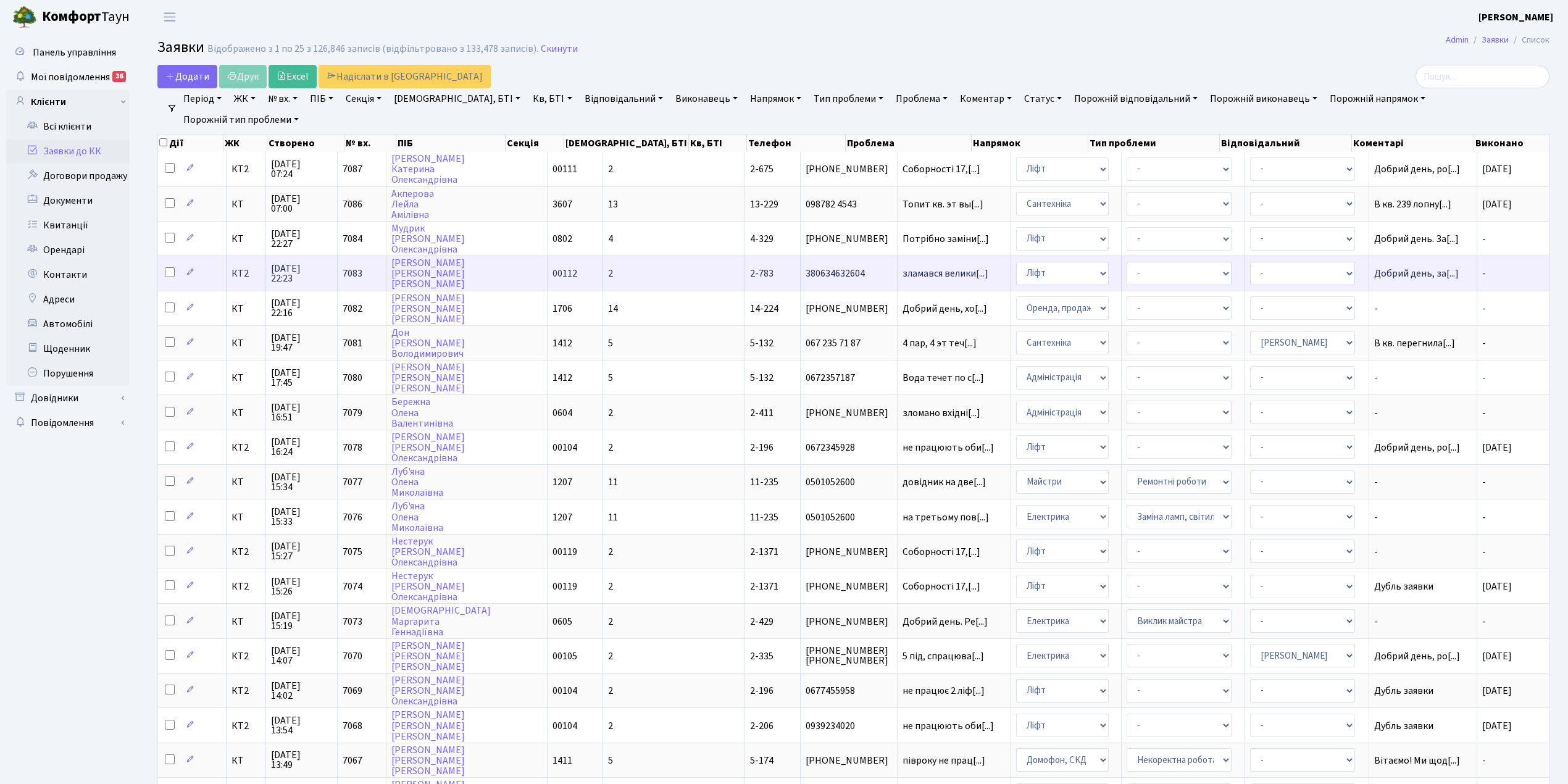
click at [613, 270] on td "2" at bounding box center [674, 273] width 142 height 35
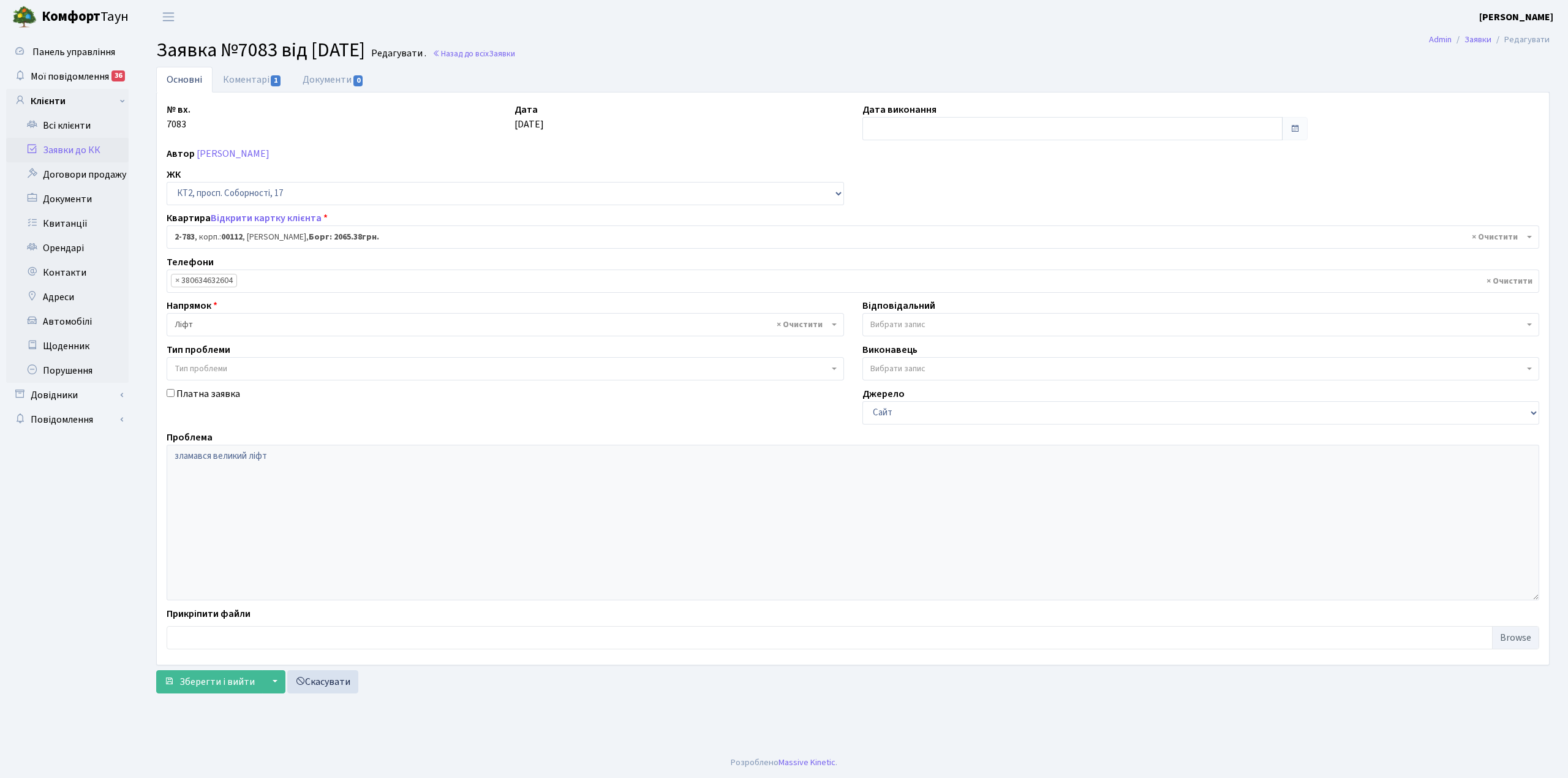
select select "15830"
click at [895, 128] on input "text" at bounding box center [1073, 128] width 420 height 23
click at [875, 246] on td "18" at bounding box center [874, 247] width 18 height 18
type input "[DATE]"
click at [261, 76] on link "Коментарі 1" at bounding box center [252, 79] width 80 height 25
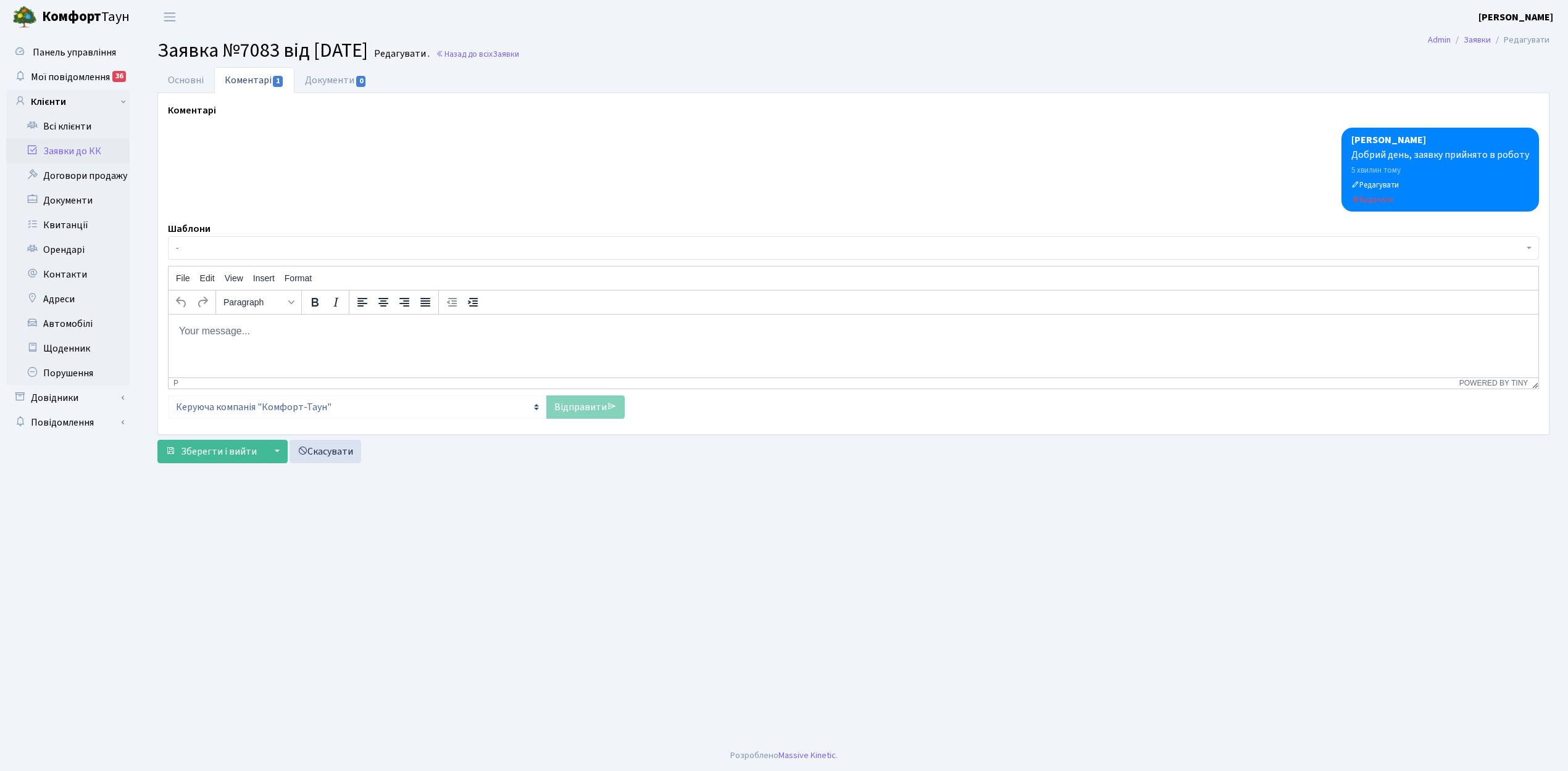
click at [213, 250] on span "-" at bounding box center [849, 248] width 1347 height 12
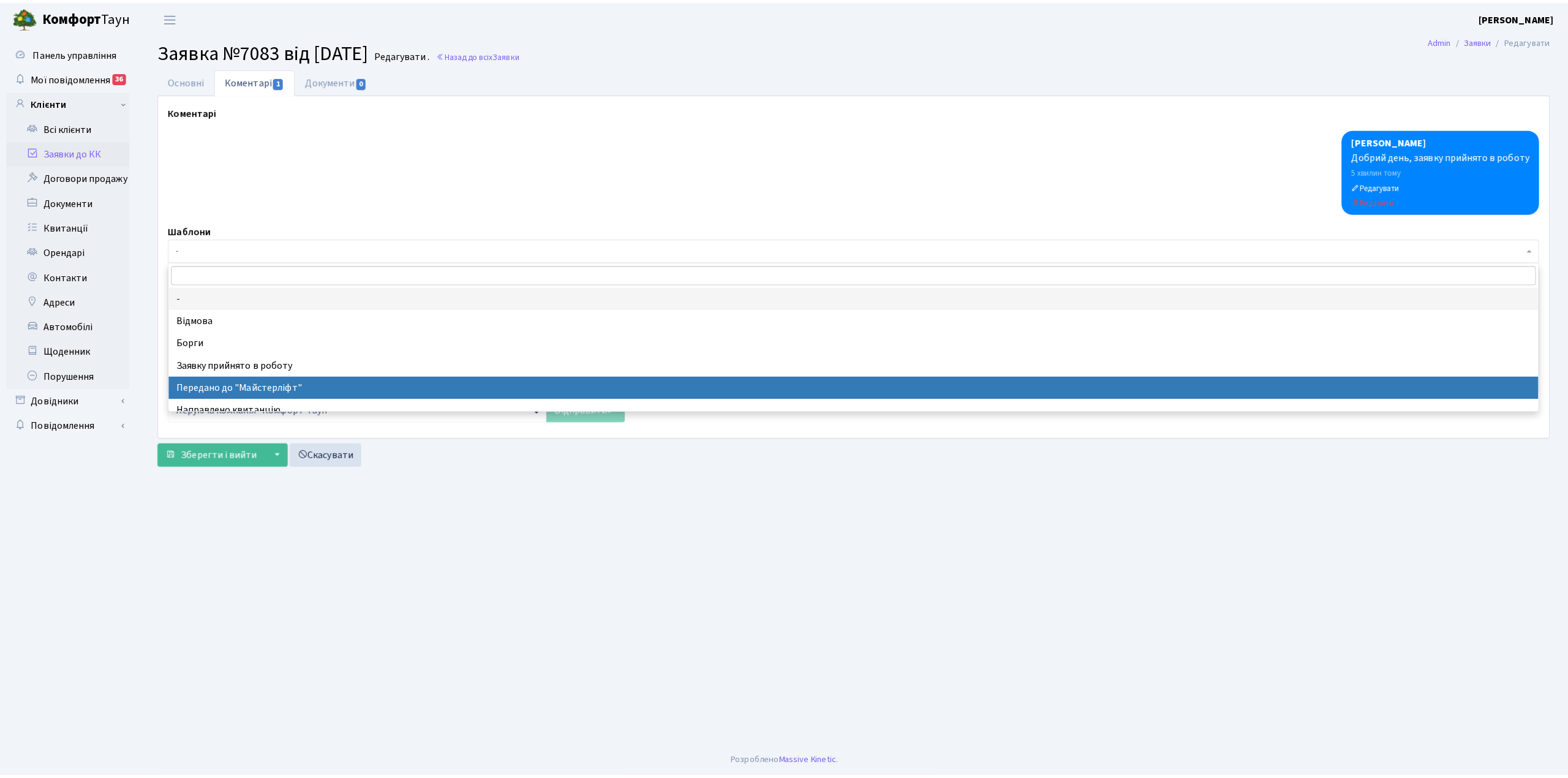
scroll to position [82, 0]
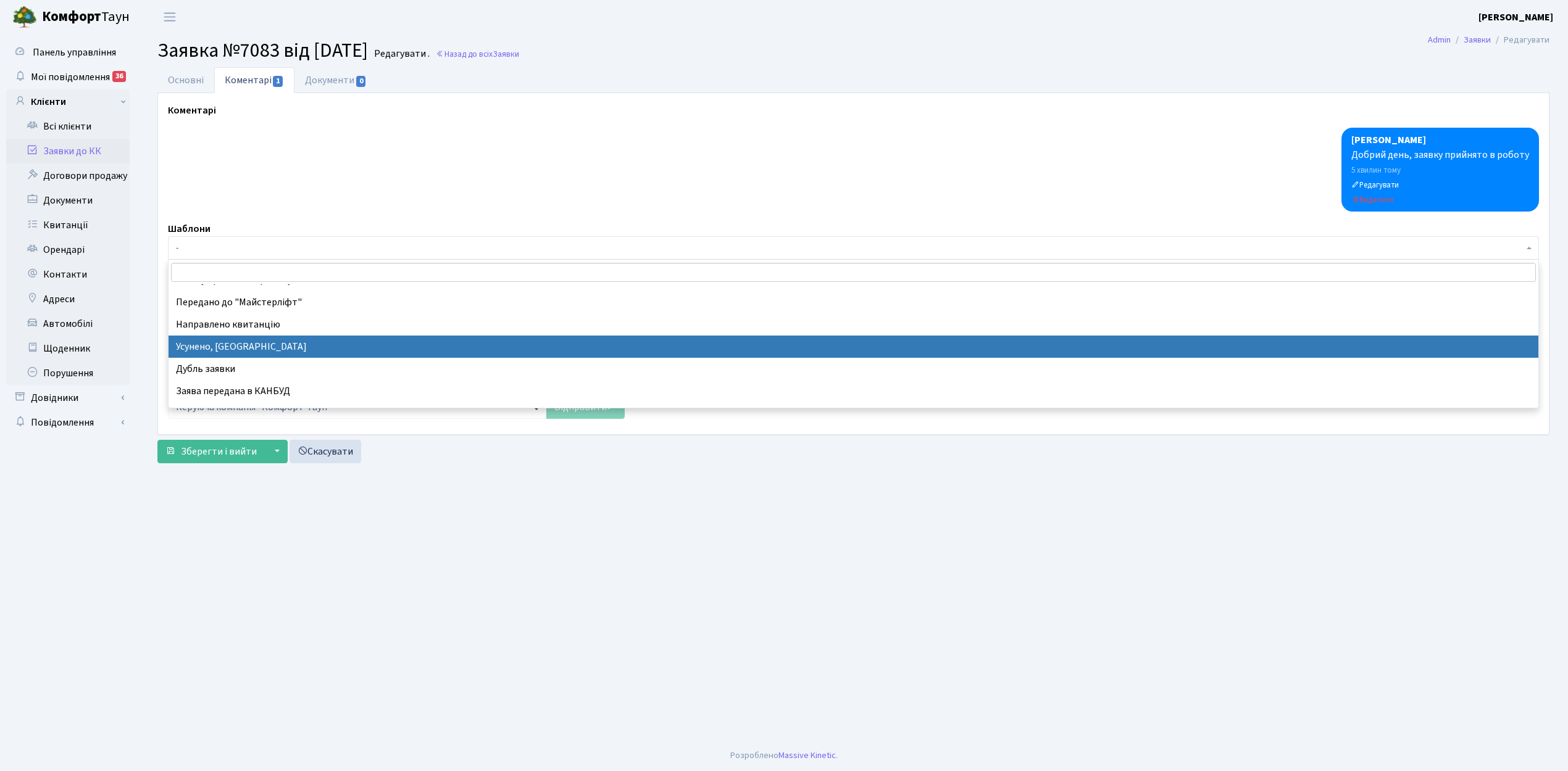
drag, startPoint x: 238, startPoint y: 348, endPoint x: 194, endPoint y: 55, distance: 296.3
select select "15"
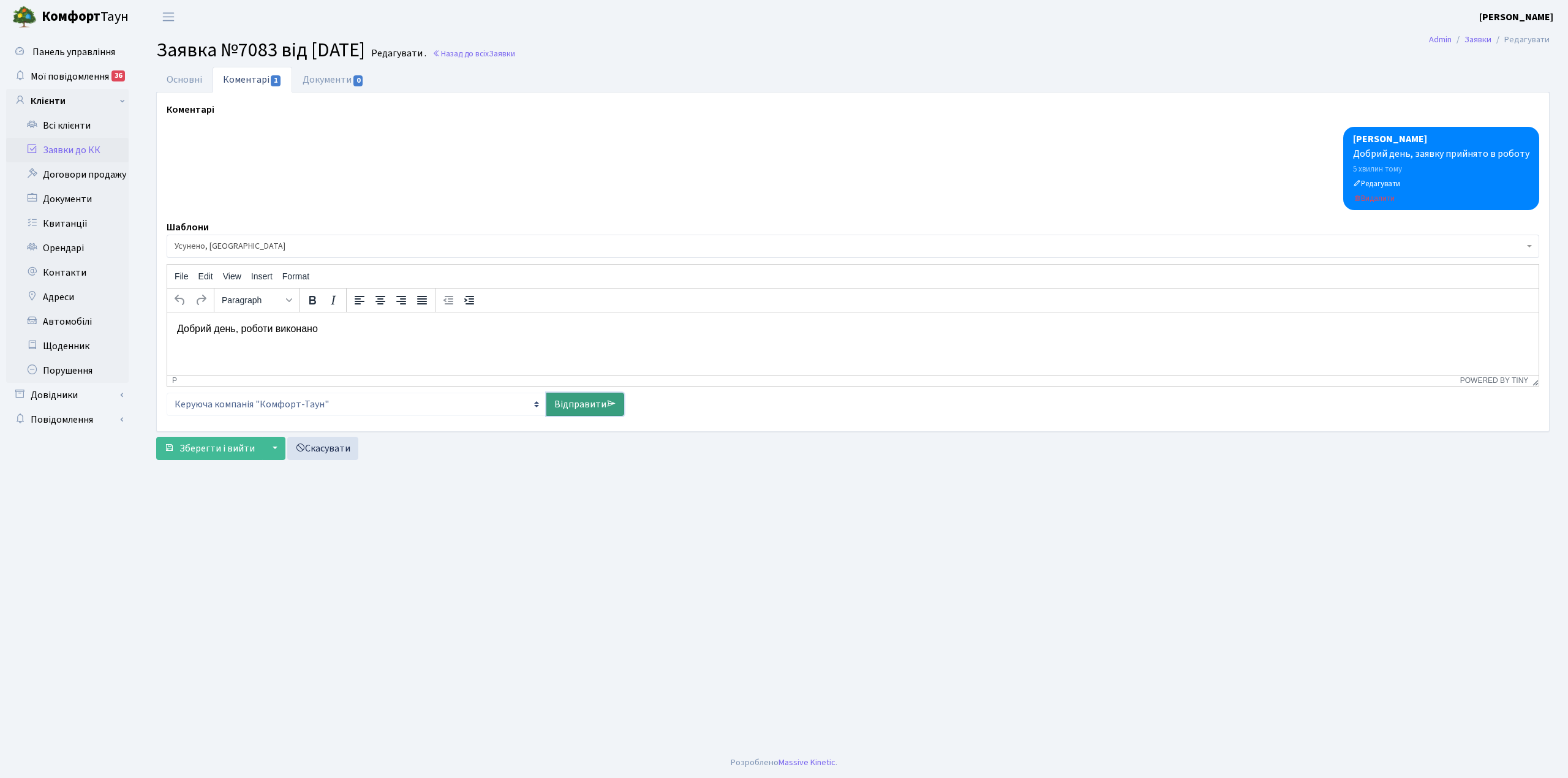
click at [574, 400] on link "Відправити" at bounding box center [585, 404] width 78 height 23
select select
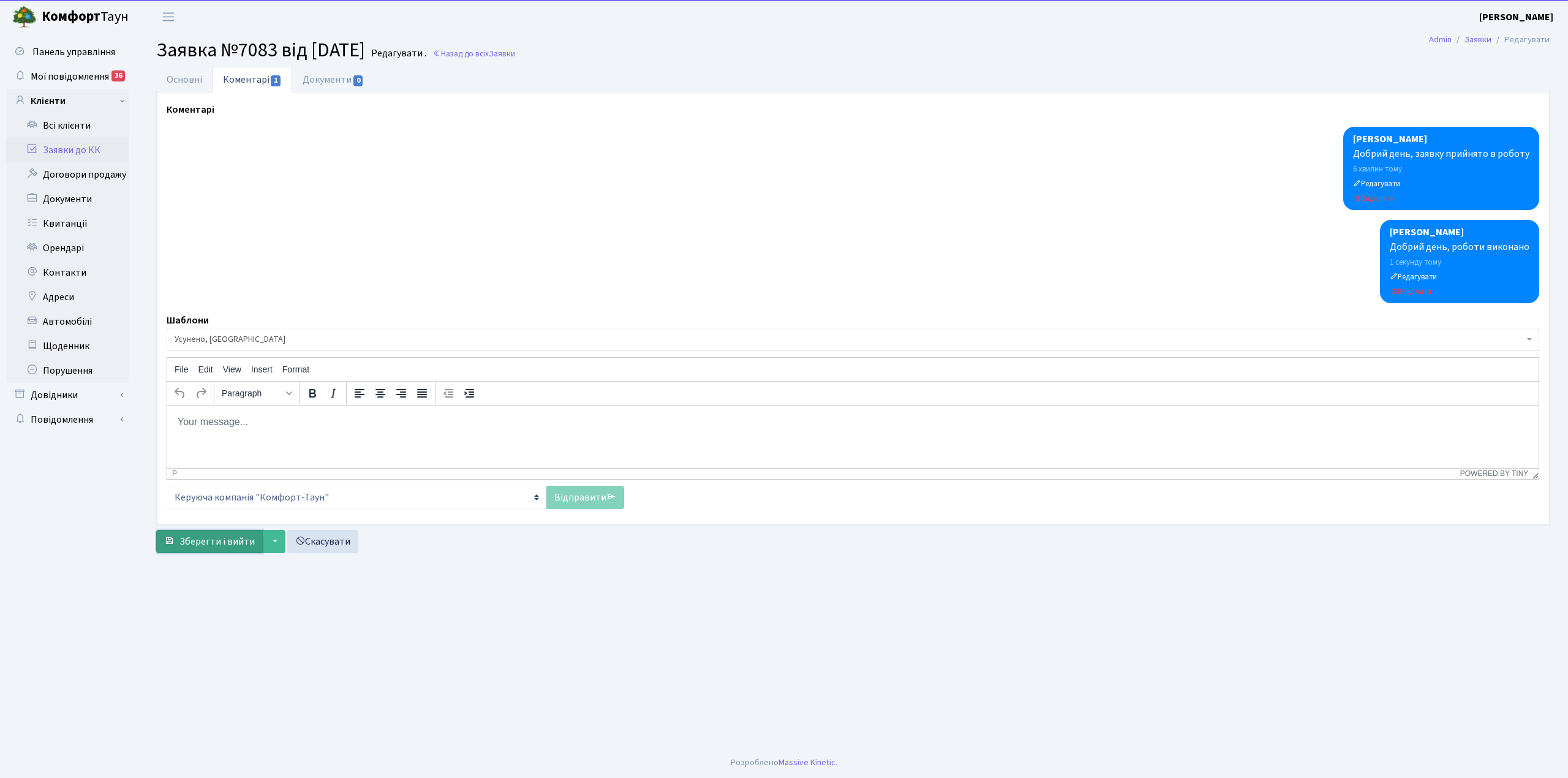
click at [246, 548] on span "Зберегти і вийти" at bounding box center [217, 542] width 75 height 13
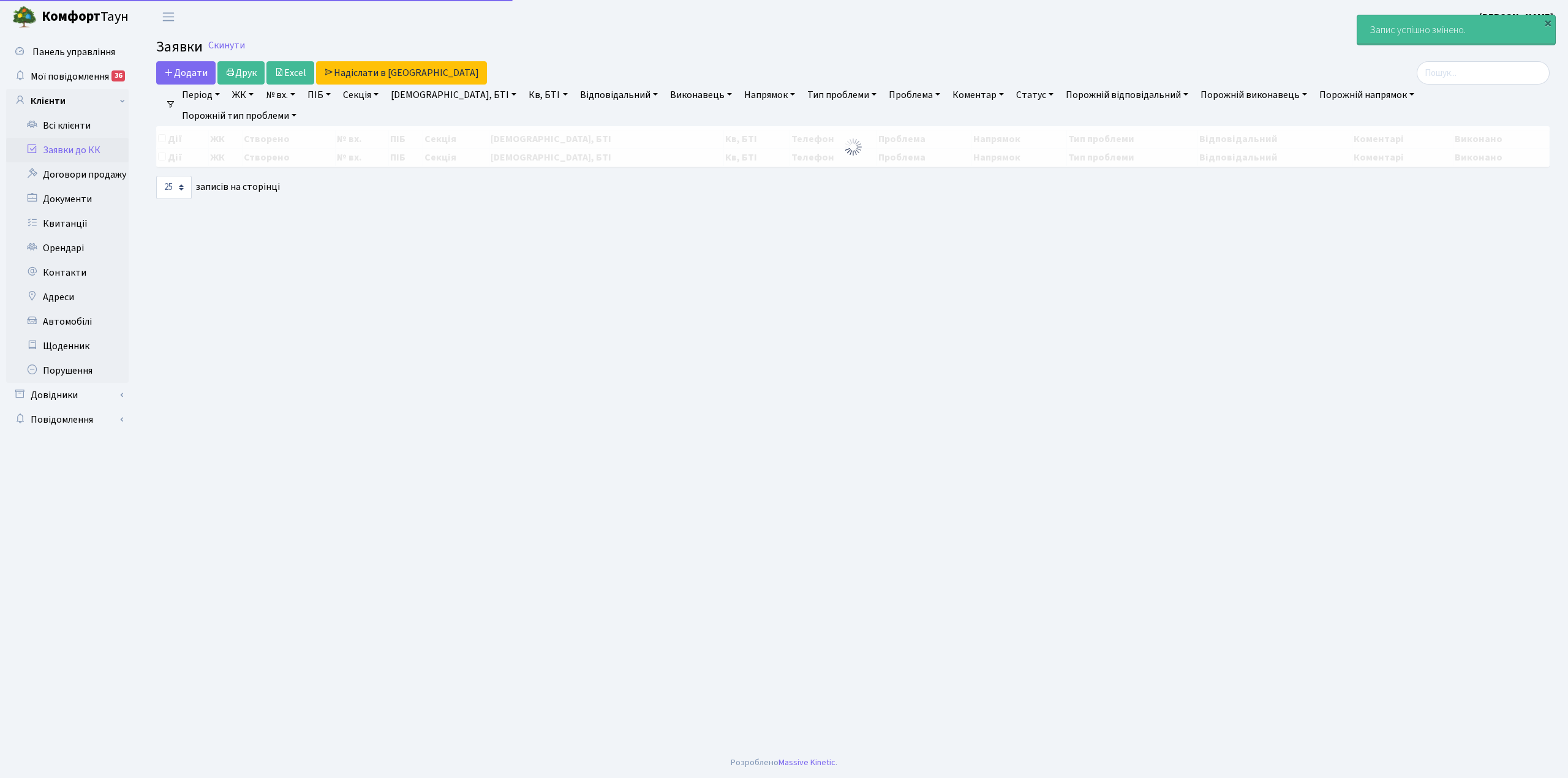
select select "25"
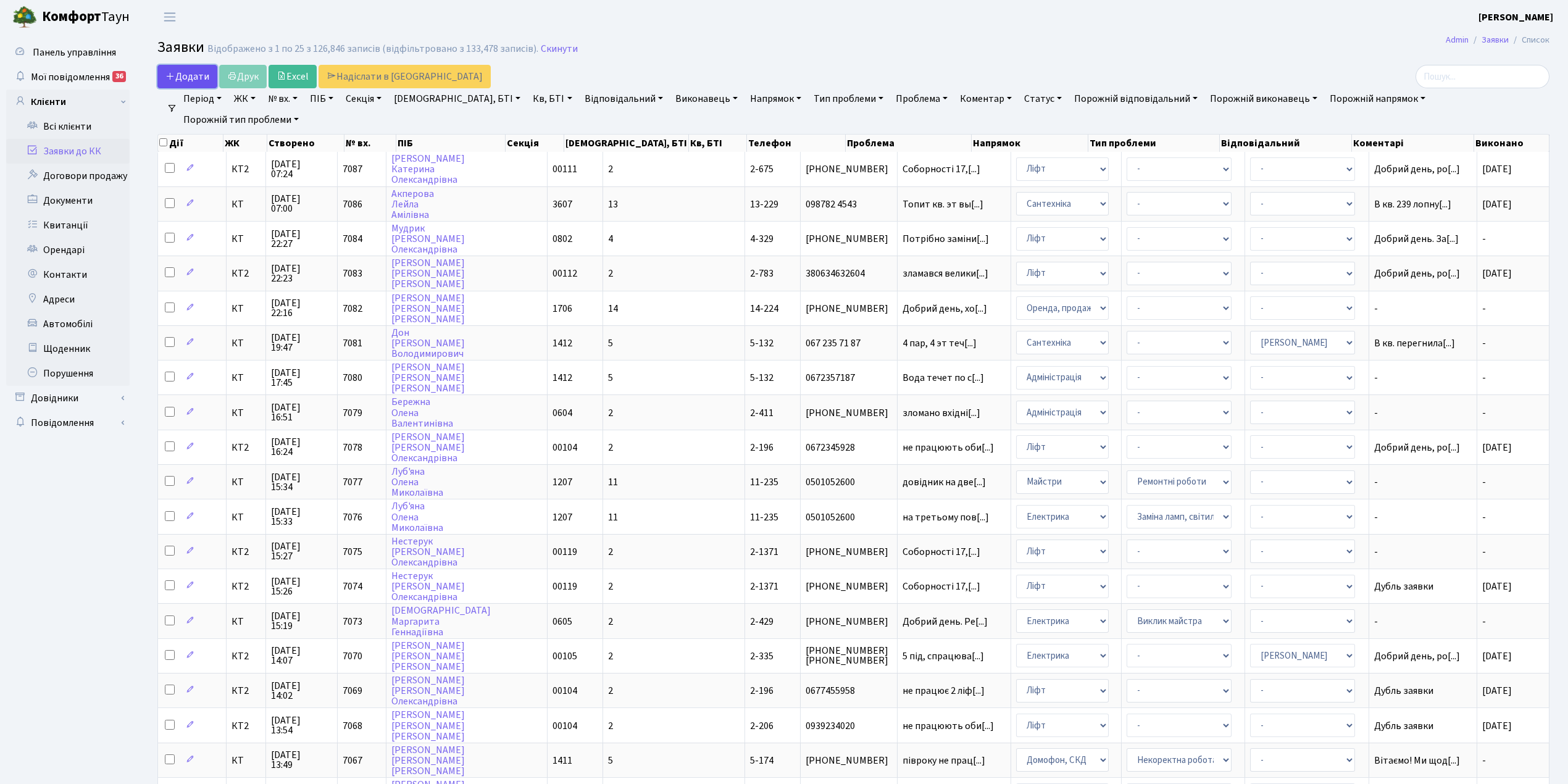
click at [179, 75] on span "Додати" at bounding box center [188, 76] width 44 height 13
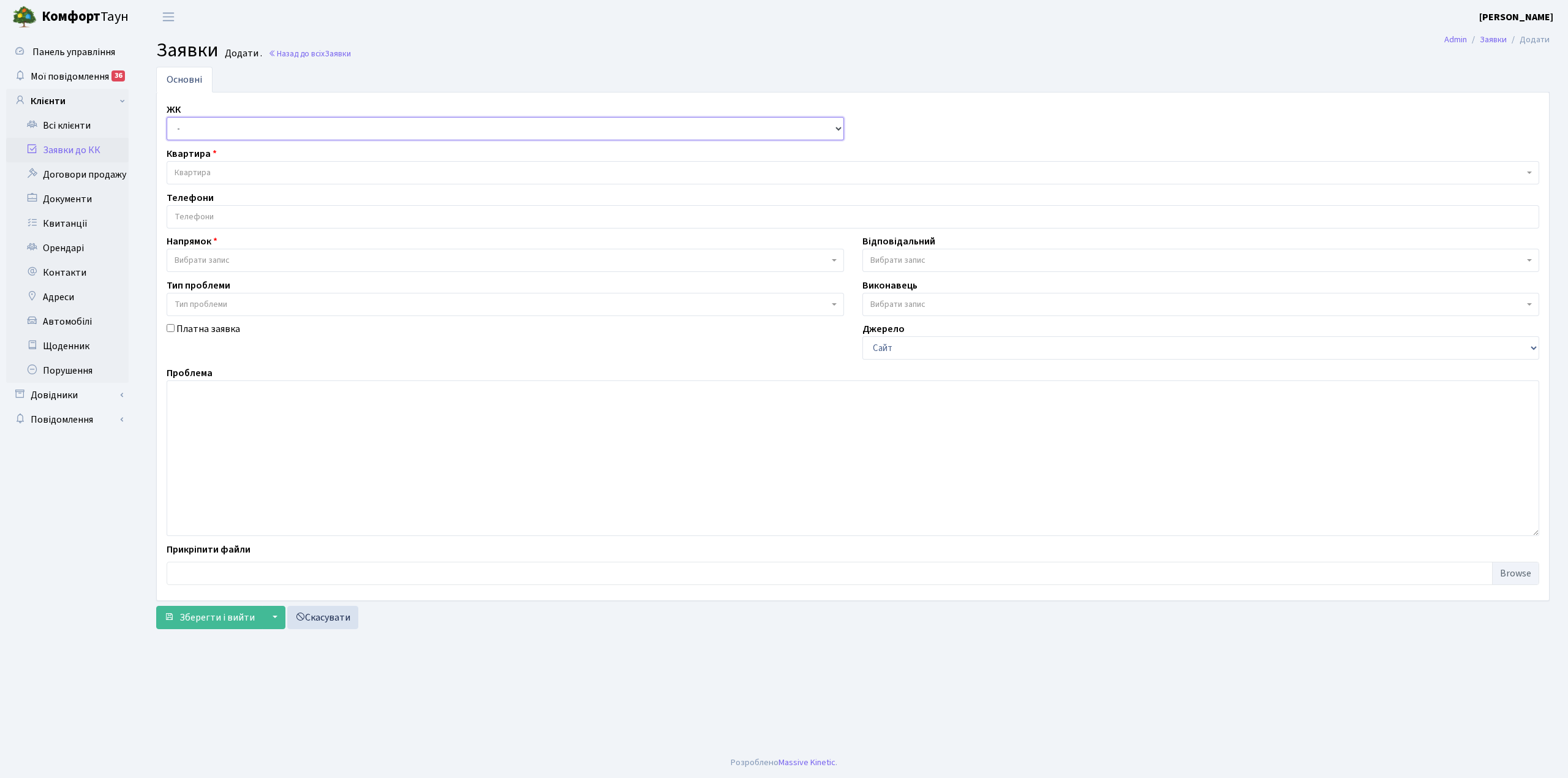
drag, startPoint x: 0, startPoint y: 0, endPoint x: 193, endPoint y: 128, distance: 231.6
click at [193, 128] on select "- КТ, вул. Регенераторна, 4 КТ2, просп. Соборності, 17 КТ3, вул. Березнева, 16 …" at bounding box center [505, 128] width 677 height 23
select select "271"
click at [166, 118] on select "- КТ, вул. Регенераторна, 4 КТ2, просп. Соборності, 17 КТ3, вул. Березнева, 16 …" at bounding box center [505, 128] width 677 height 23
select select
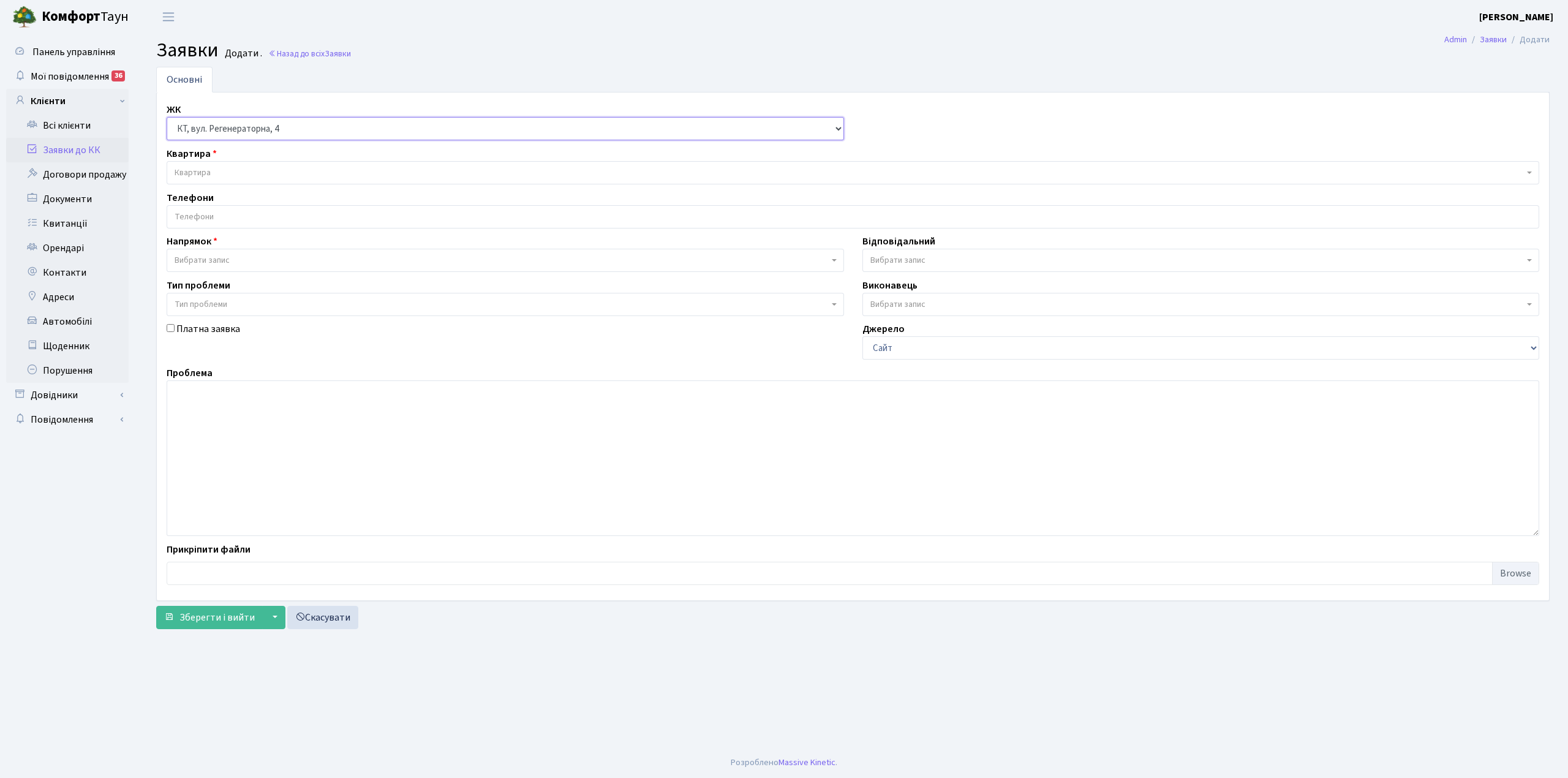
select select
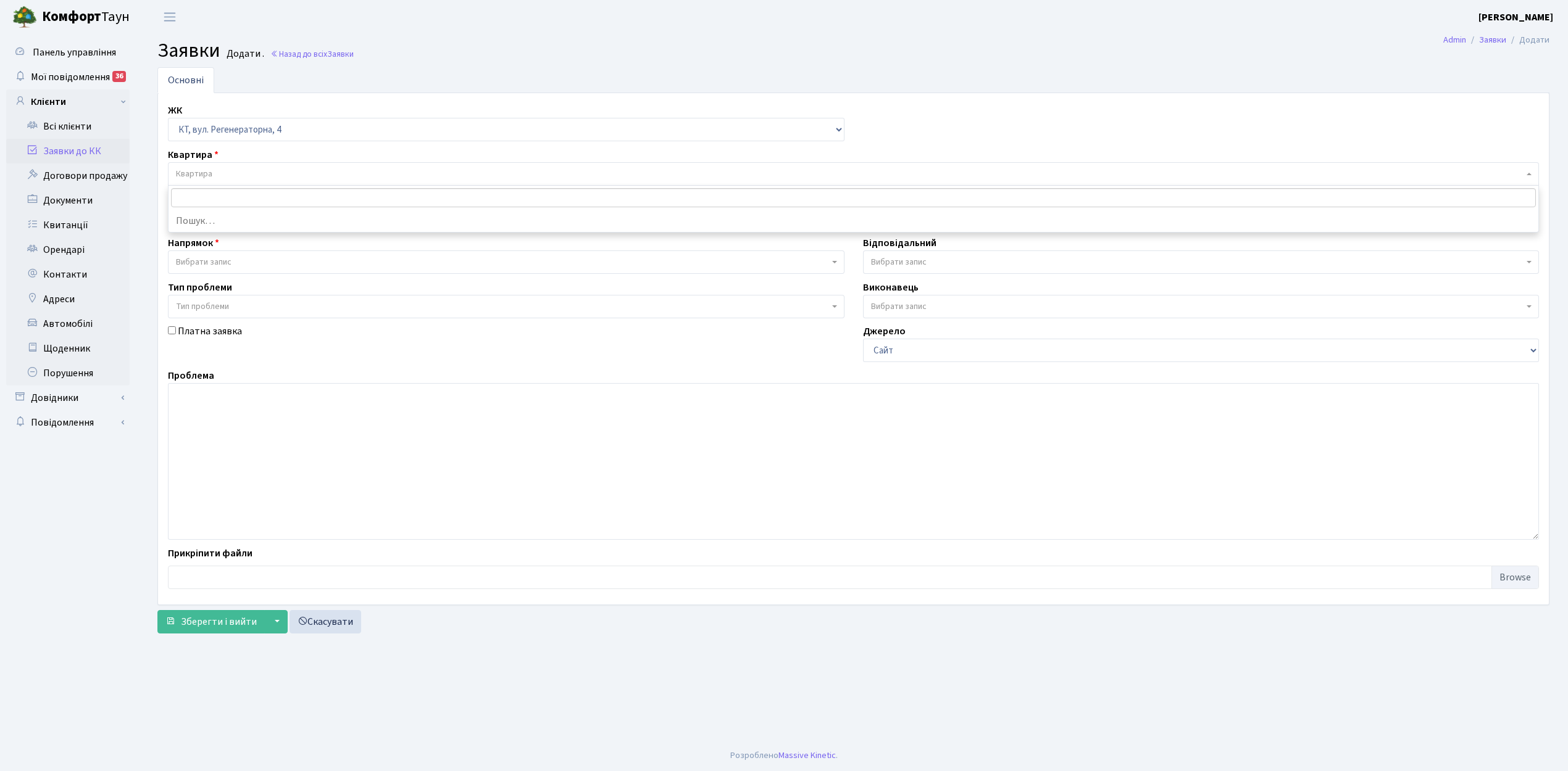
click at [211, 166] on span "Квартира" at bounding box center [853, 174] width 1371 height 24
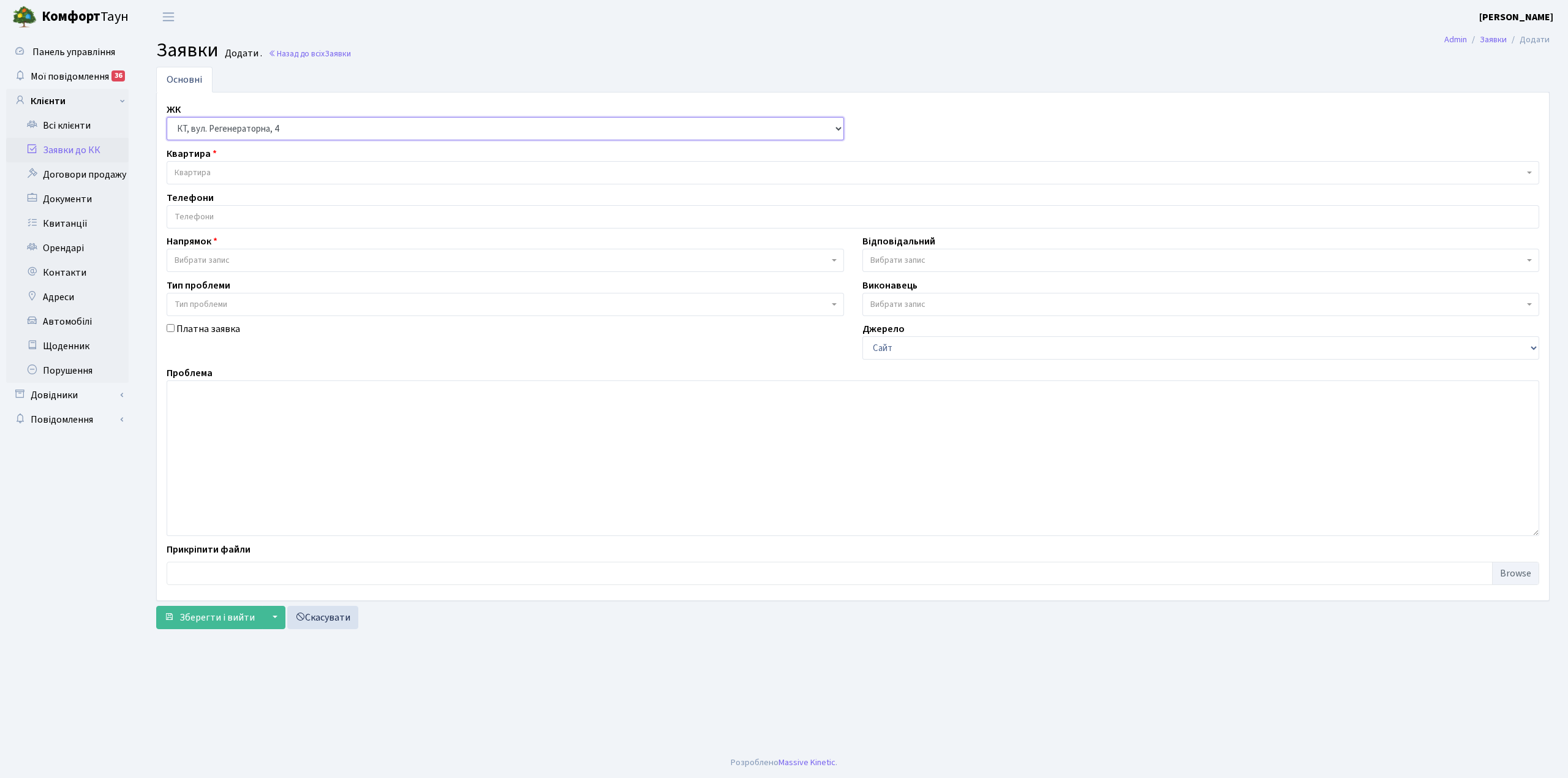
click at [296, 124] on select "- КТ, вул. Регенераторна, 4 КТ2, просп. Соборності, 17 КТ3, вул. Березнева, 16 …" at bounding box center [505, 128] width 677 height 23
select select "295"
click at [166, 118] on select "- КТ, вул. Регенераторна, 4 КТ2, просп. Соборності, 17 КТ3, вул. Березнева, 16 …" at bounding box center [505, 128] width 677 height 23
select select
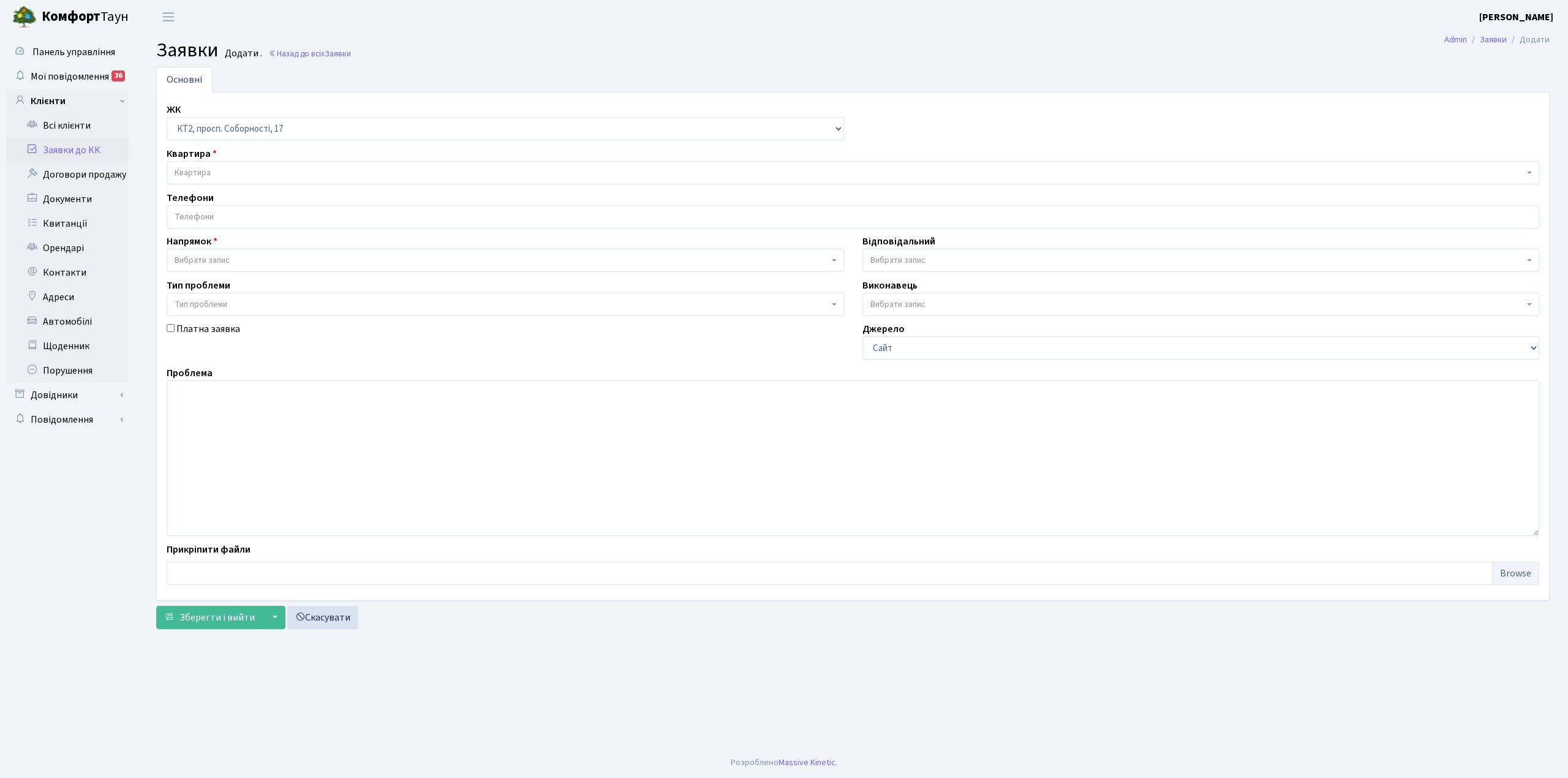
click at [215, 173] on span "Квартира" at bounding box center [849, 172] width 1349 height 12
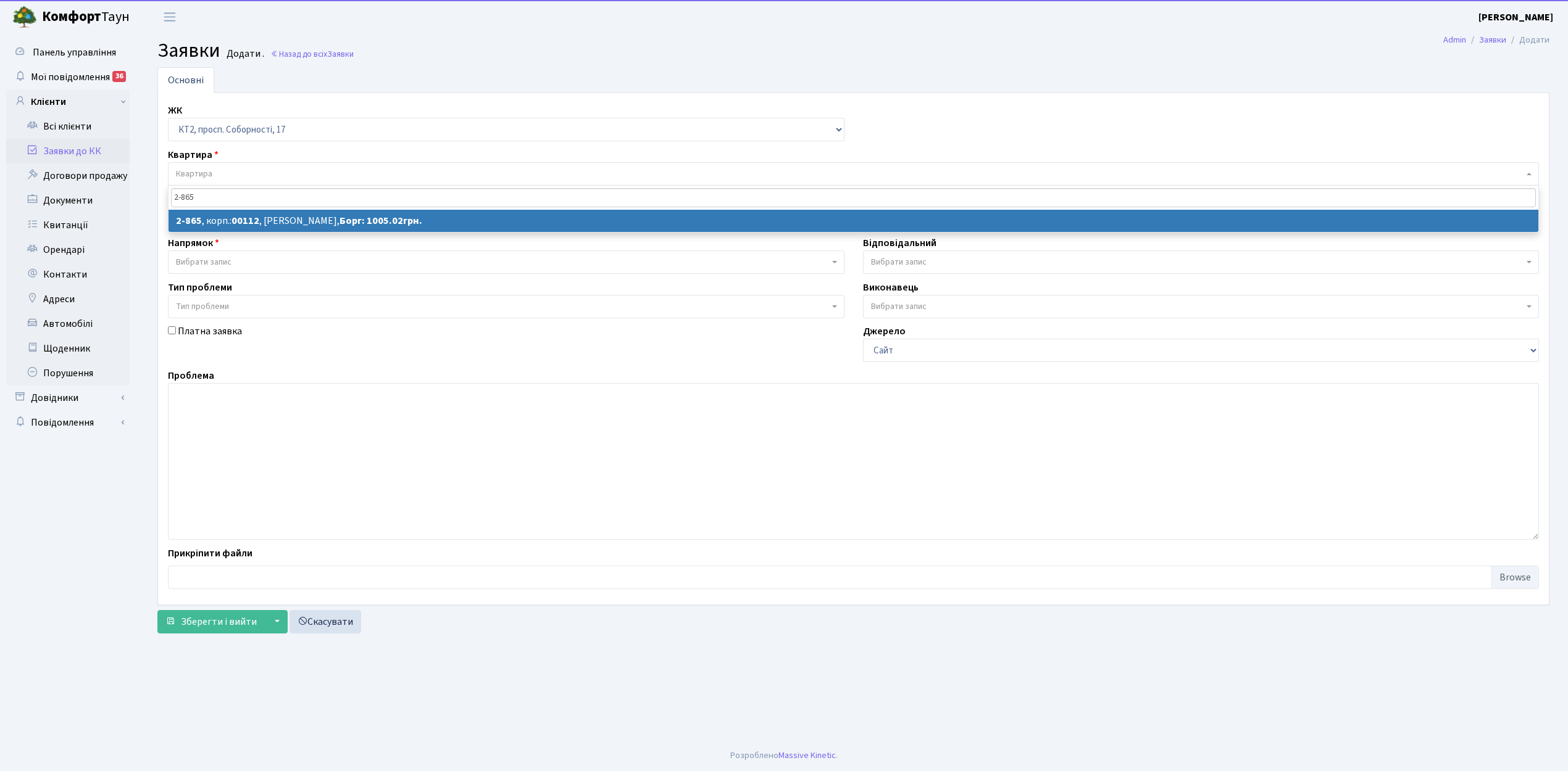
type input "2-865"
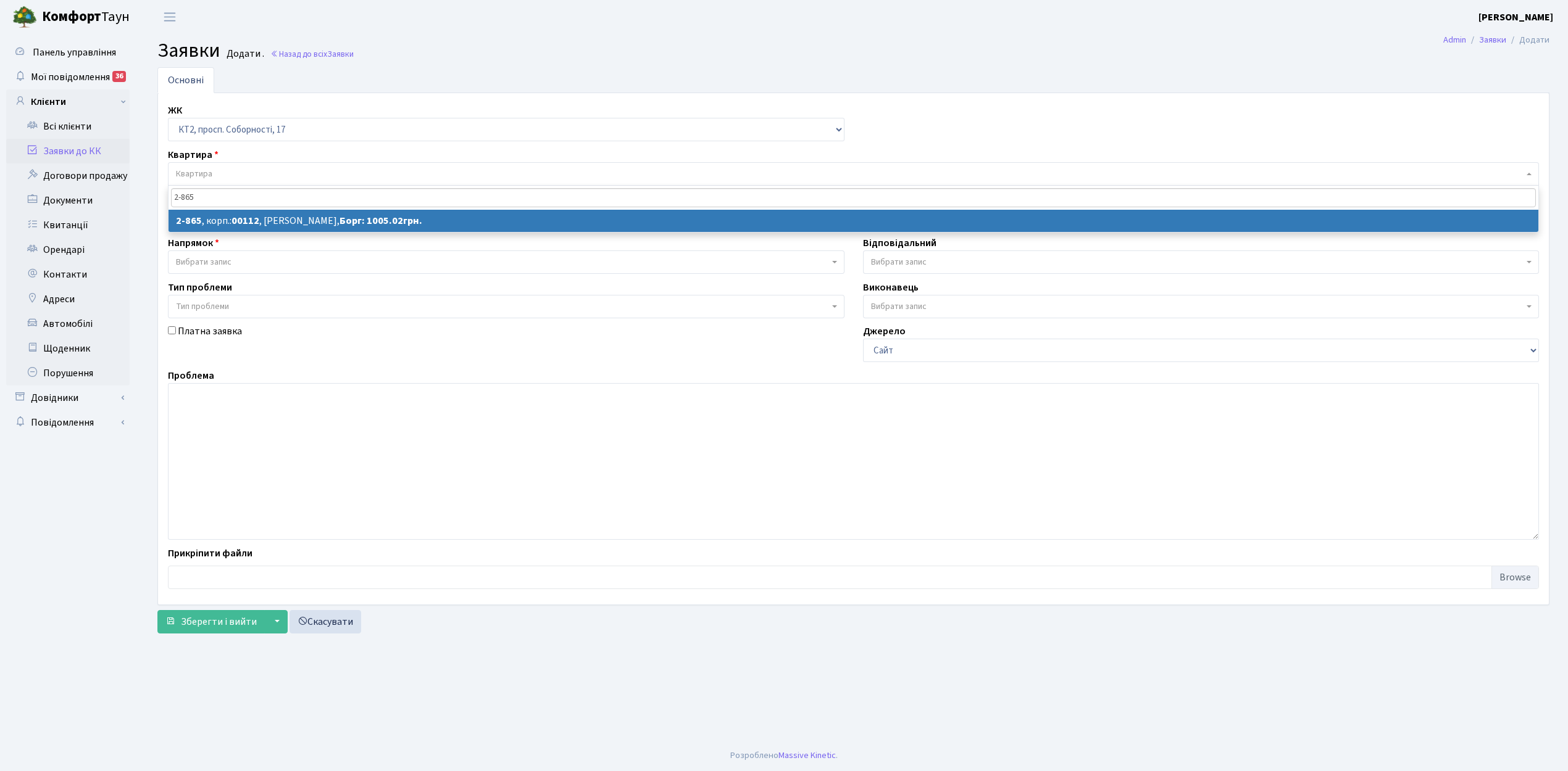
select select
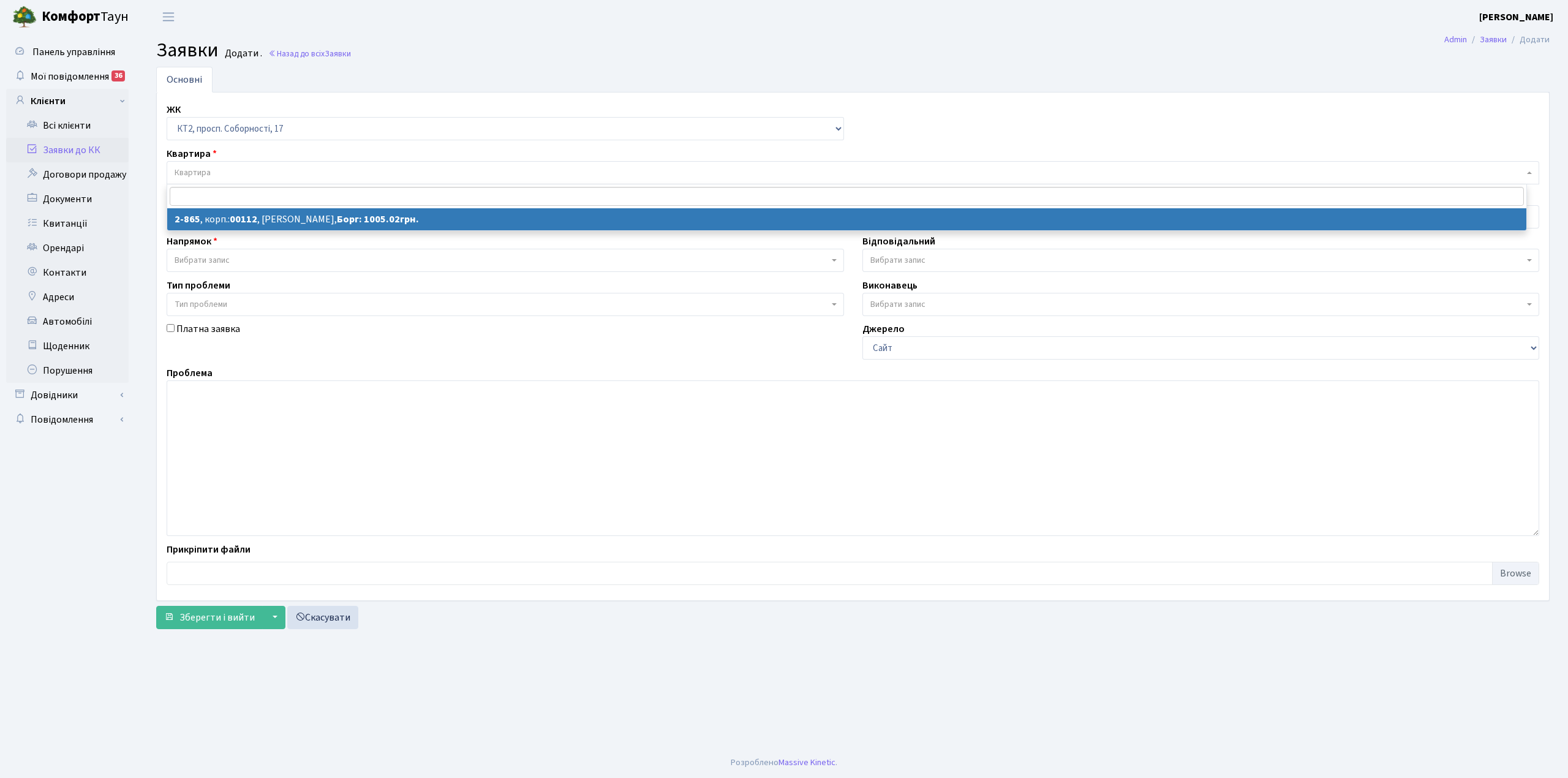
select select "15915"
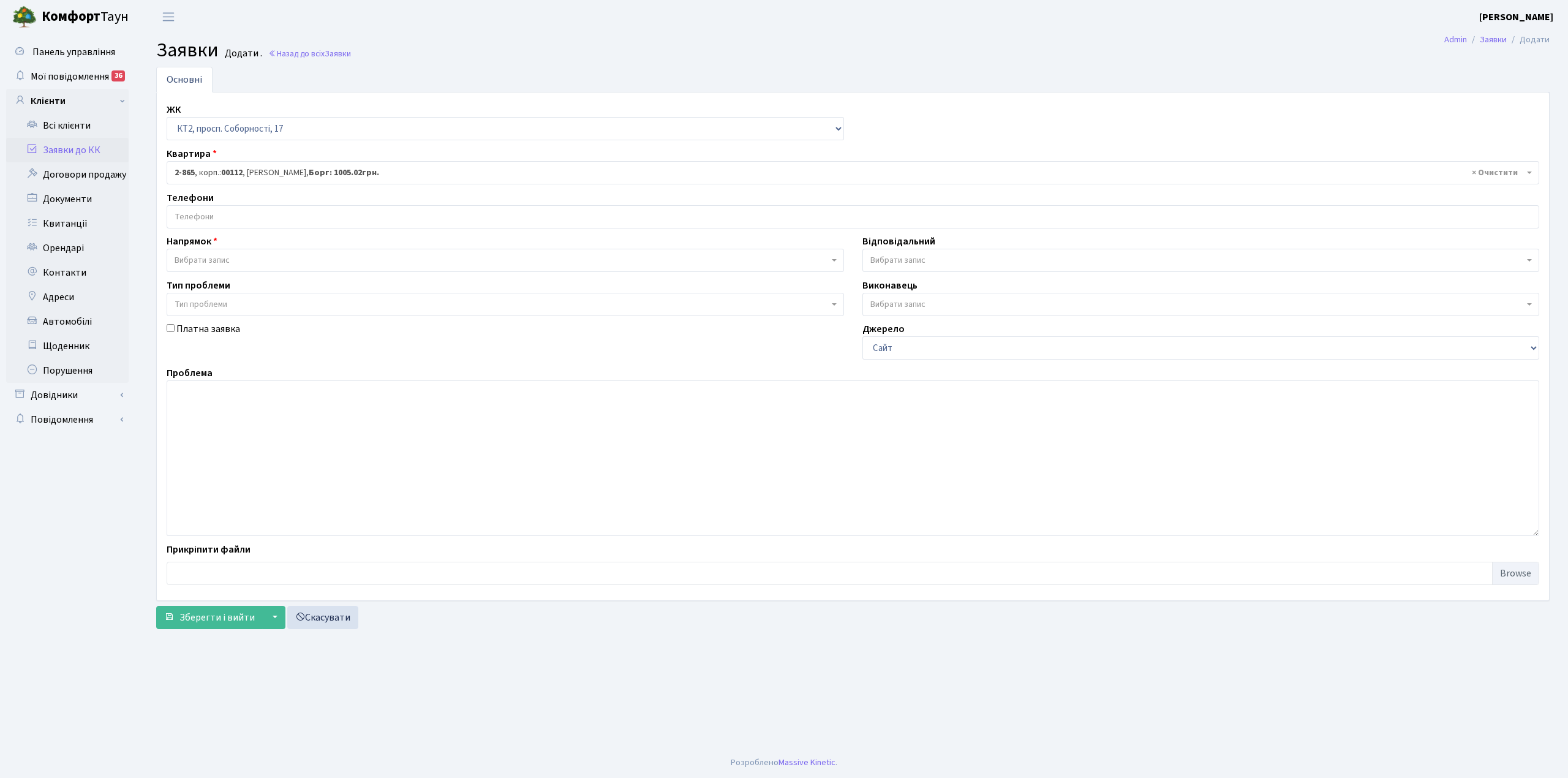
click at [222, 222] on input "search" at bounding box center [852, 217] width 1371 height 22
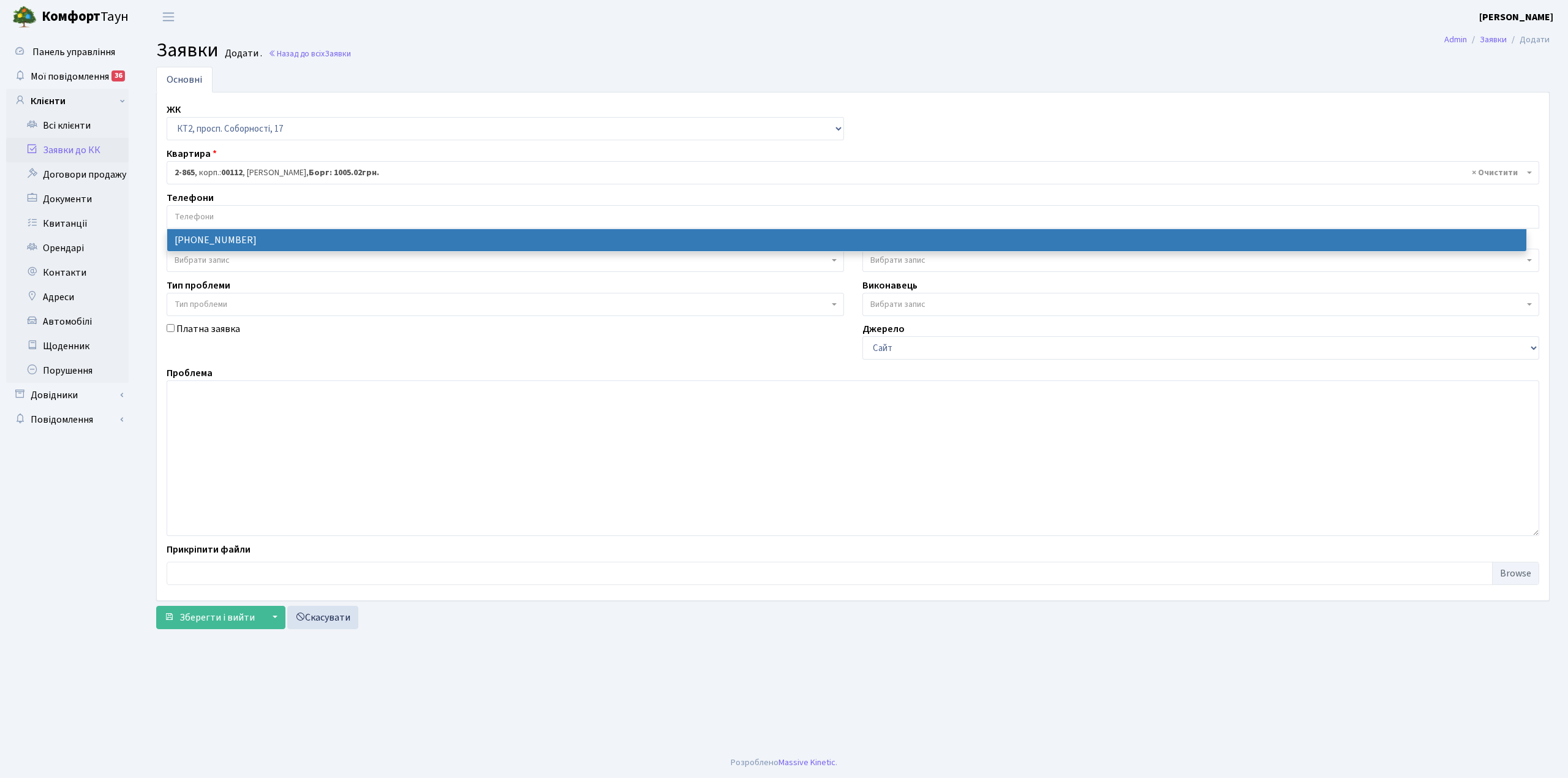
select select "29559"
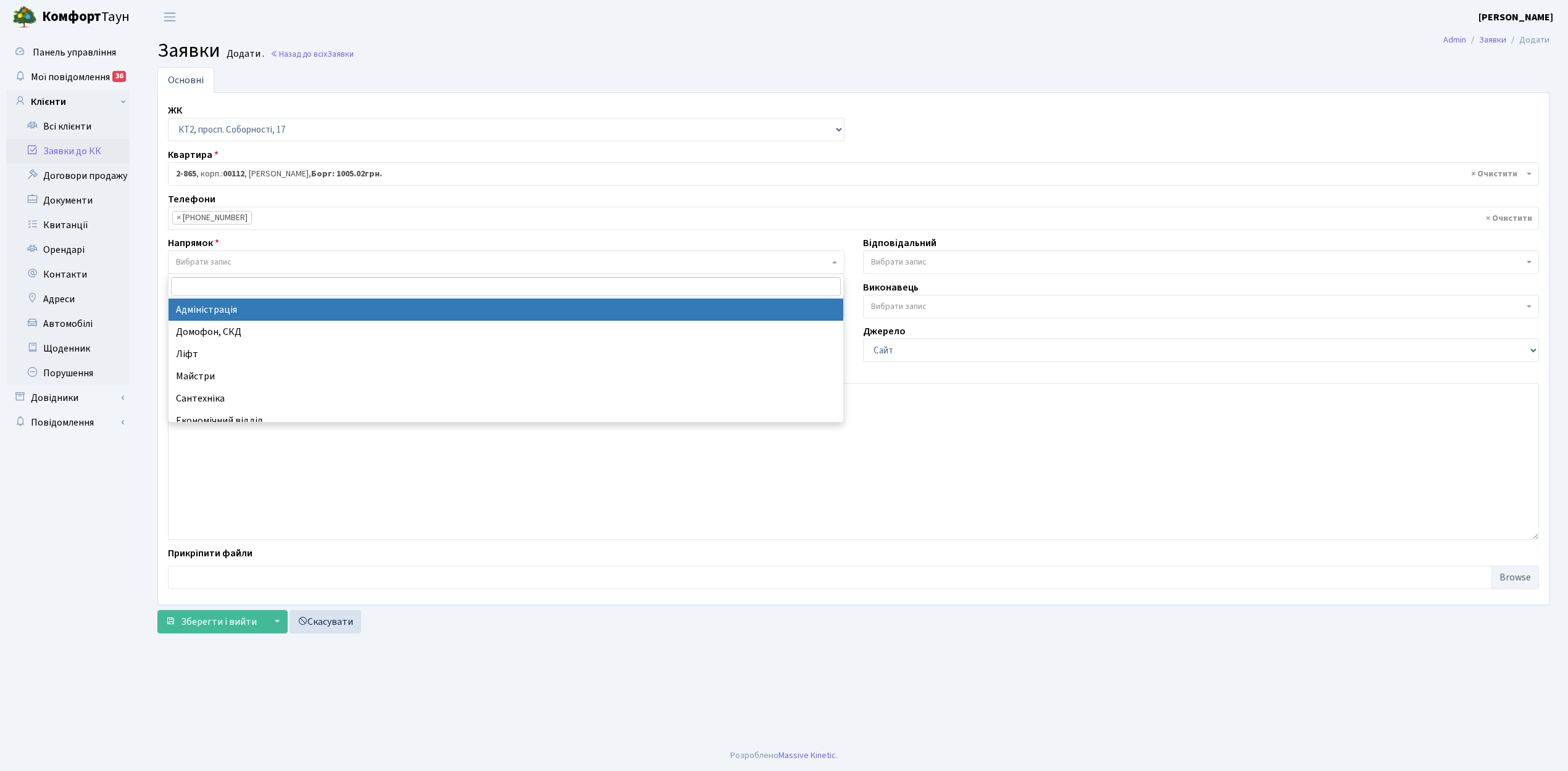
click at [206, 268] on span "Вибрати запис" at bounding box center [204, 262] width 56 height 12
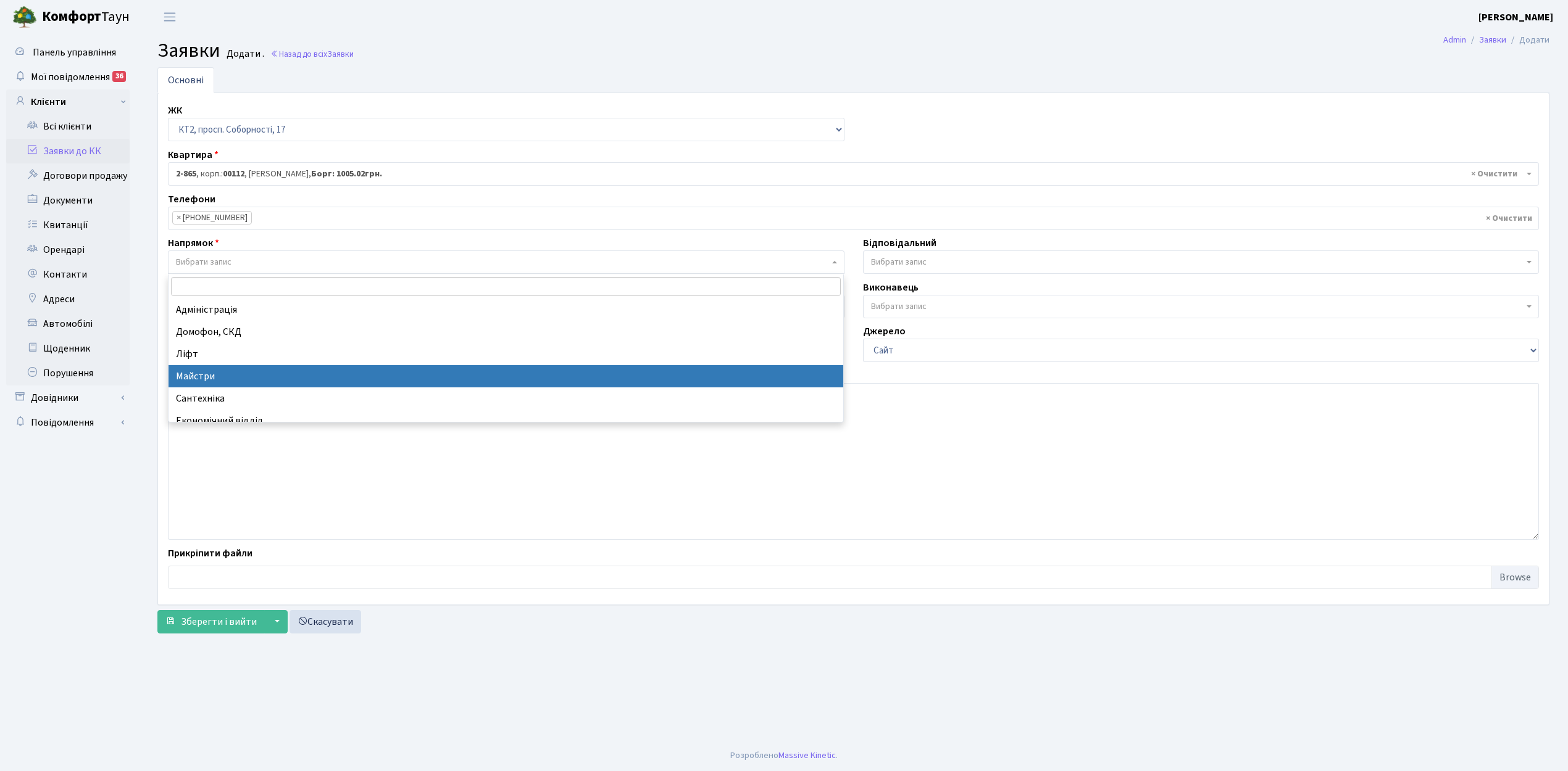
scroll to position [82, 0]
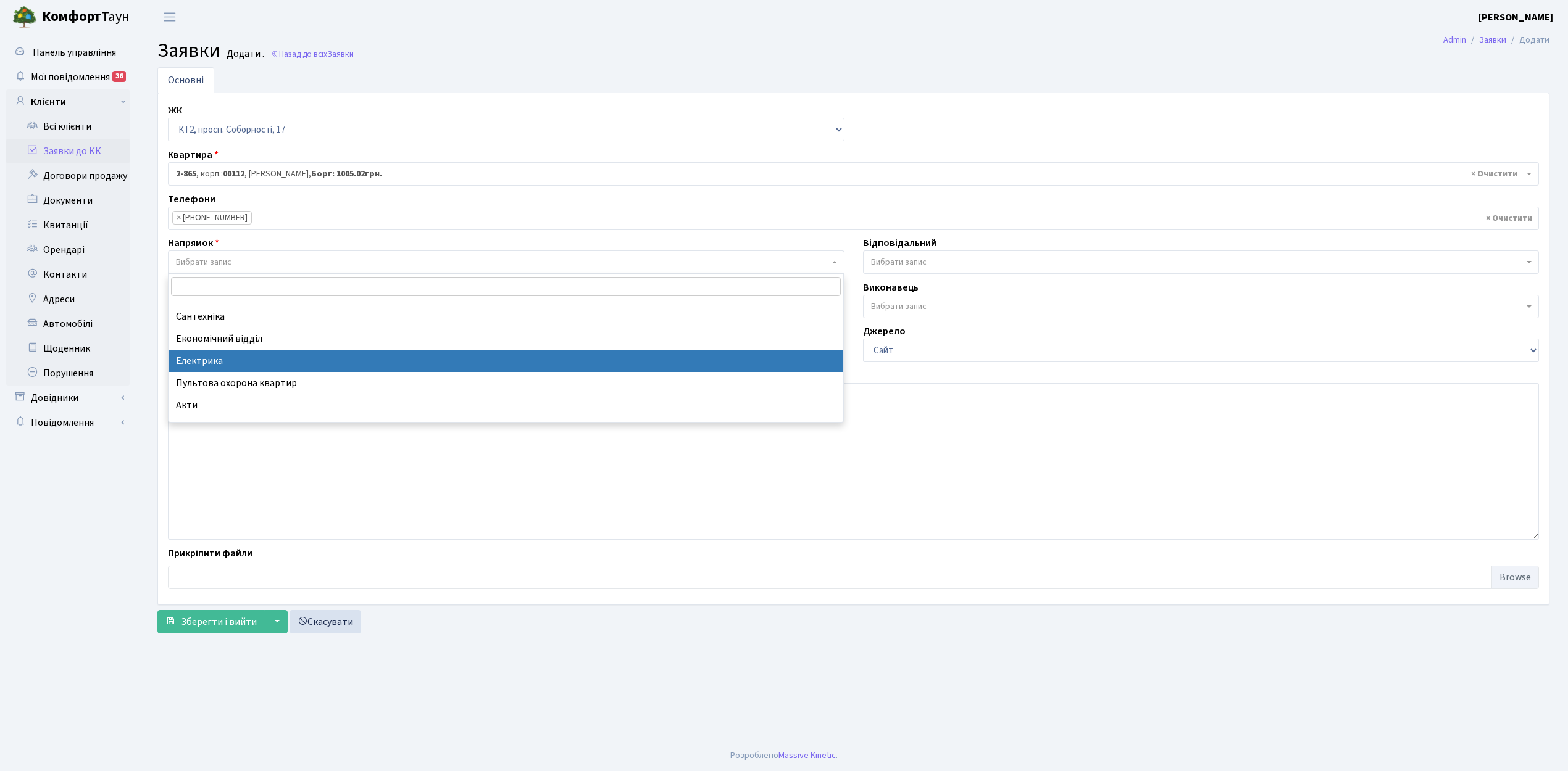
select select "3"
select select
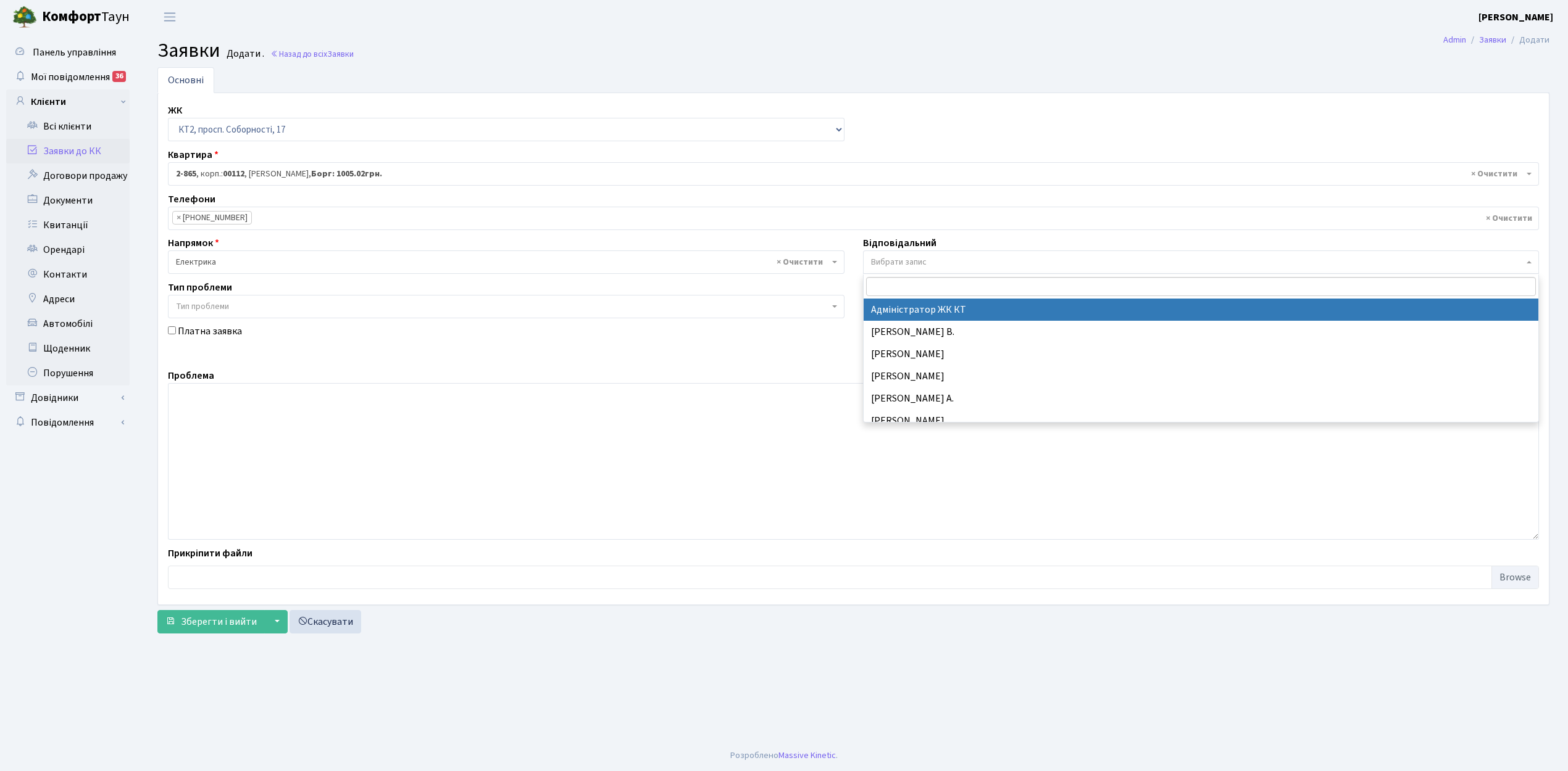
click at [897, 265] on span "Вибрати запис" at bounding box center [899, 262] width 56 height 12
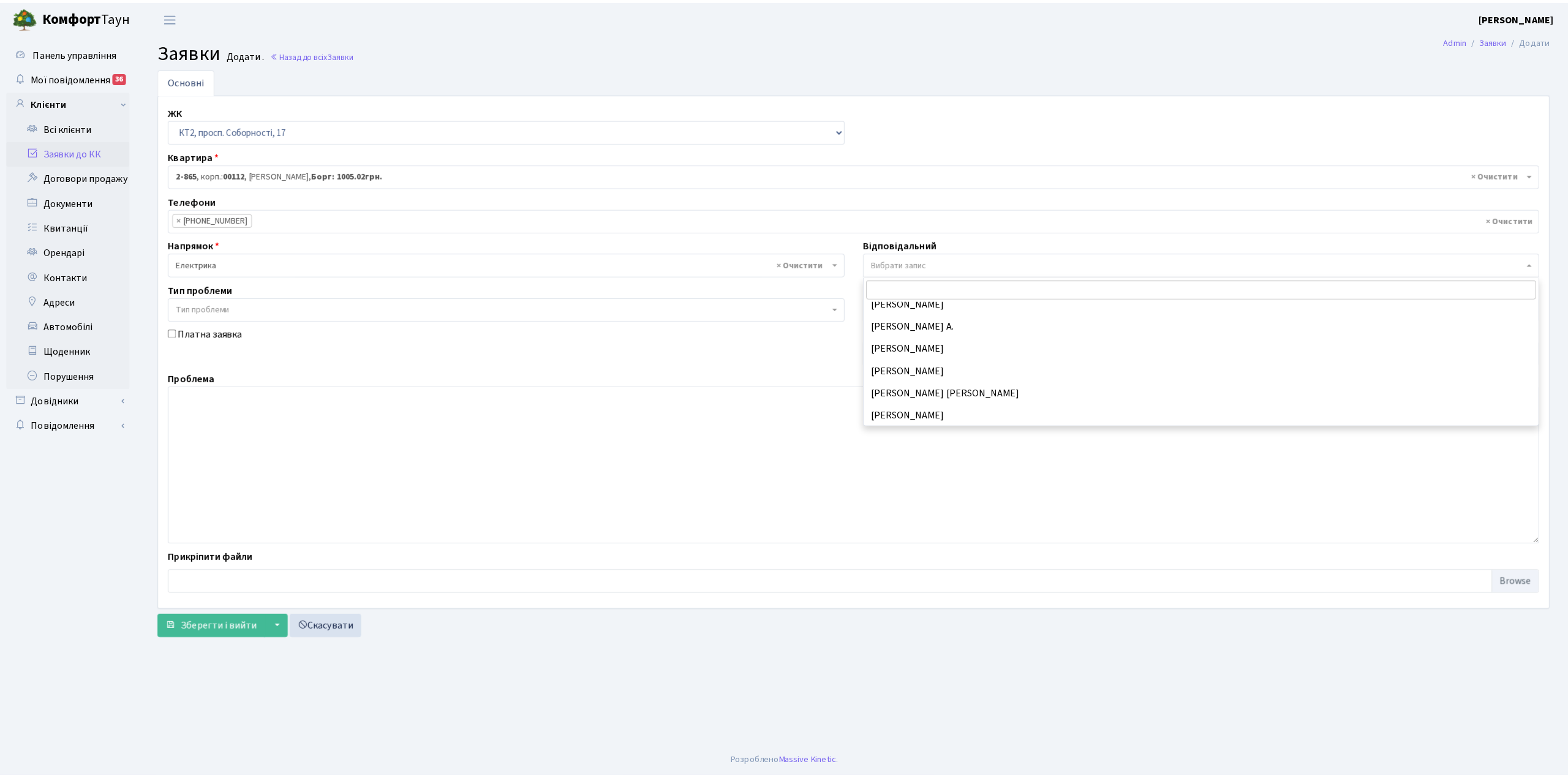
scroll to position [163, 0]
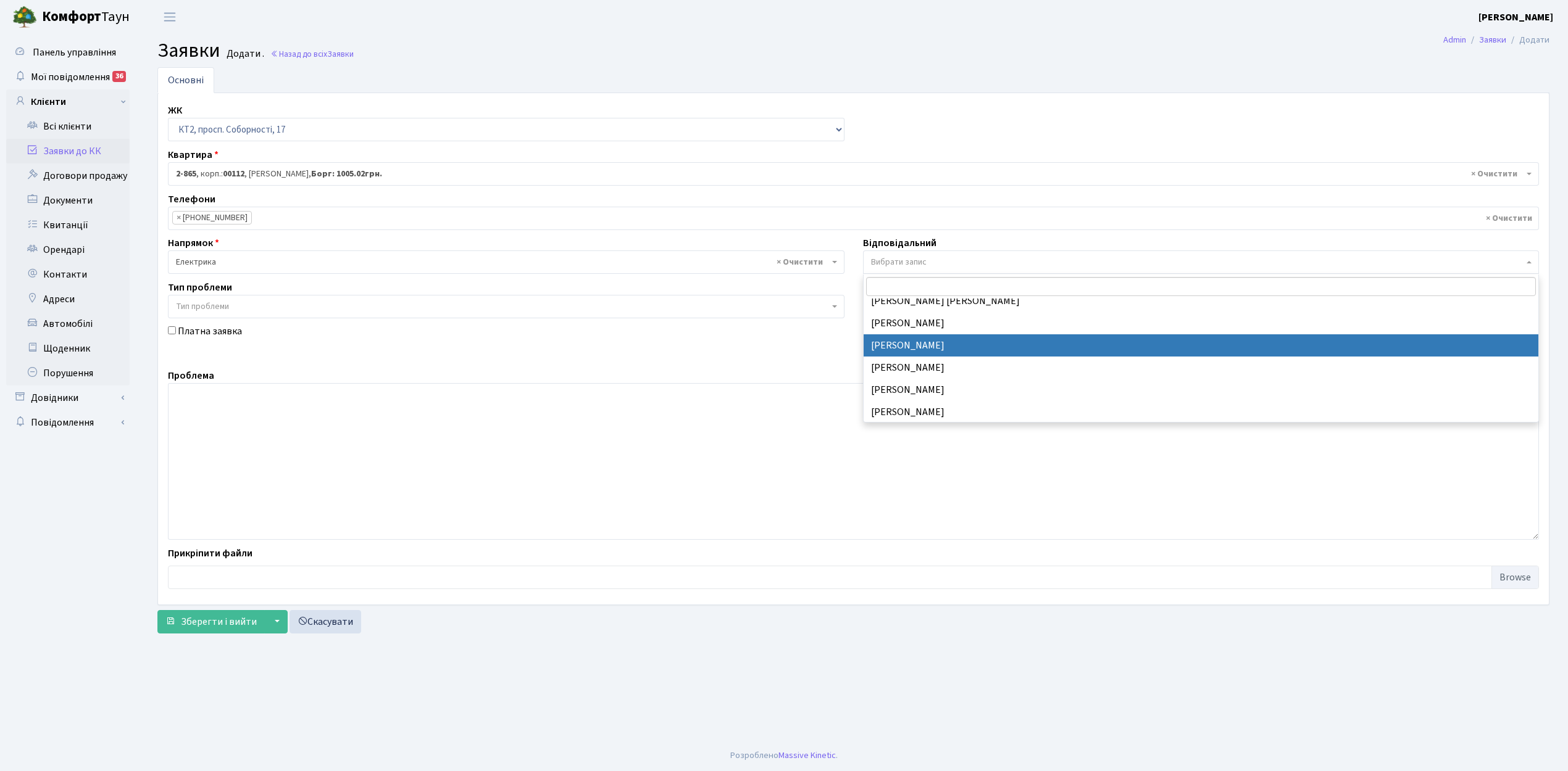
select select "22"
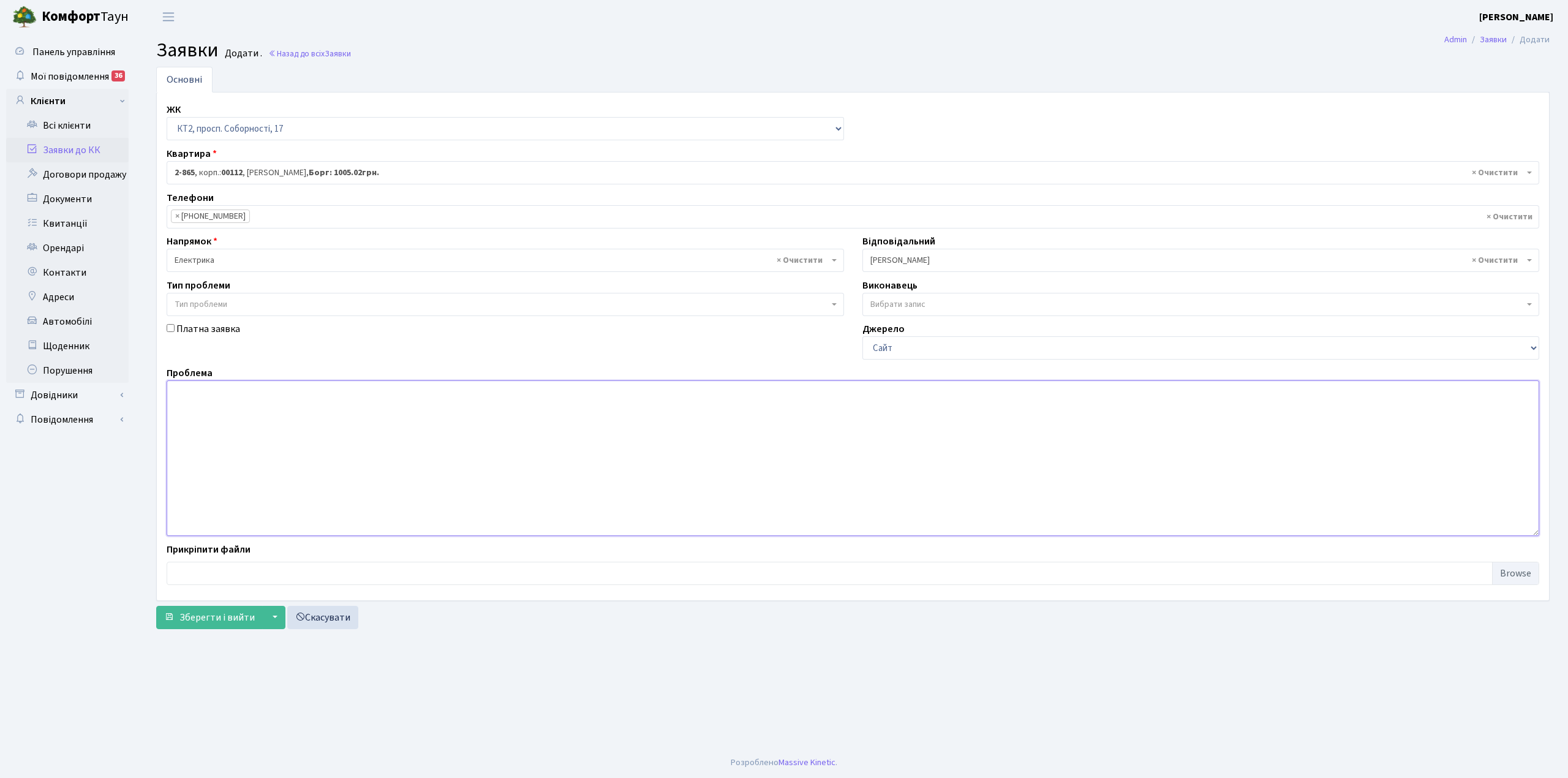
click at [184, 401] on textarea at bounding box center [852, 458] width 1372 height 155
type textarea "12 . 11 під. відсутня вода, не працюють вант. ліфти."
click at [192, 617] on span "Зберегти і вийти" at bounding box center [217, 617] width 75 height 13
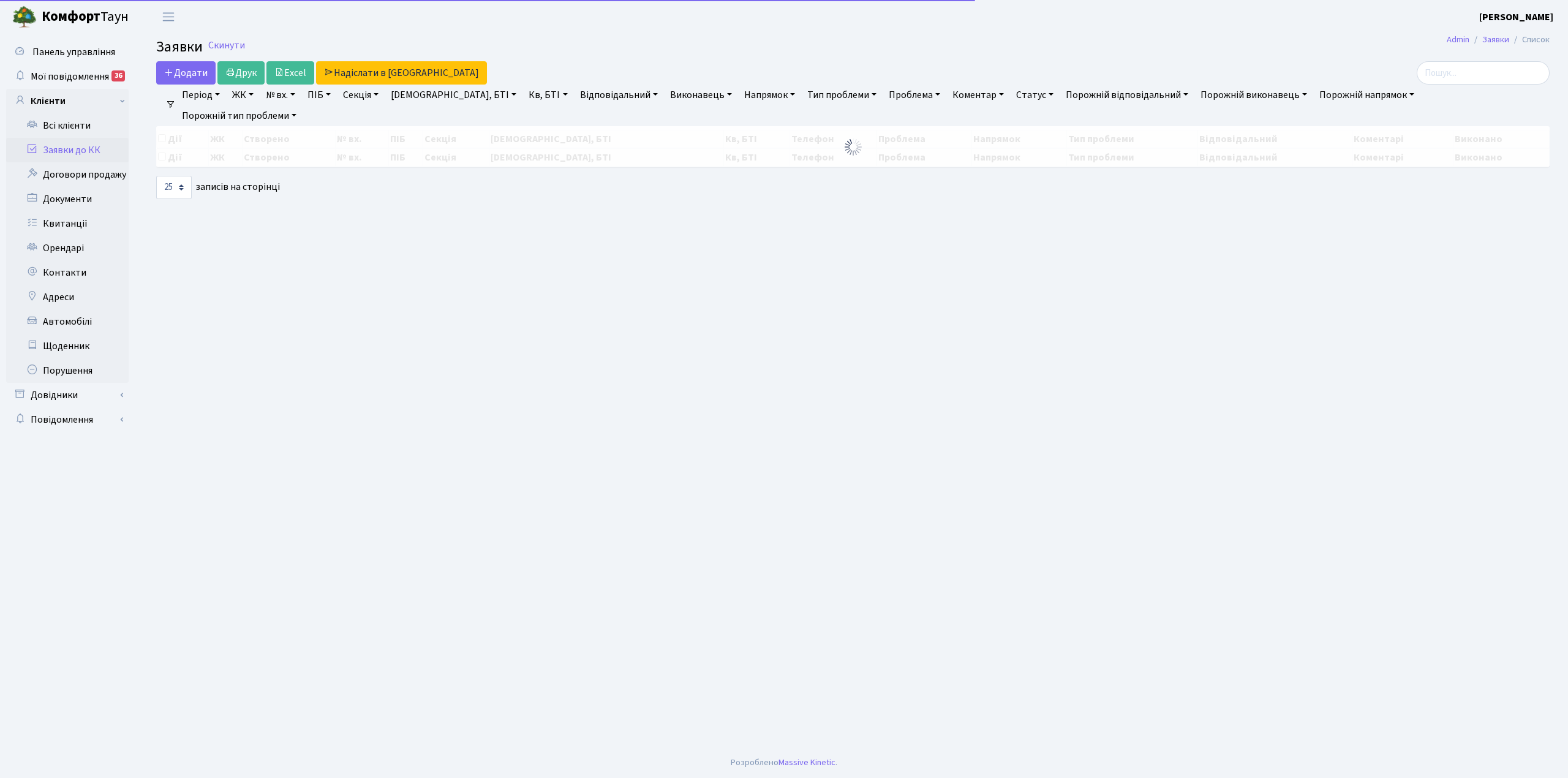
select select "25"
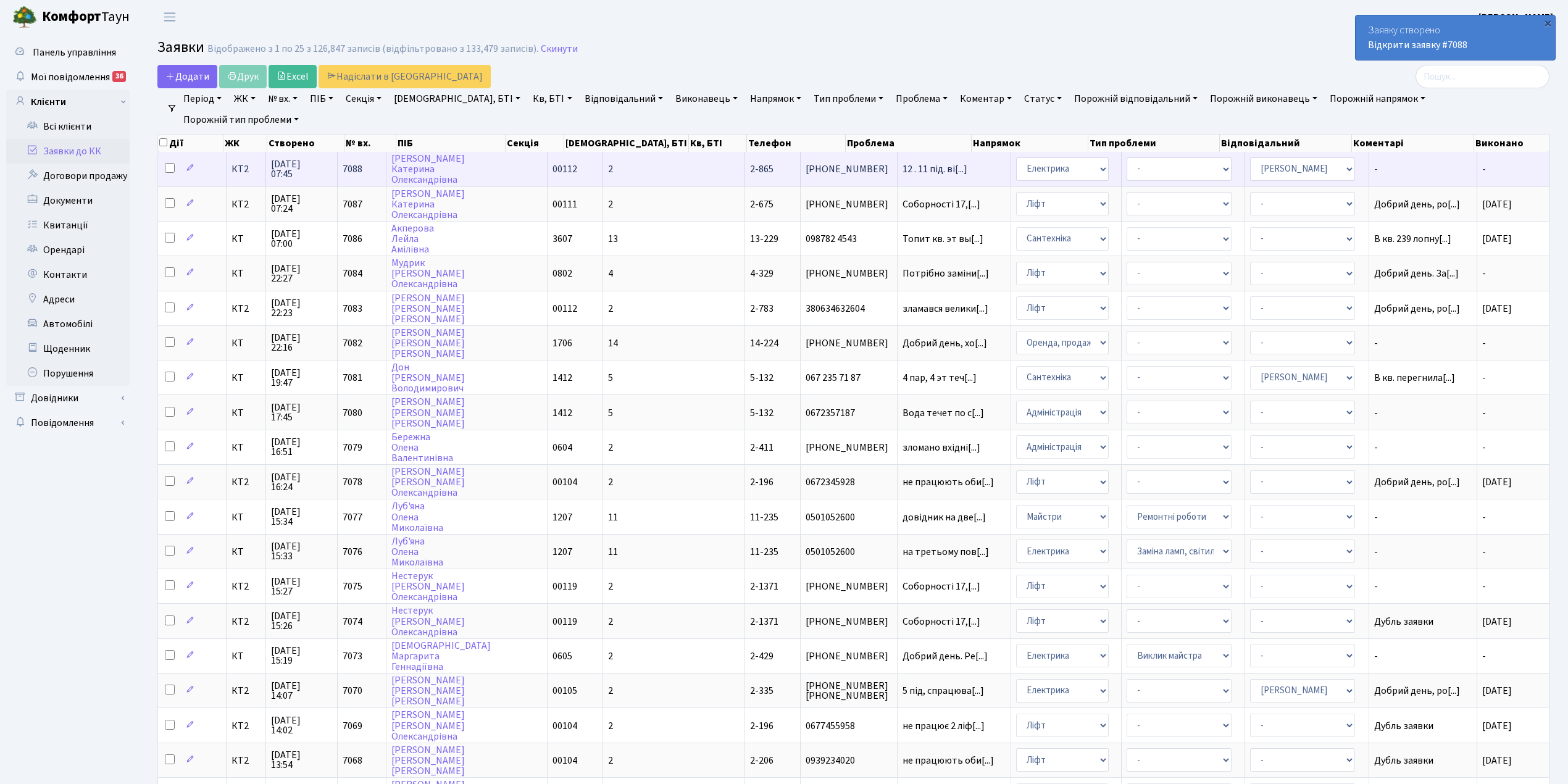
click at [491, 156] on td "[PERSON_NAME]" at bounding box center [466, 168] width 161 height 34
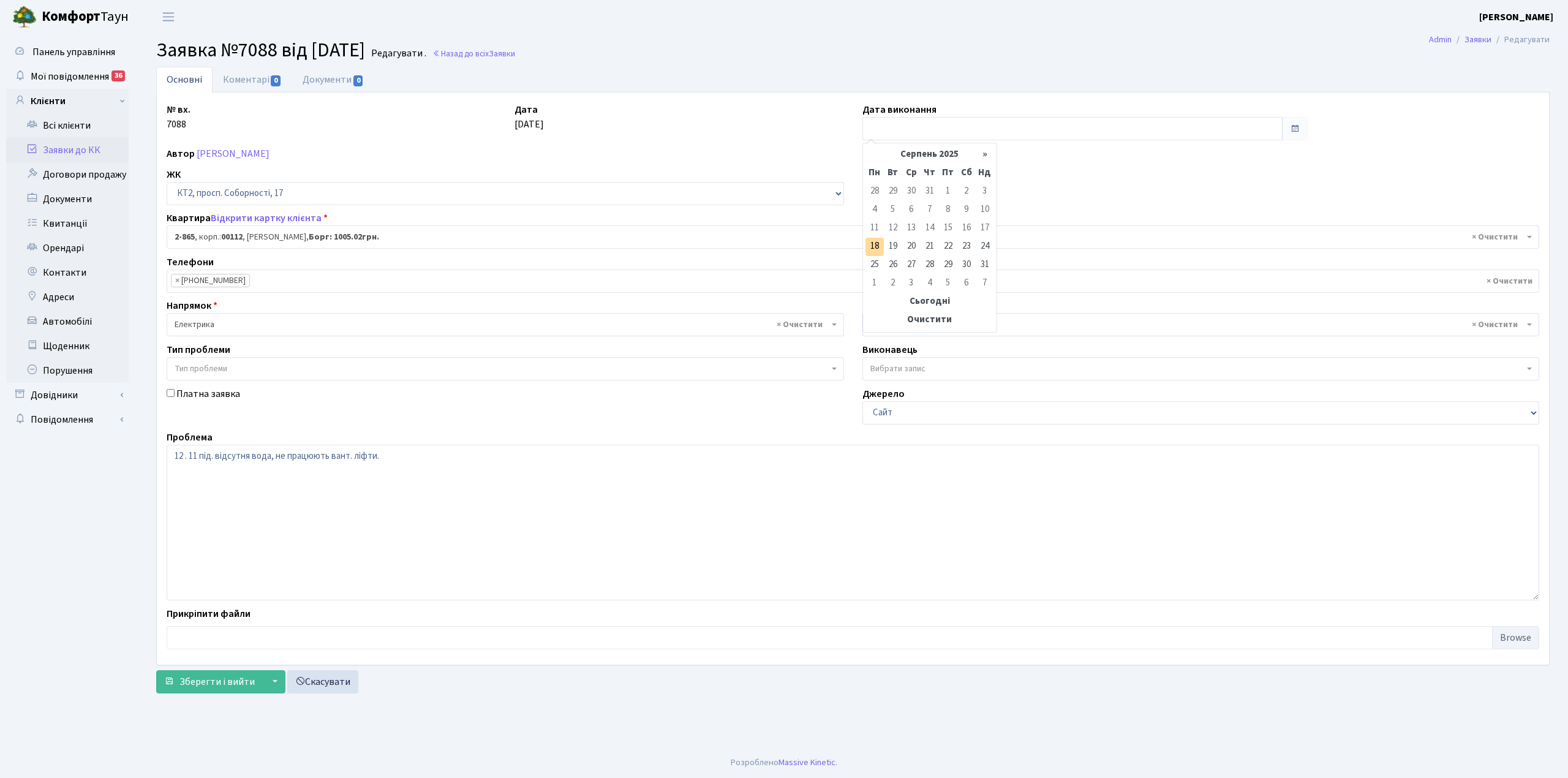
select select "15915"
click at [876, 134] on input "text" at bounding box center [1073, 128] width 420 height 23
click at [878, 242] on td "18" at bounding box center [874, 247] width 18 height 18
type input "[DATE]"
click at [240, 81] on link "Коментарі 0" at bounding box center [252, 79] width 80 height 25
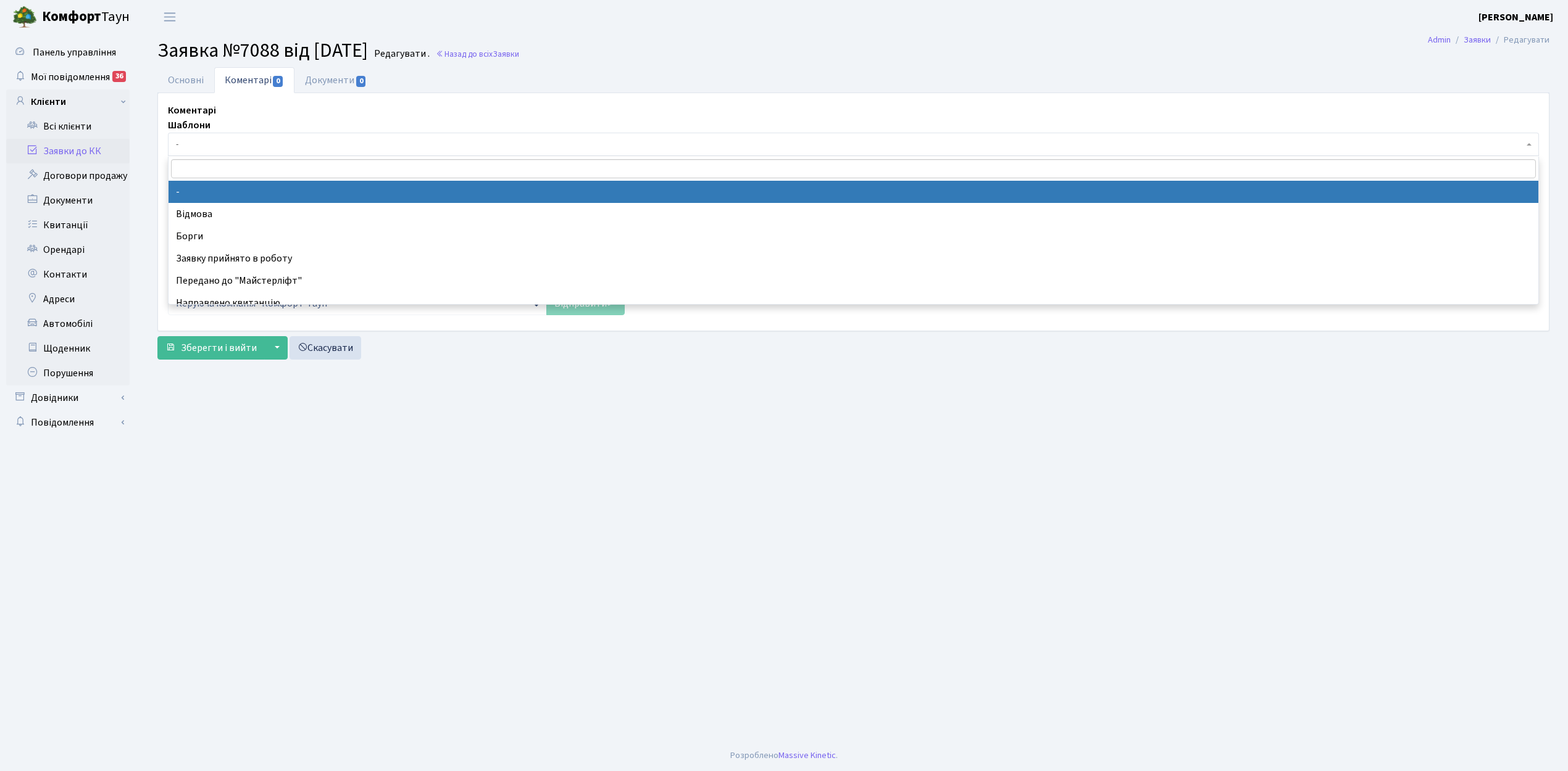
click at [217, 143] on span "-" at bounding box center [849, 144] width 1347 height 12
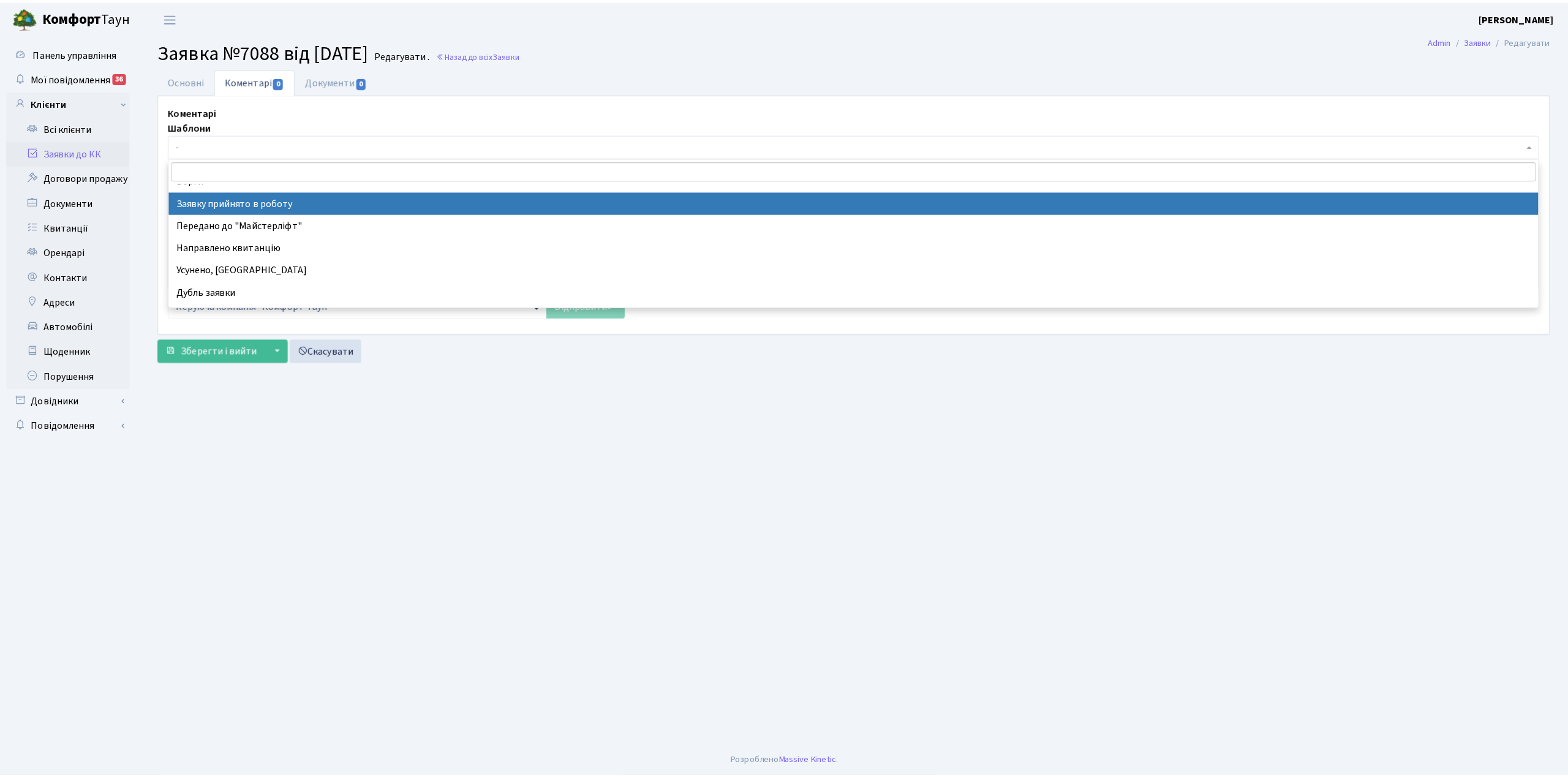
scroll to position [82, 0]
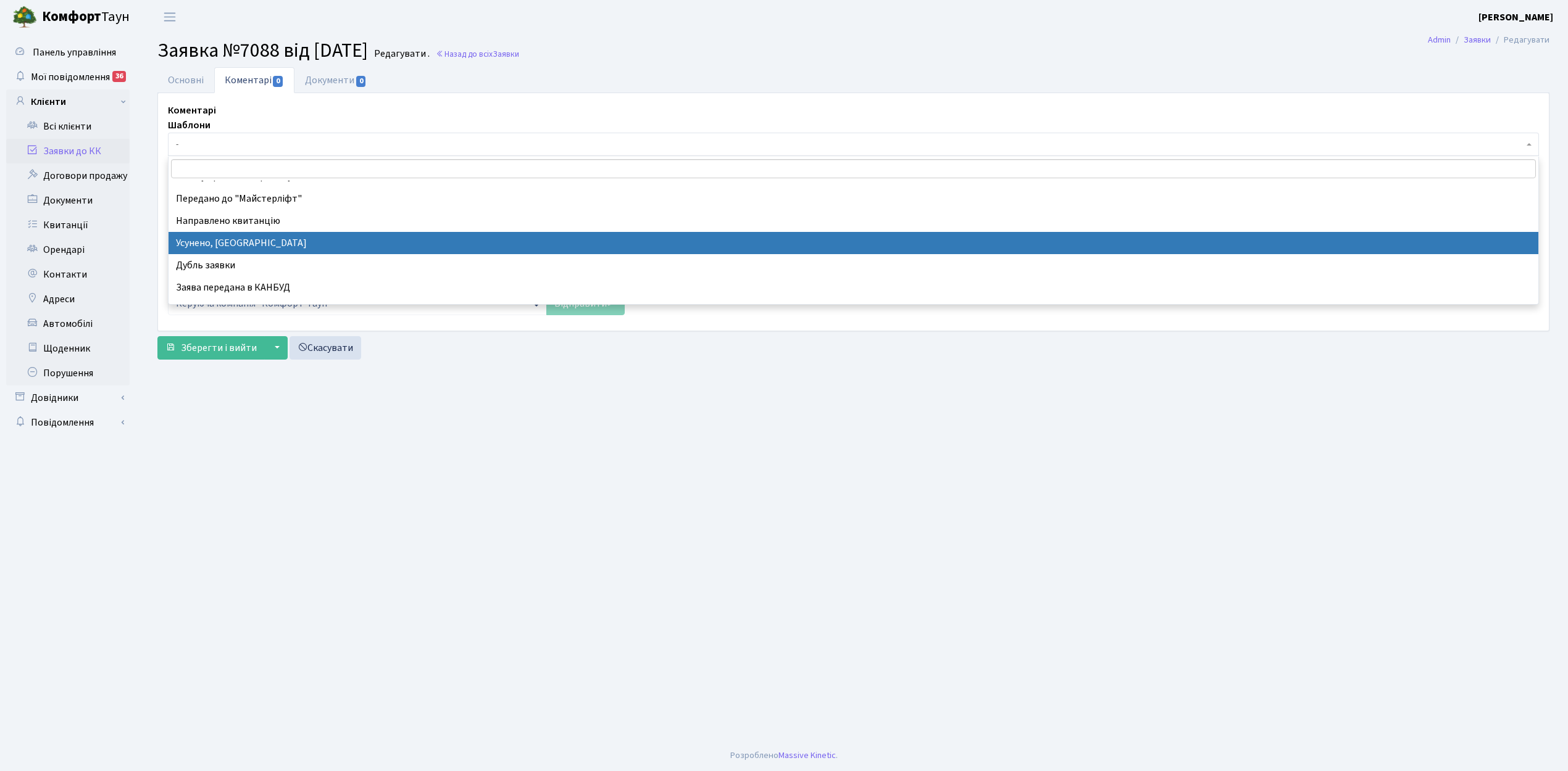
select select "15"
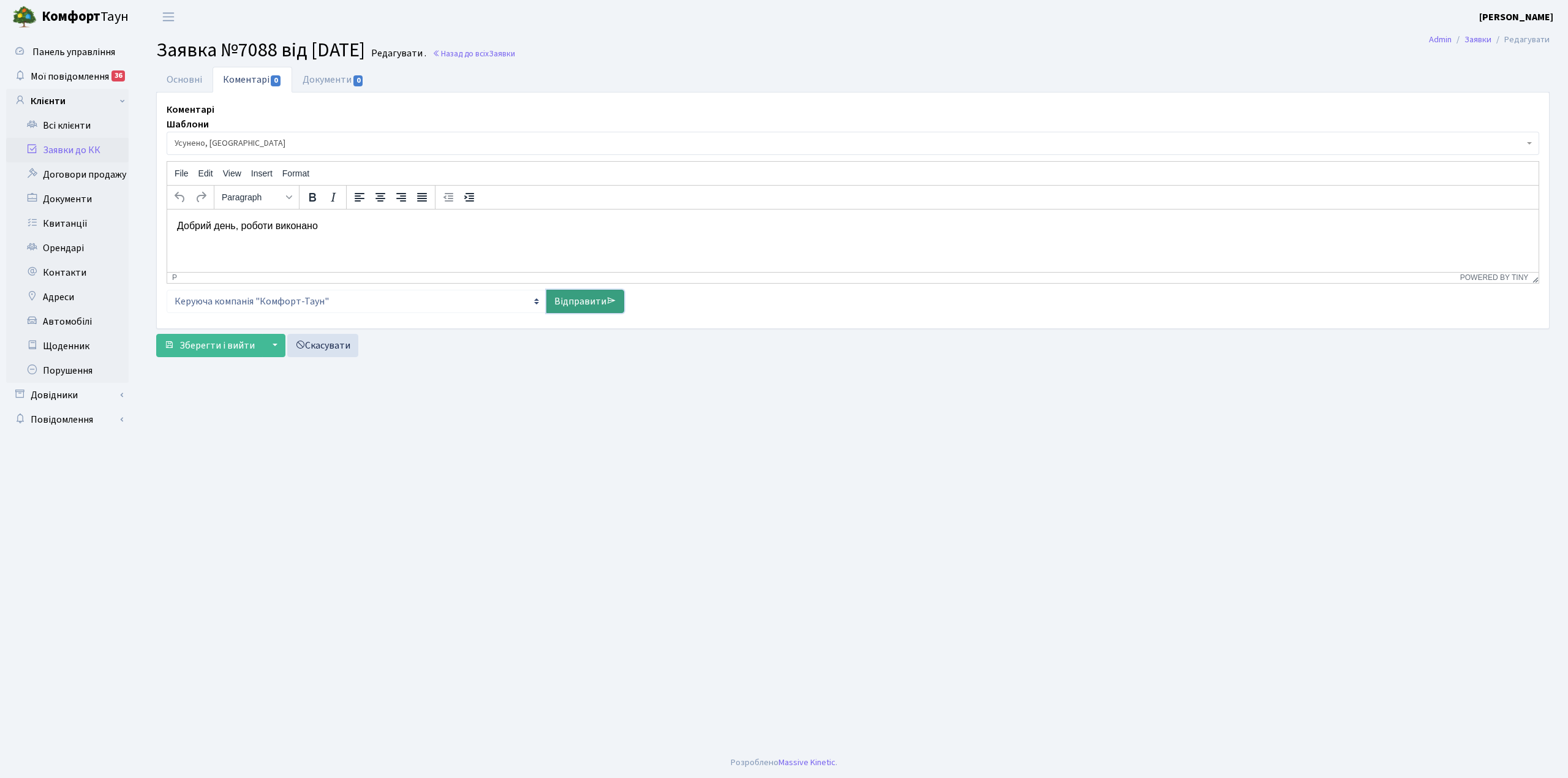
click at [565, 307] on link "Відправити" at bounding box center [585, 301] width 78 height 23
select select
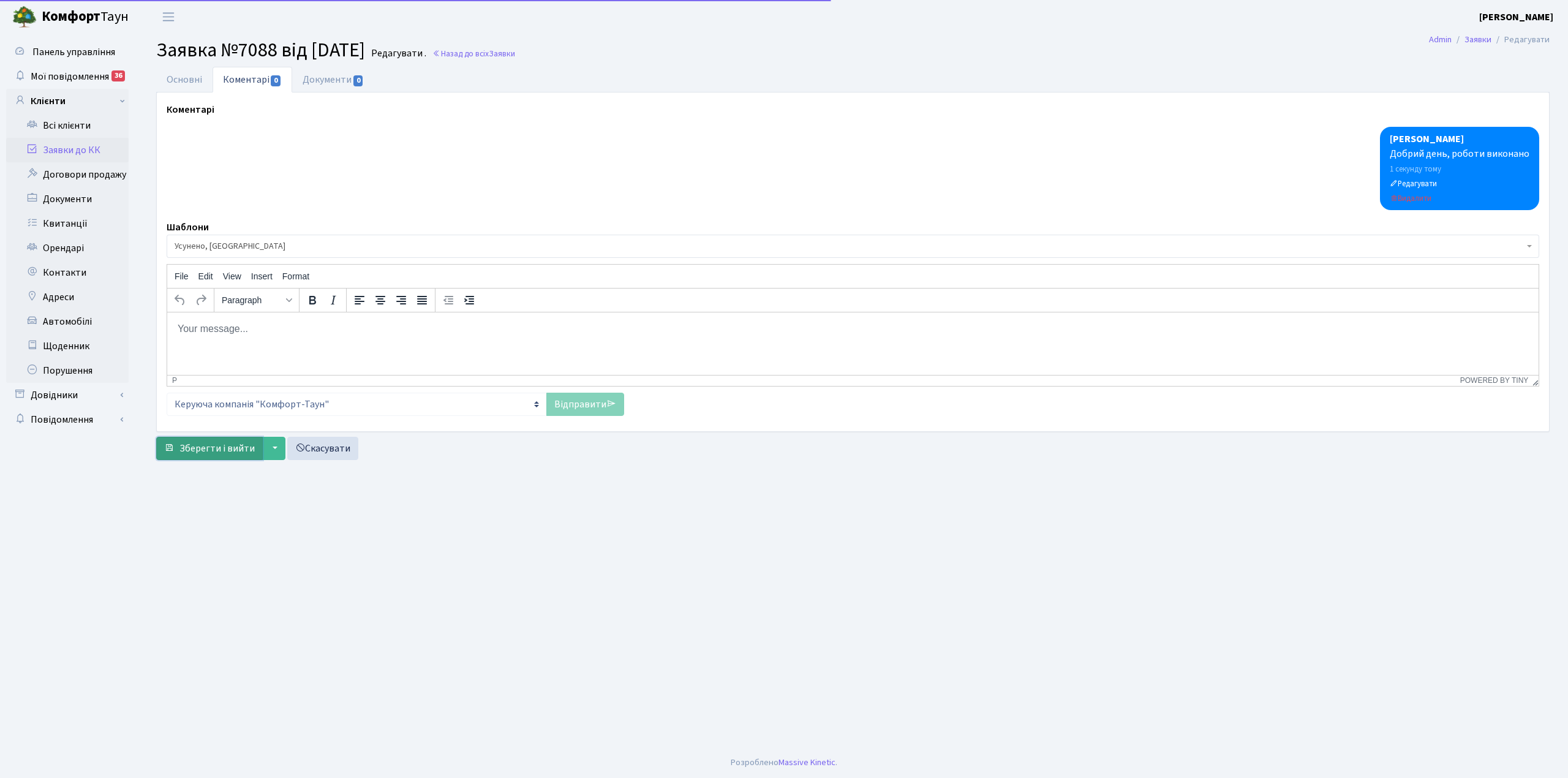
click at [207, 444] on span "Зберегти і вийти" at bounding box center [217, 448] width 75 height 13
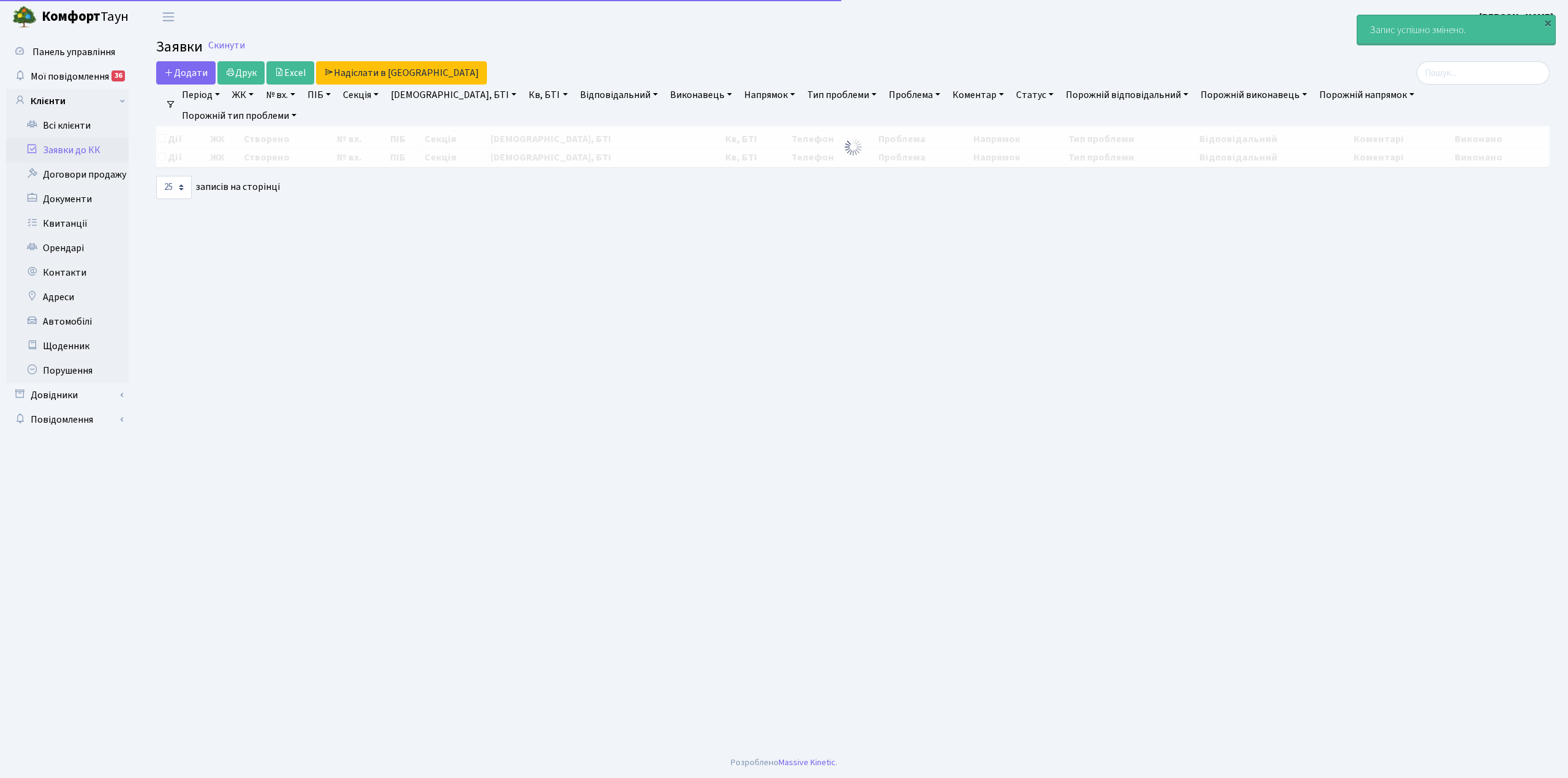
select select "25"
